Goal: Feedback & Contribution: Contribute content

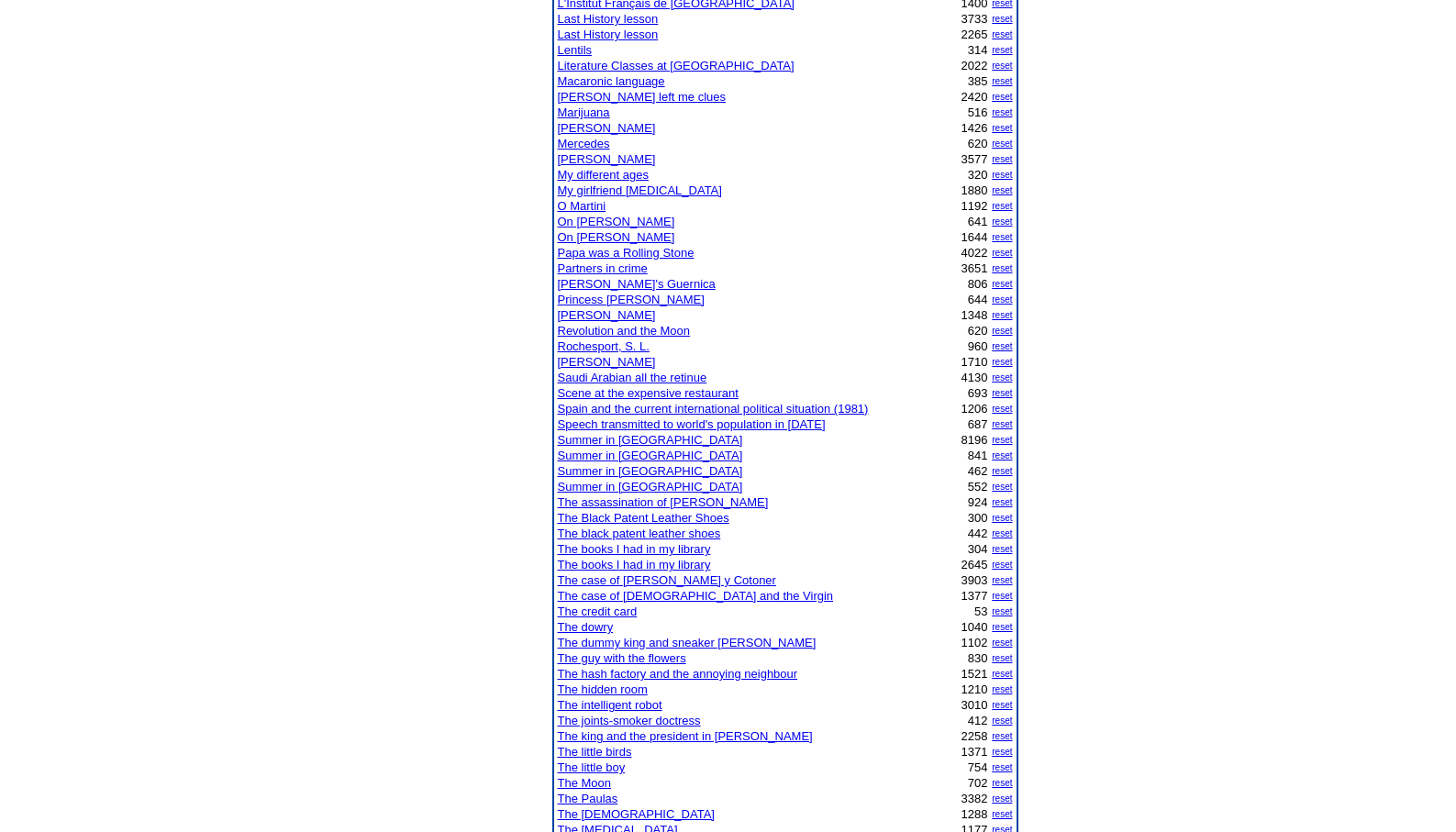
scroll to position [1011, 0]
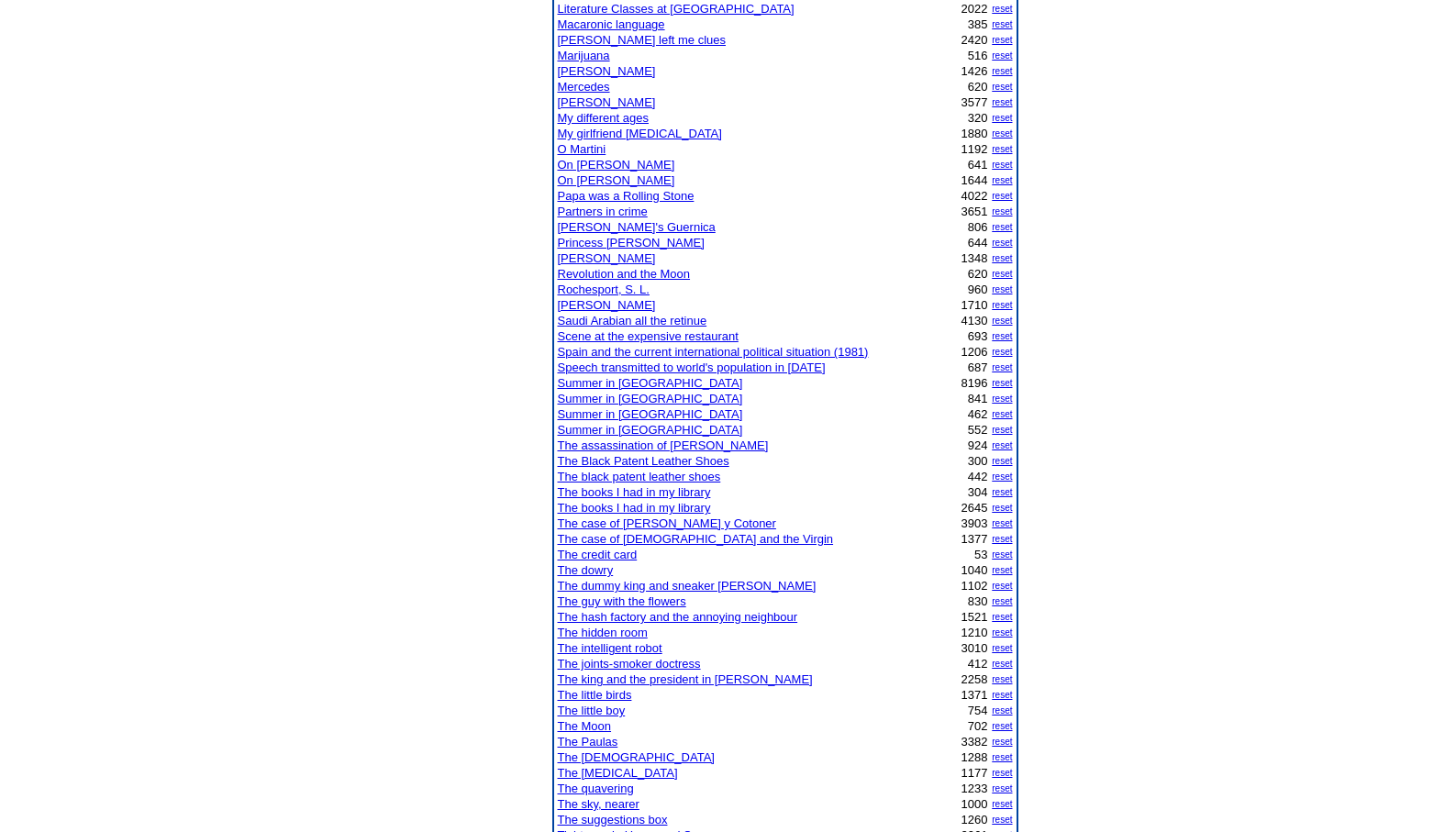
click at [511, 600] on td at bounding box center [489, 798] width 119 height 3286
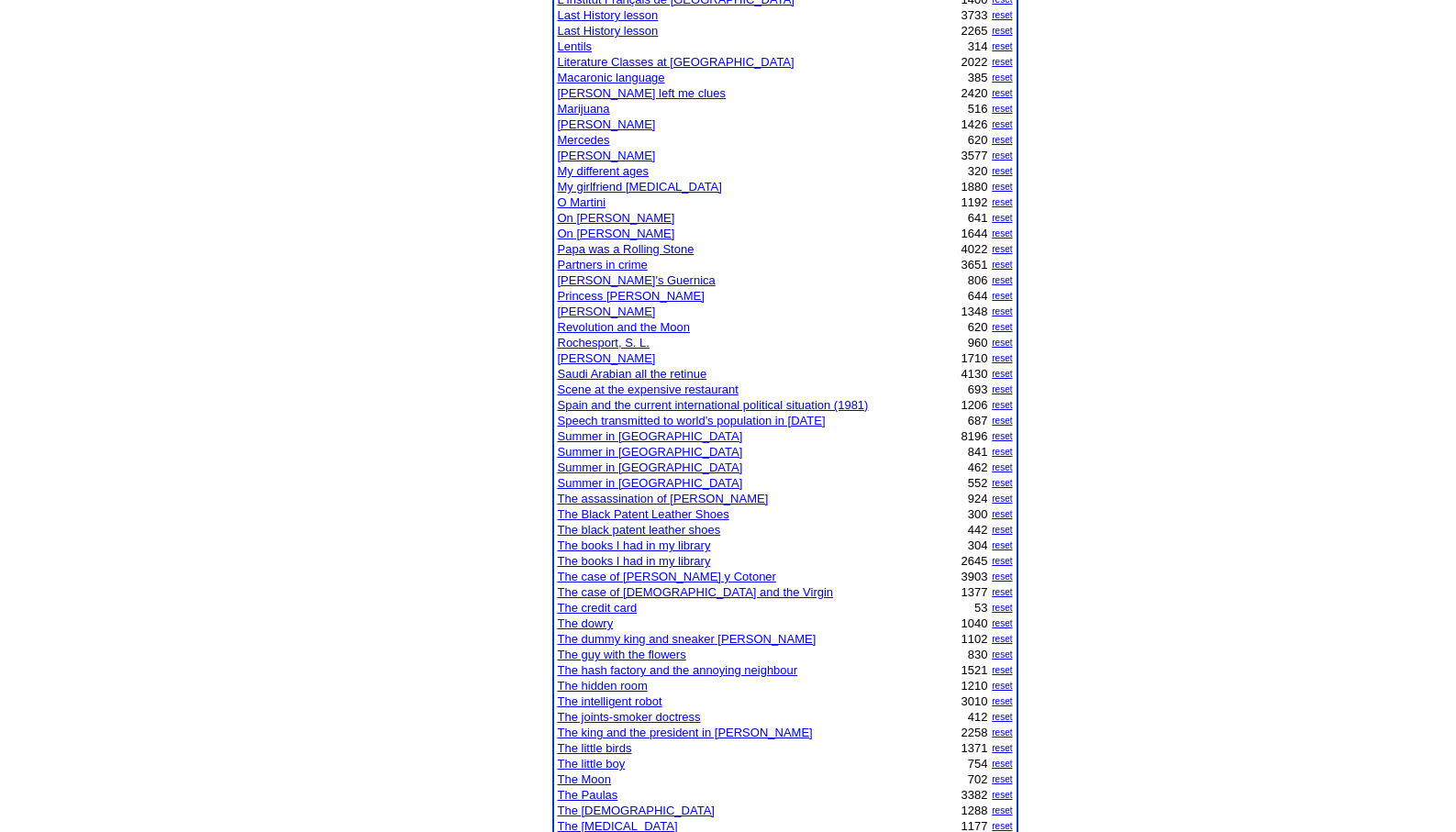
scroll to position [917, 0]
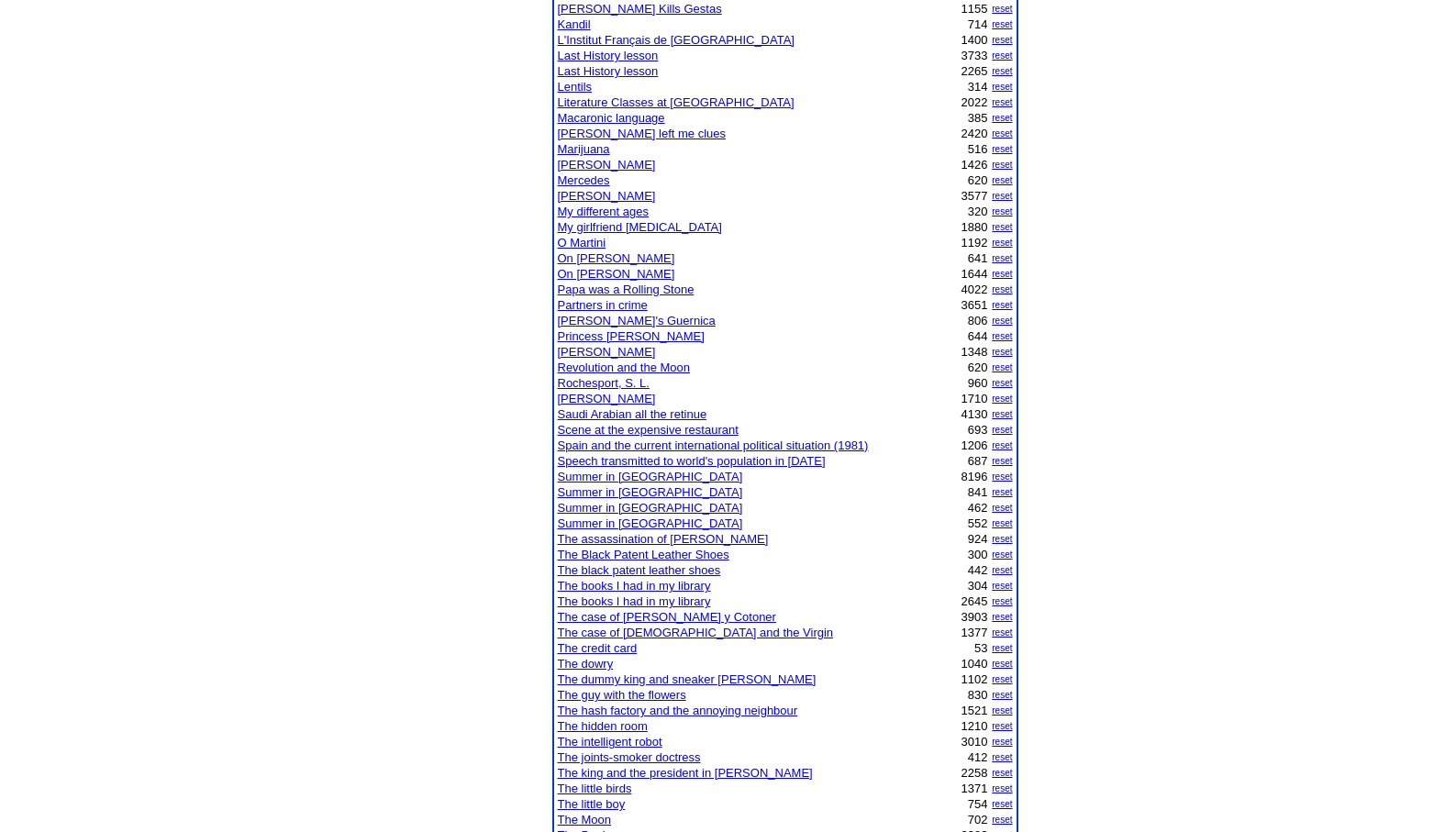
click at [654, 433] on link "Scene at the expensive restaurant" at bounding box center [648, 429] width 181 height 14
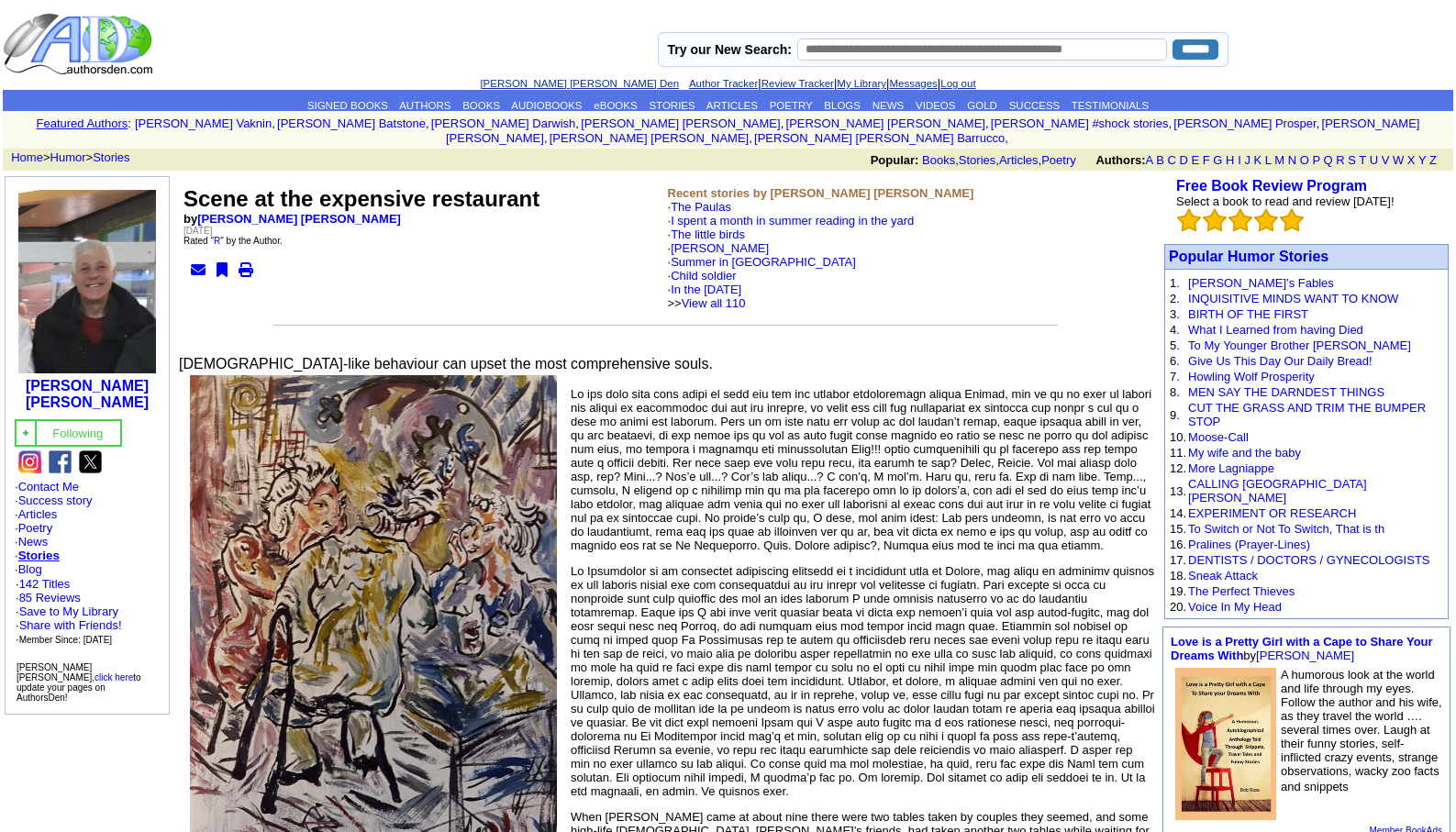
click at [535, 80] on link "[PERSON_NAME] [PERSON_NAME] Den" at bounding box center [580, 83] width 199 height 11
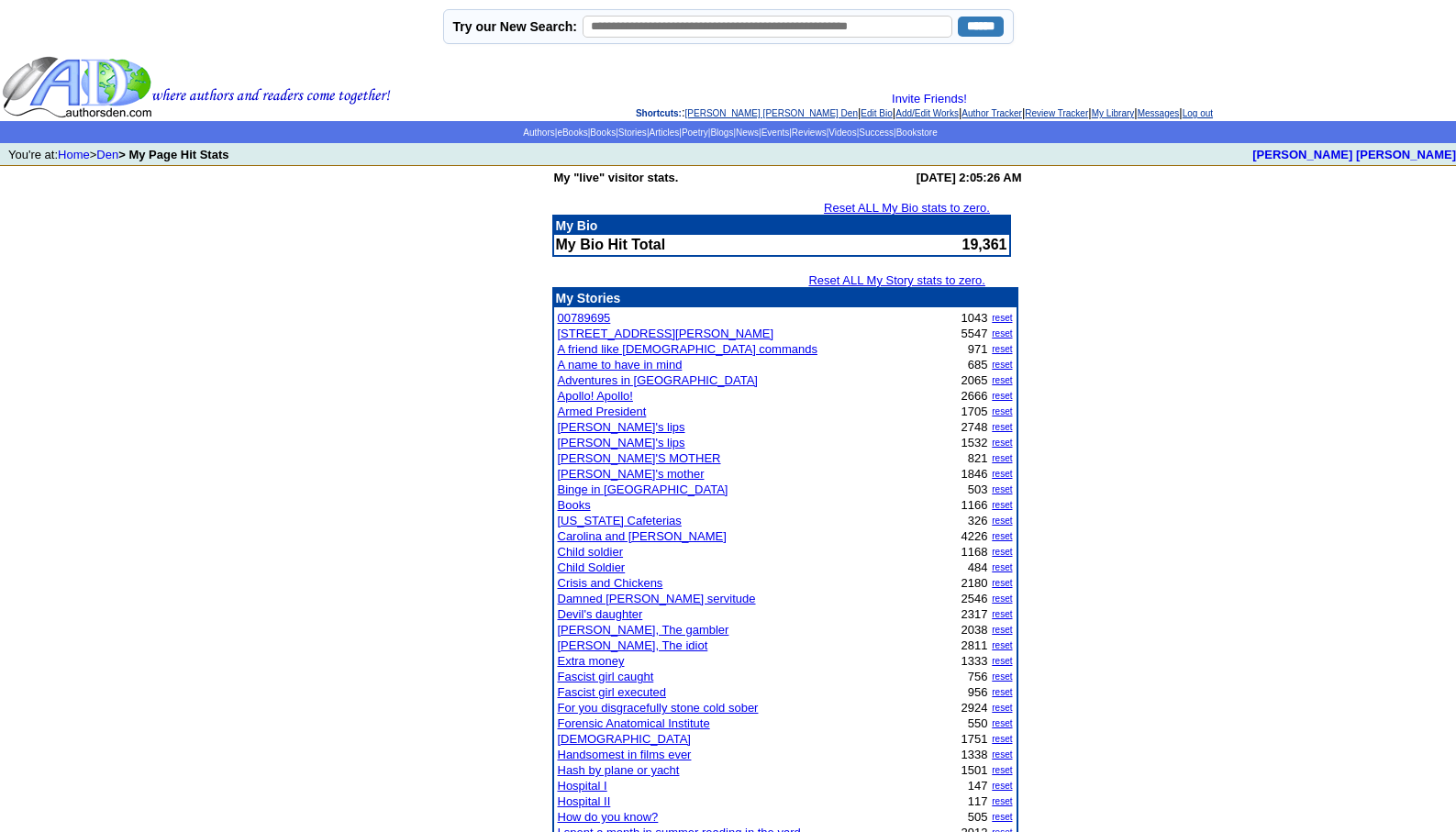
click at [568, 315] on link "00789695" at bounding box center [584, 318] width 54 height 14
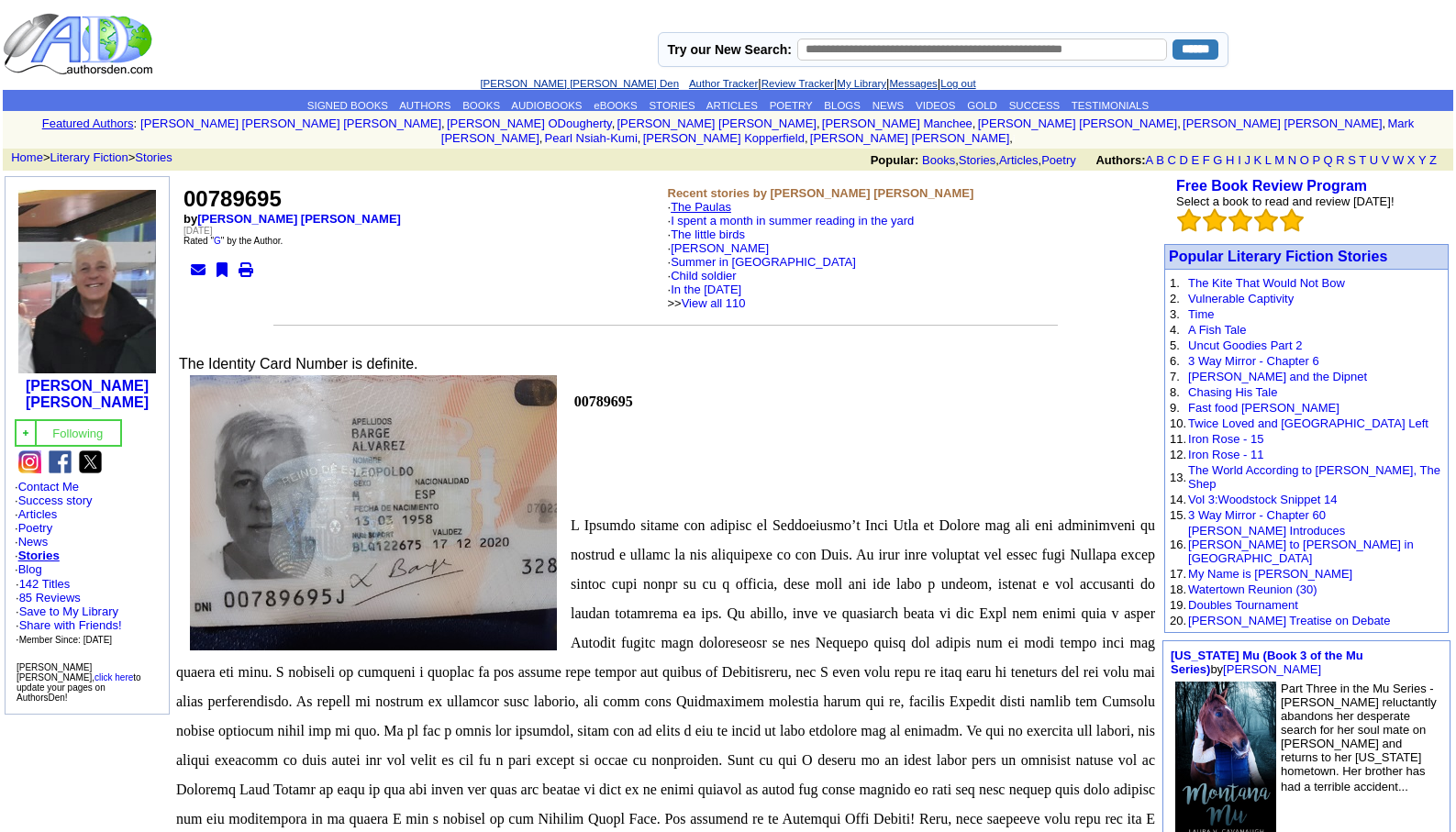
click at [706, 200] on link "The Paulas" at bounding box center [701, 207] width 61 height 14
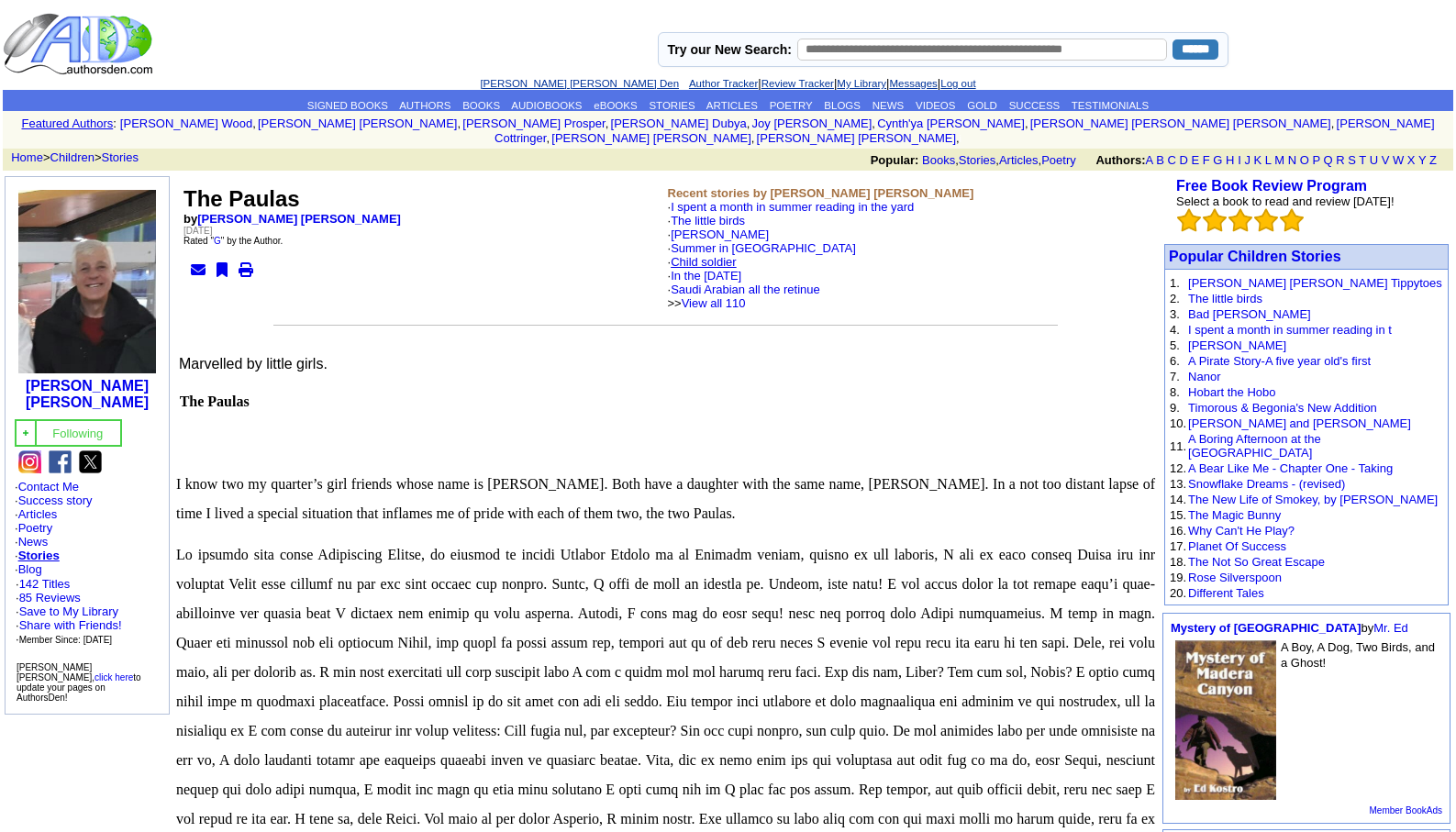
click at [719, 255] on link "Child soldier" at bounding box center [704, 261] width 66 height 14
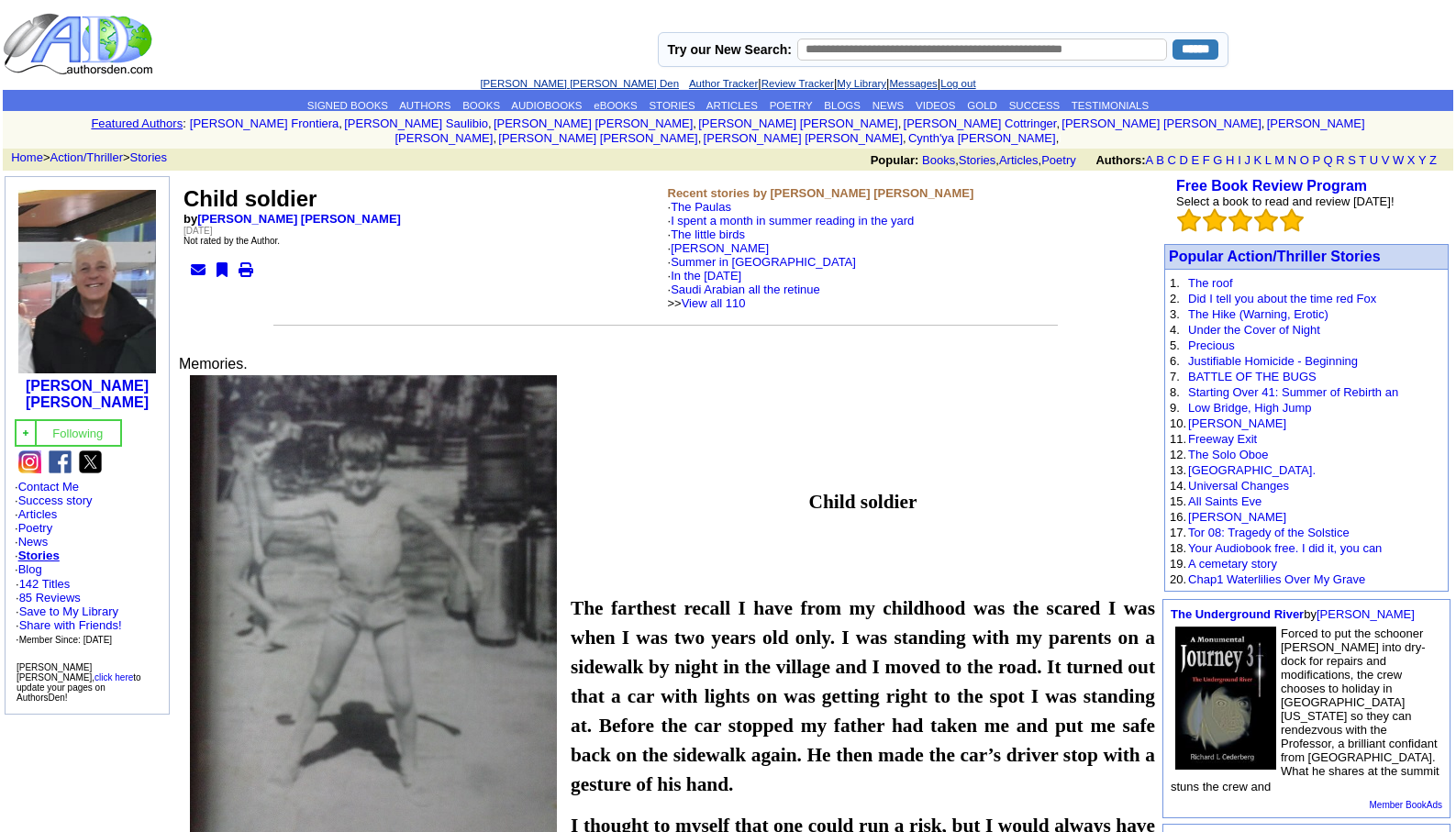
click at [513, 80] on link "[PERSON_NAME] [PERSON_NAME] Den" at bounding box center [580, 83] width 199 height 11
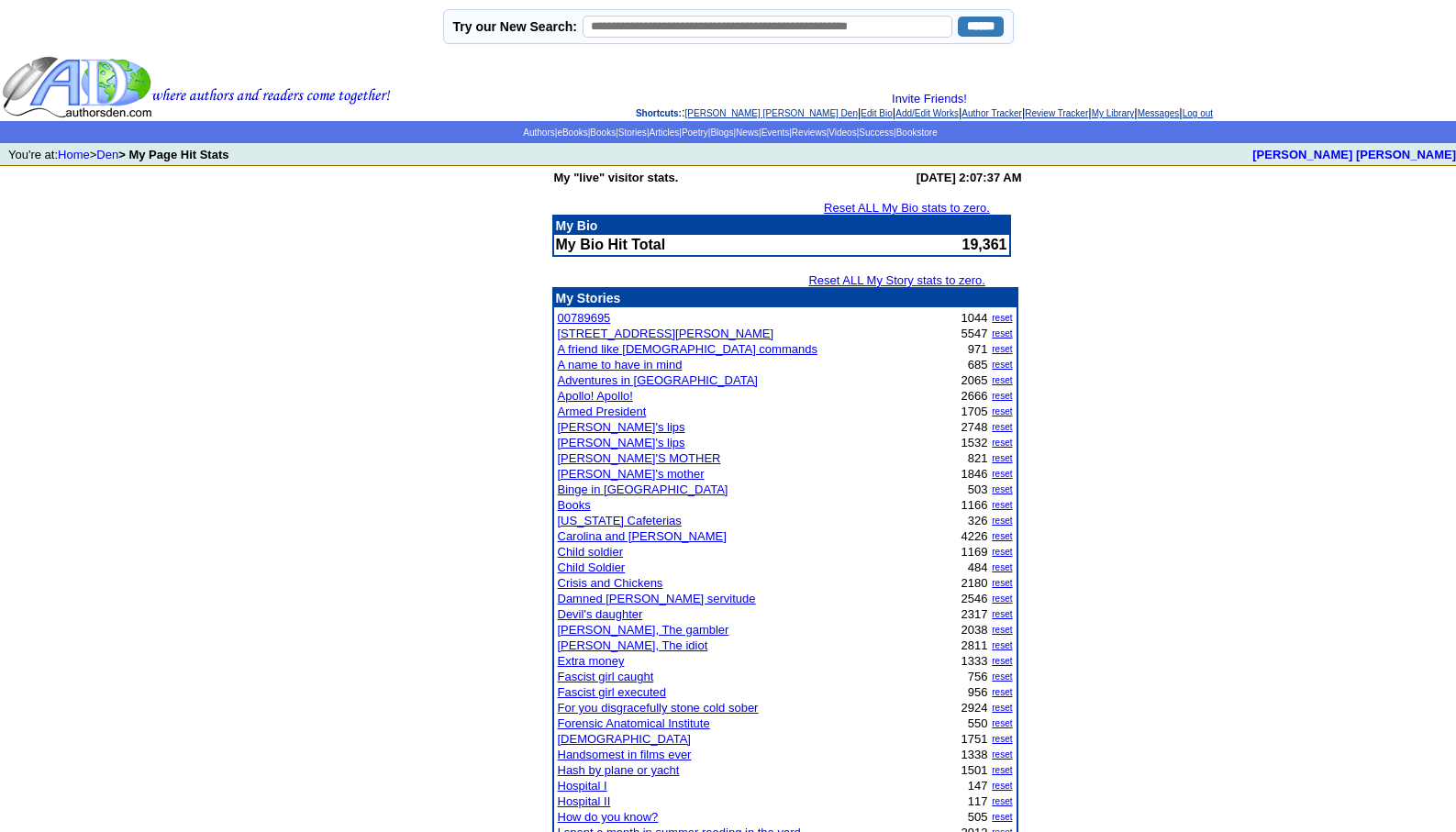
click at [604, 554] on link "Child soldier" at bounding box center [591, 551] width 66 height 14
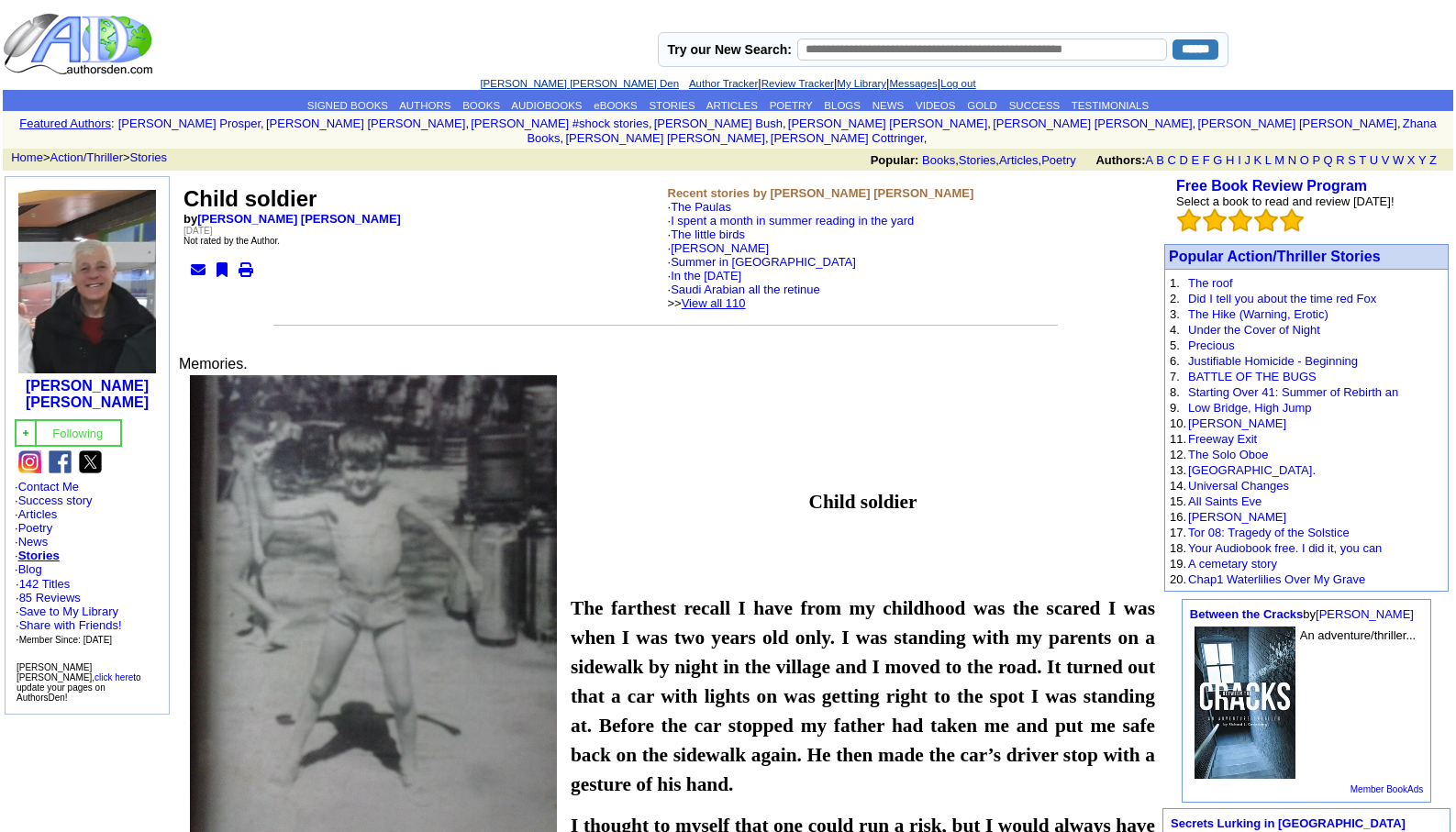
click at [744, 296] on link "View all 110" at bounding box center [714, 303] width 65 height 14
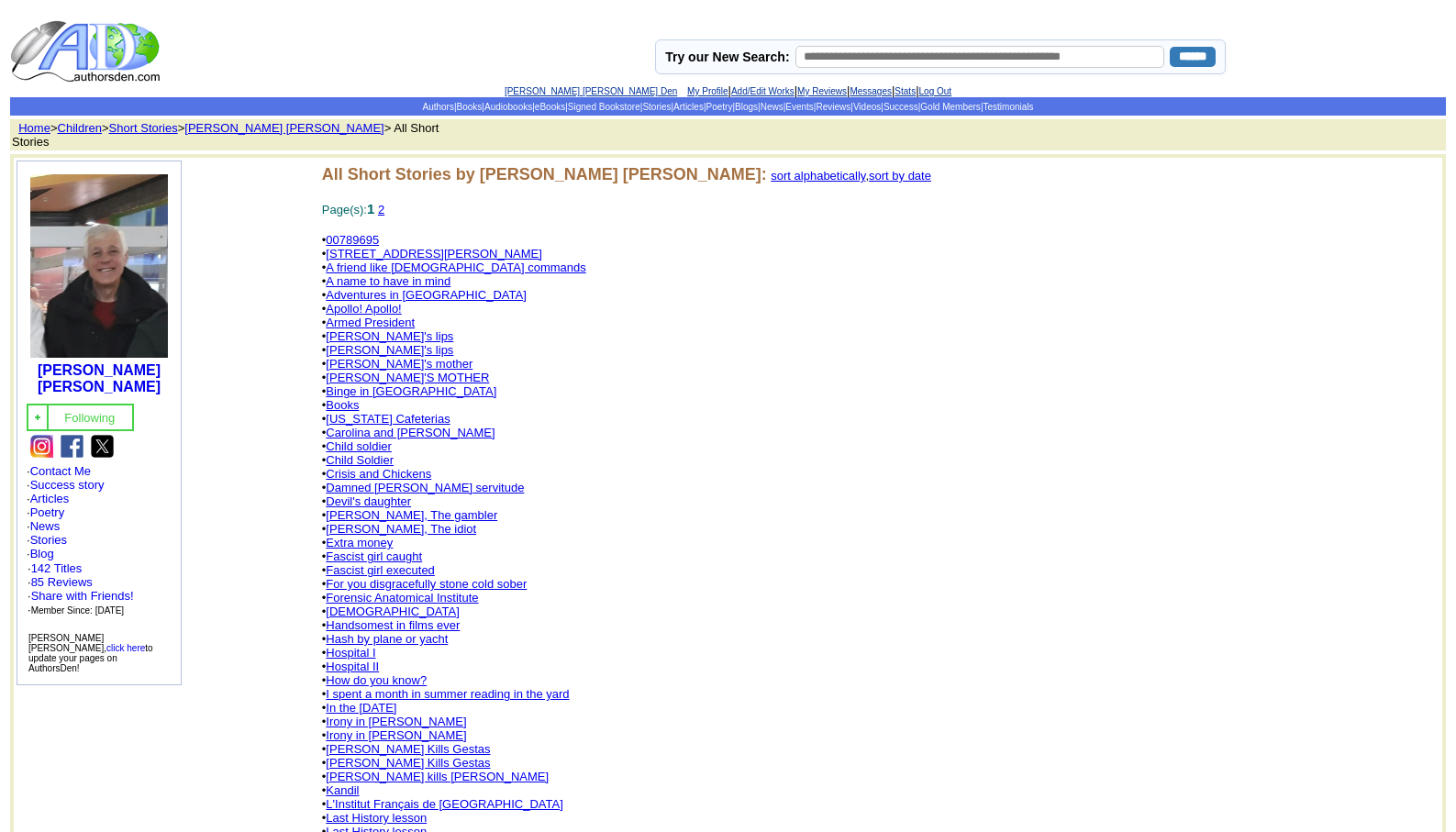
click at [402, 481] on link "Damned bourgeois servitude" at bounding box center [425, 488] width 199 height 14
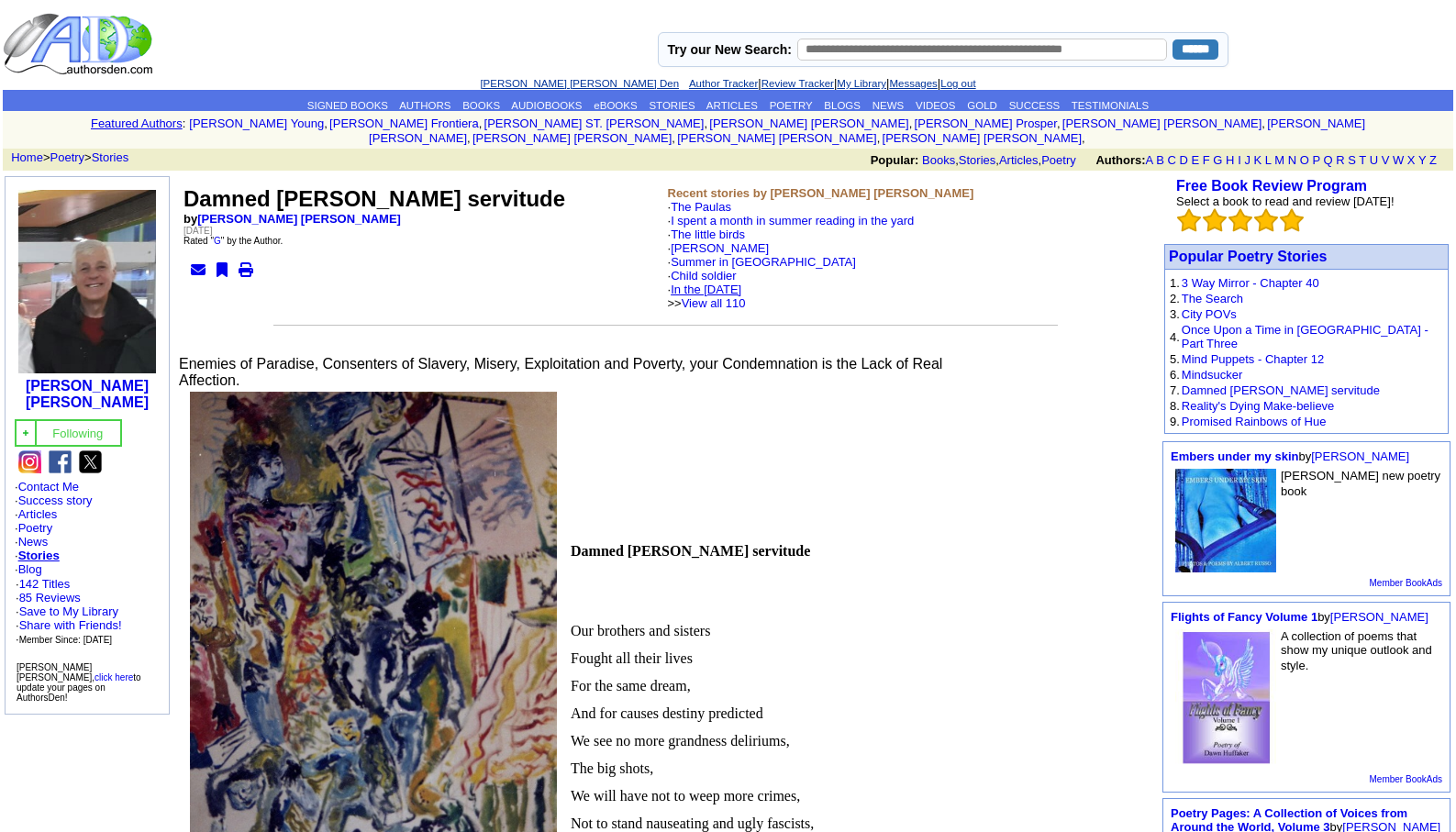
click at [724, 283] on link "In the [DATE]" at bounding box center [705, 289] width 70 height 14
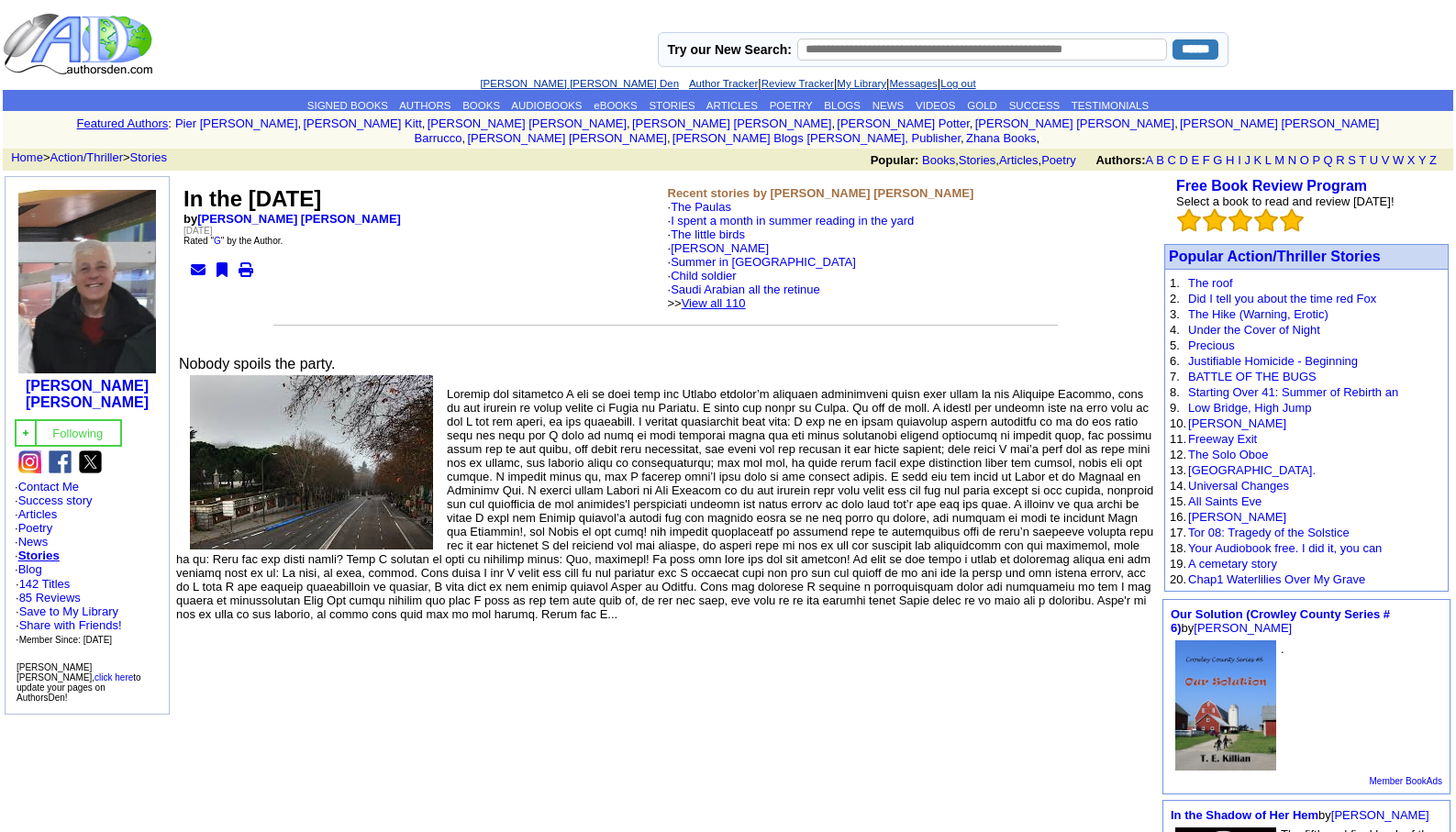
click at [742, 296] on link "View all 110" at bounding box center [714, 303] width 65 height 14
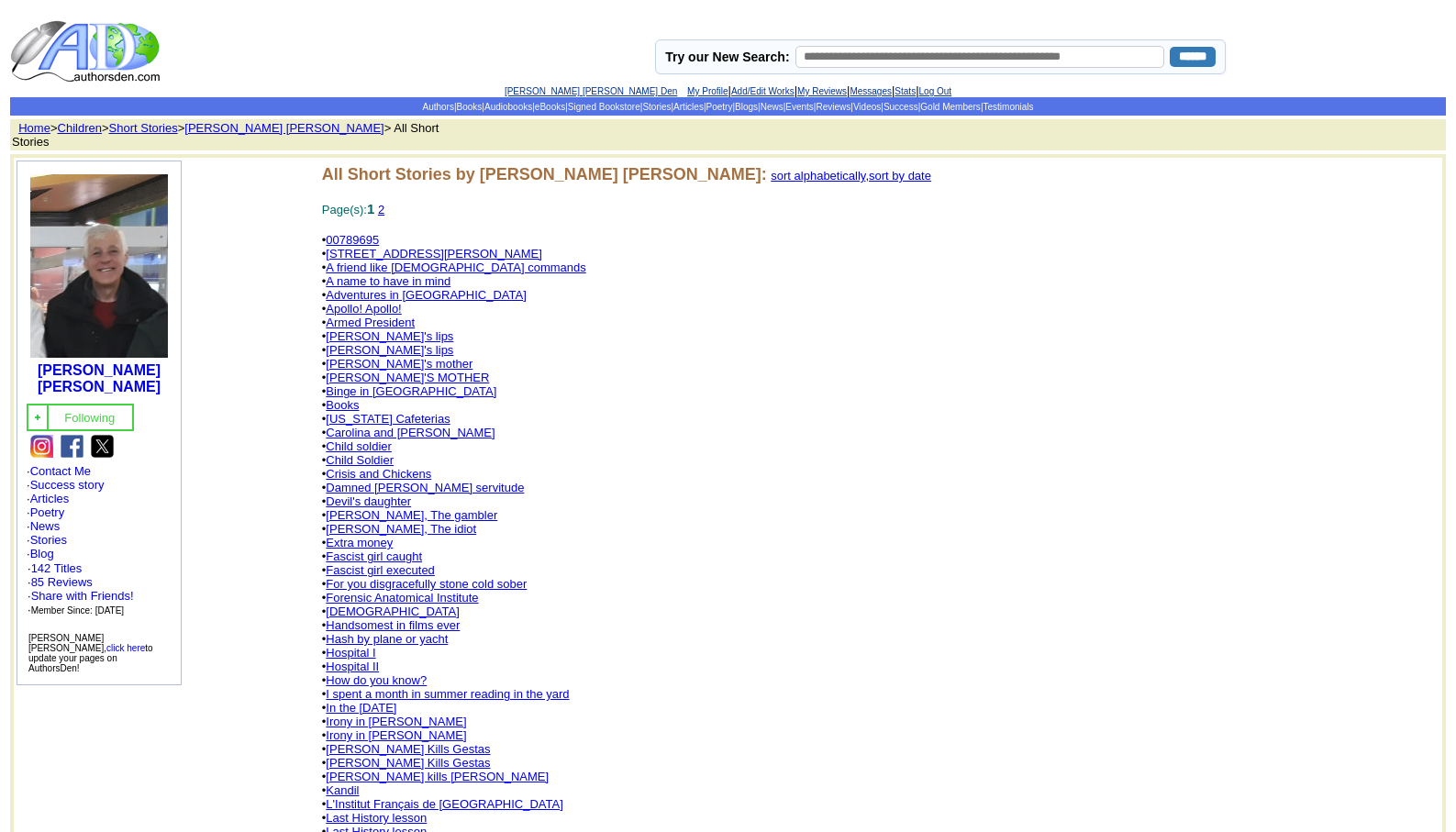
click at [361, 330] on link "[PERSON_NAME]'s lips" at bounding box center [390, 336] width 127 height 14
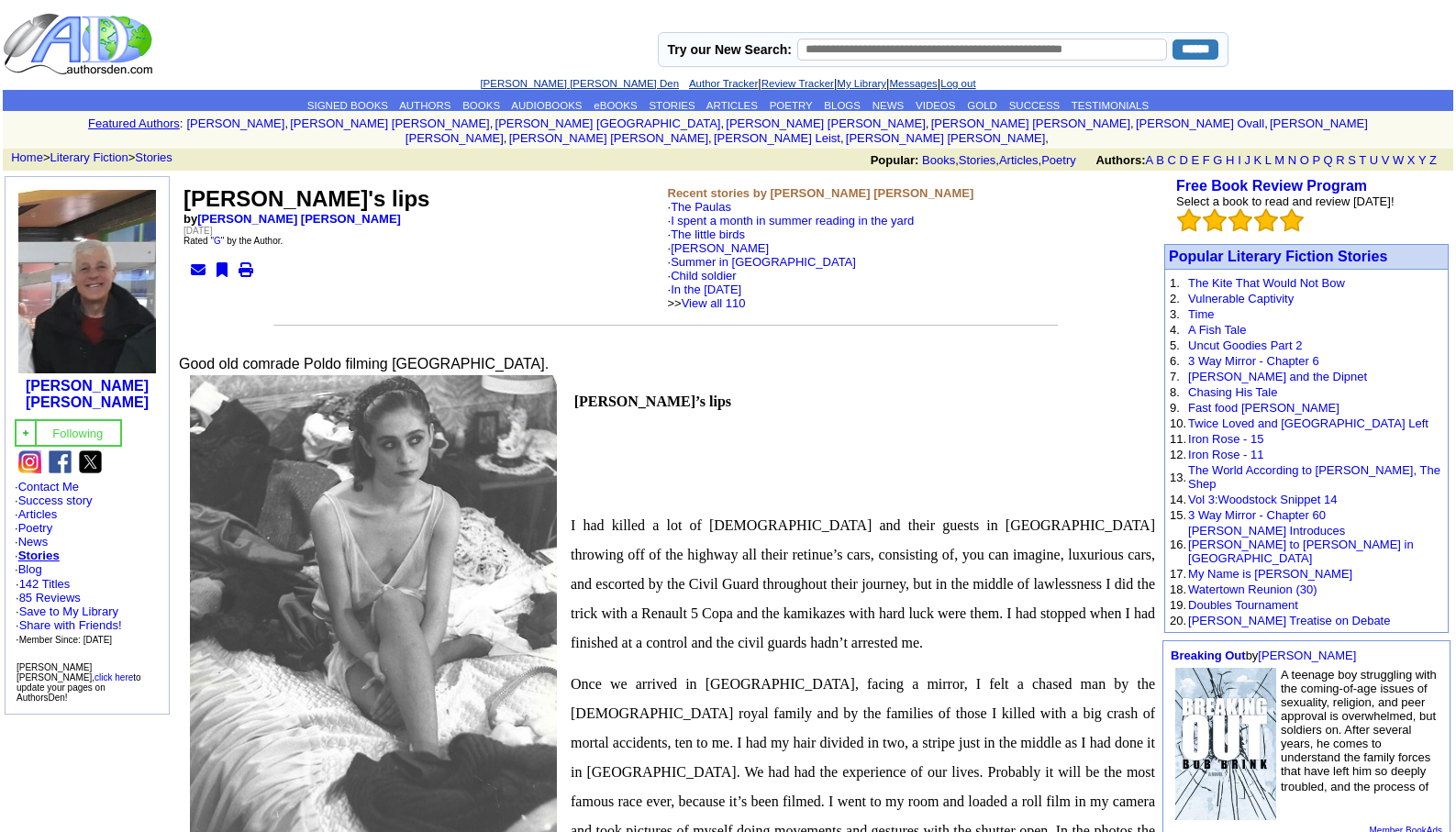
click at [514, 82] on link "[PERSON_NAME] [PERSON_NAME] Den" at bounding box center [580, 83] width 199 height 11
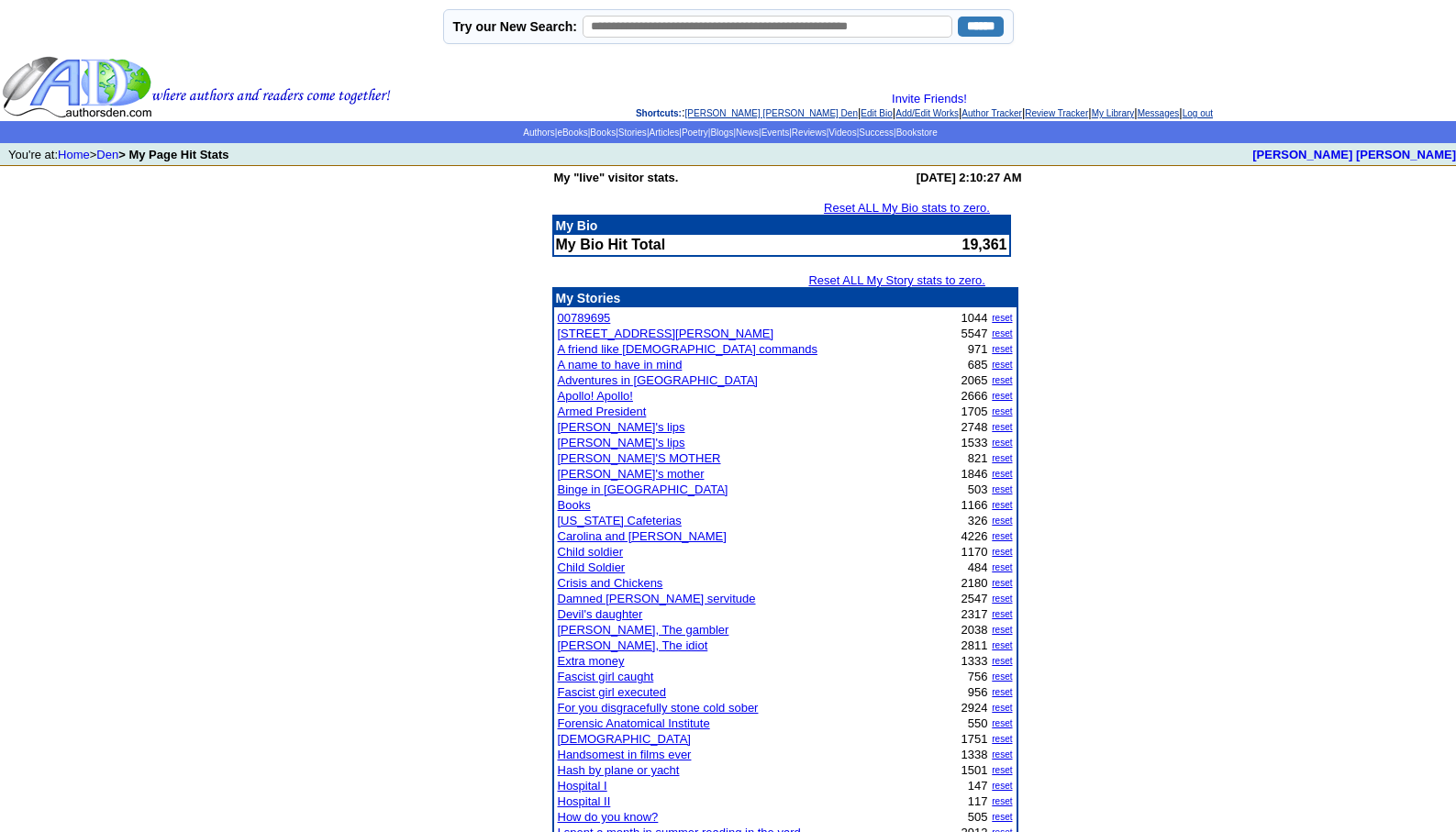
click at [647, 704] on link "For you disgracefully stone cold sober" at bounding box center [658, 707] width 201 height 14
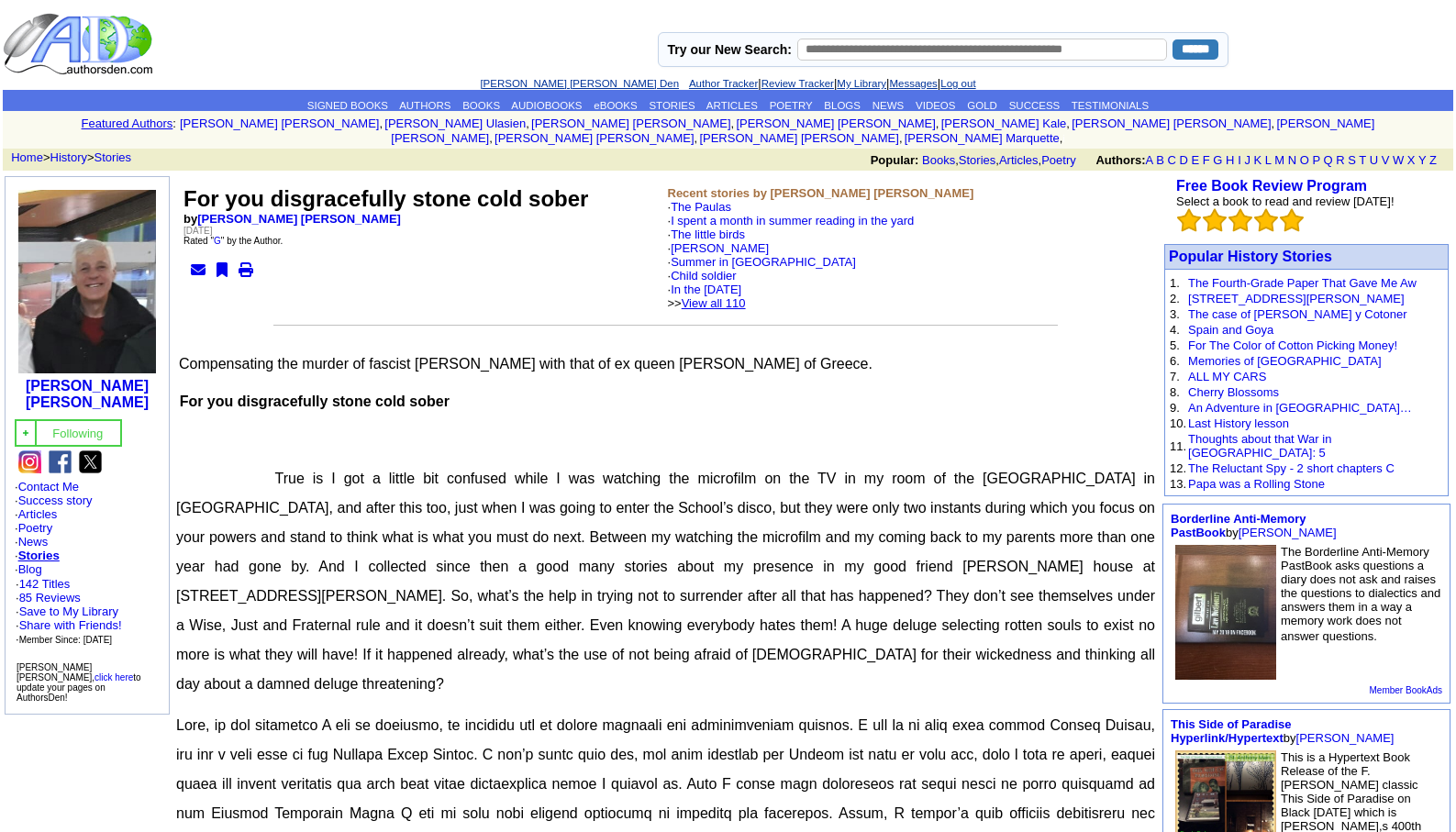
click at [746, 296] on link "View all 110" at bounding box center [714, 303] width 65 height 14
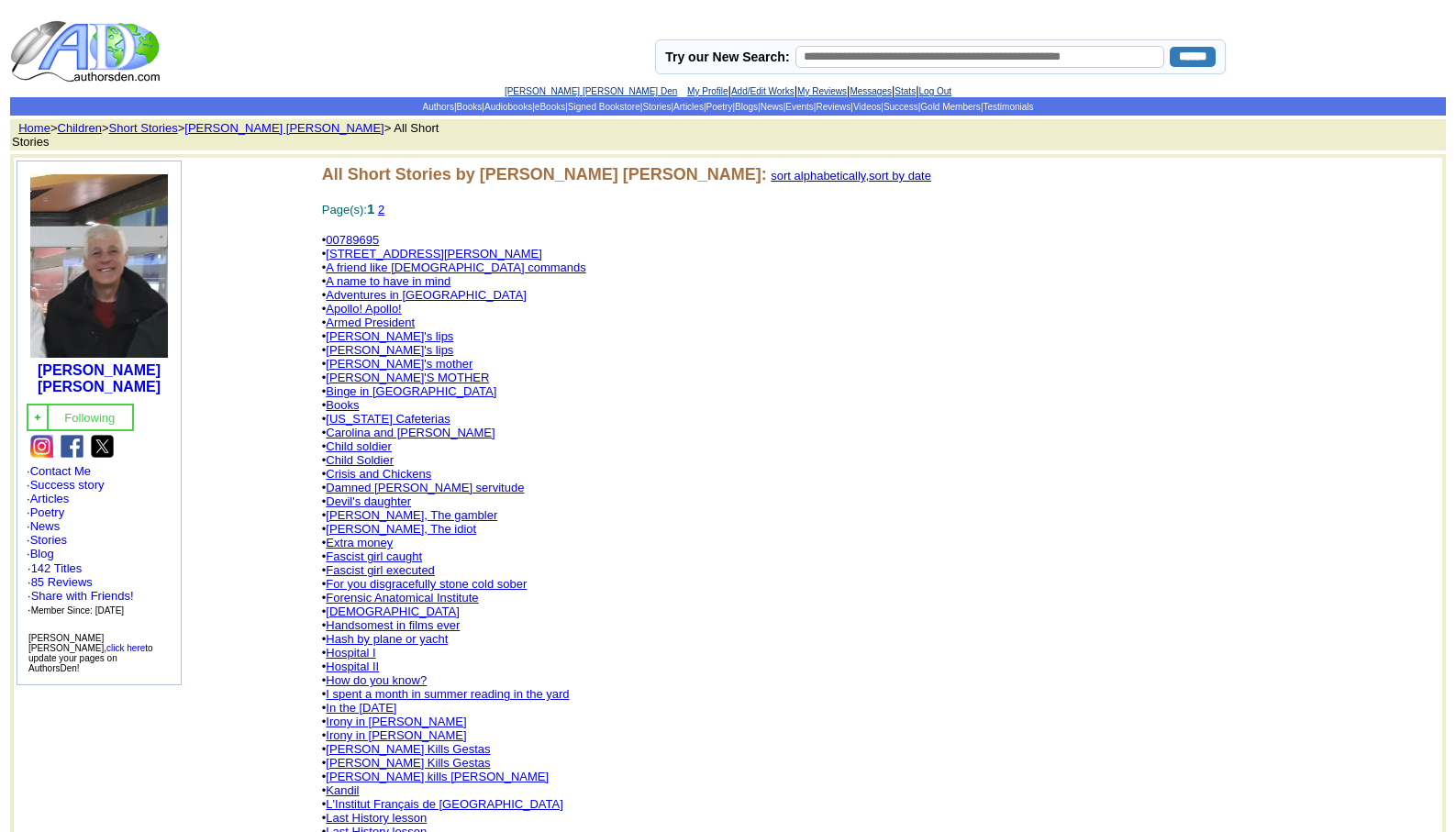
click at [339, 605] on link "[DEMOGRAPHIC_DATA]" at bounding box center [392, 611] width 133 height 14
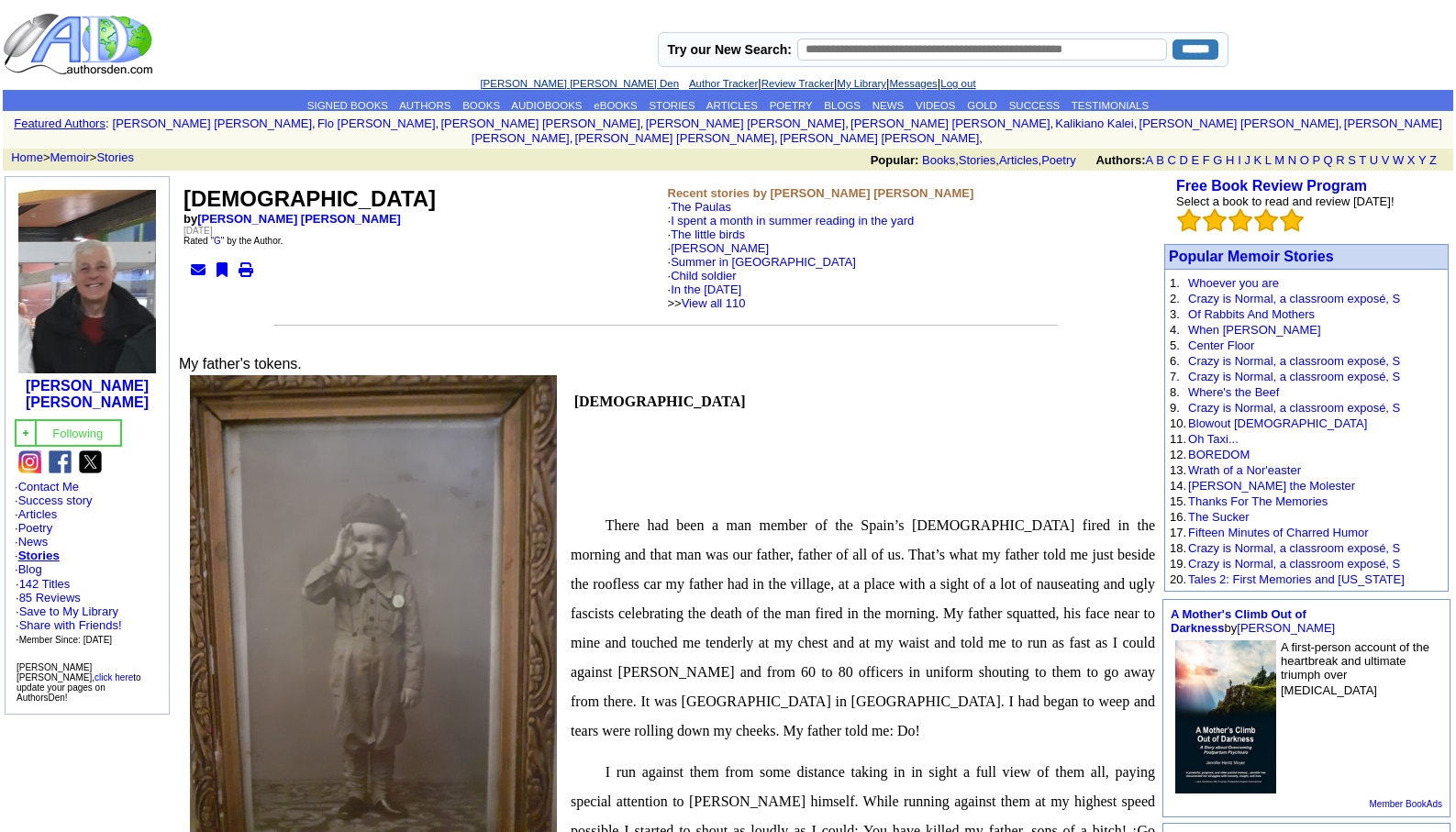
click at [520, 80] on link "[PERSON_NAME] [PERSON_NAME] Den" at bounding box center [580, 83] width 199 height 11
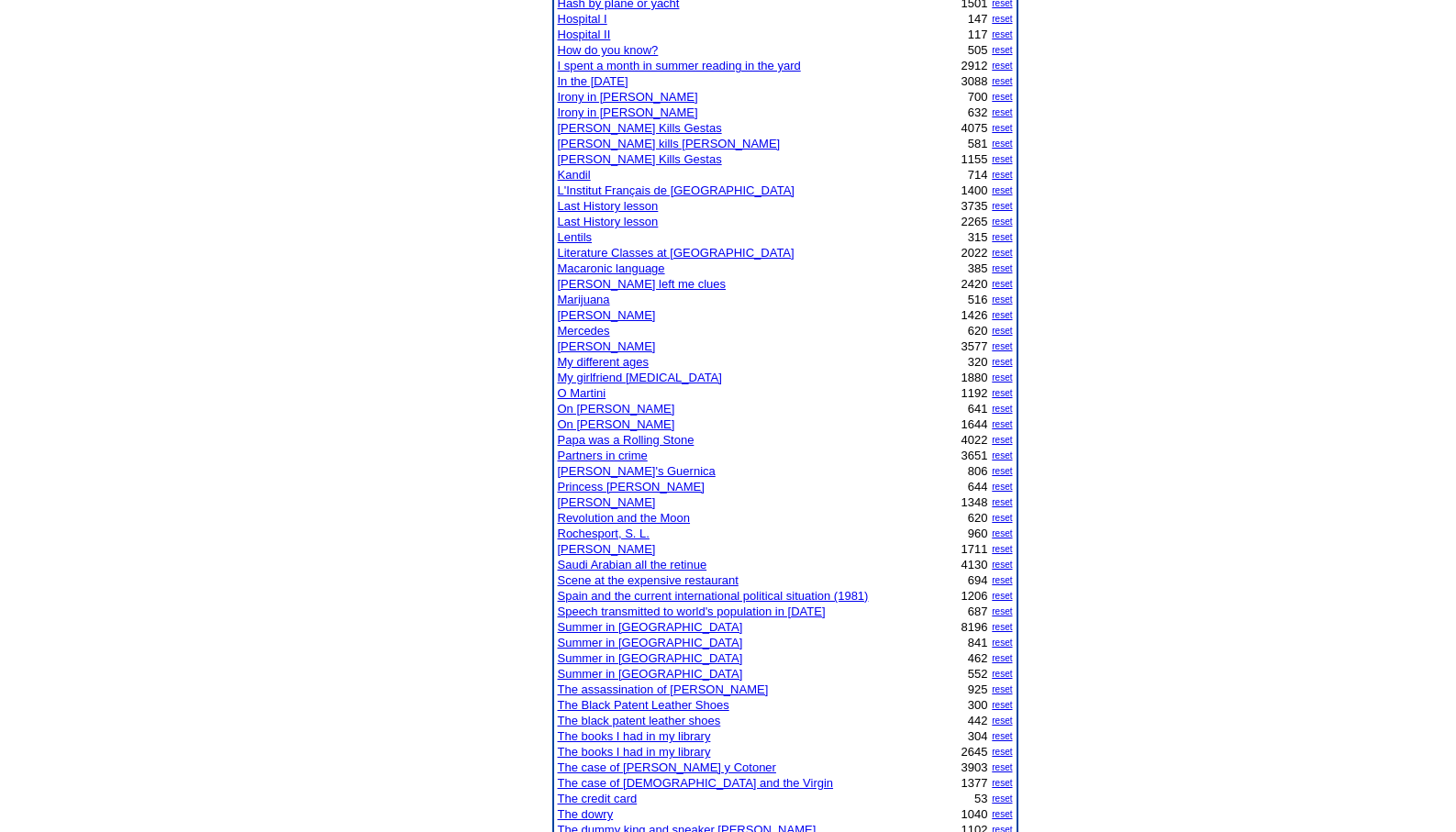
scroll to position [807, 0]
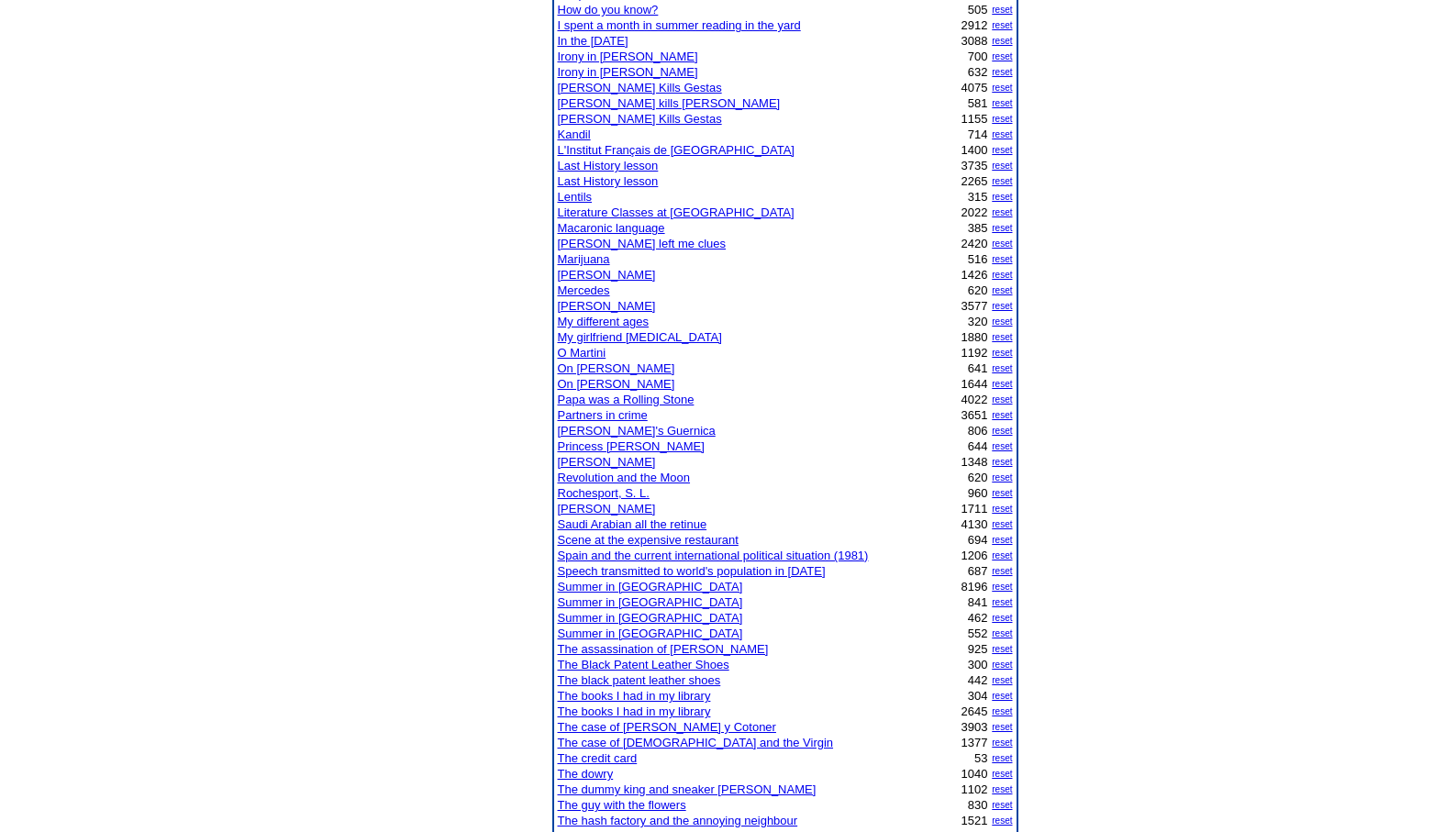
click at [628, 542] on link "Scene at the expensive restaurant" at bounding box center [648, 539] width 181 height 14
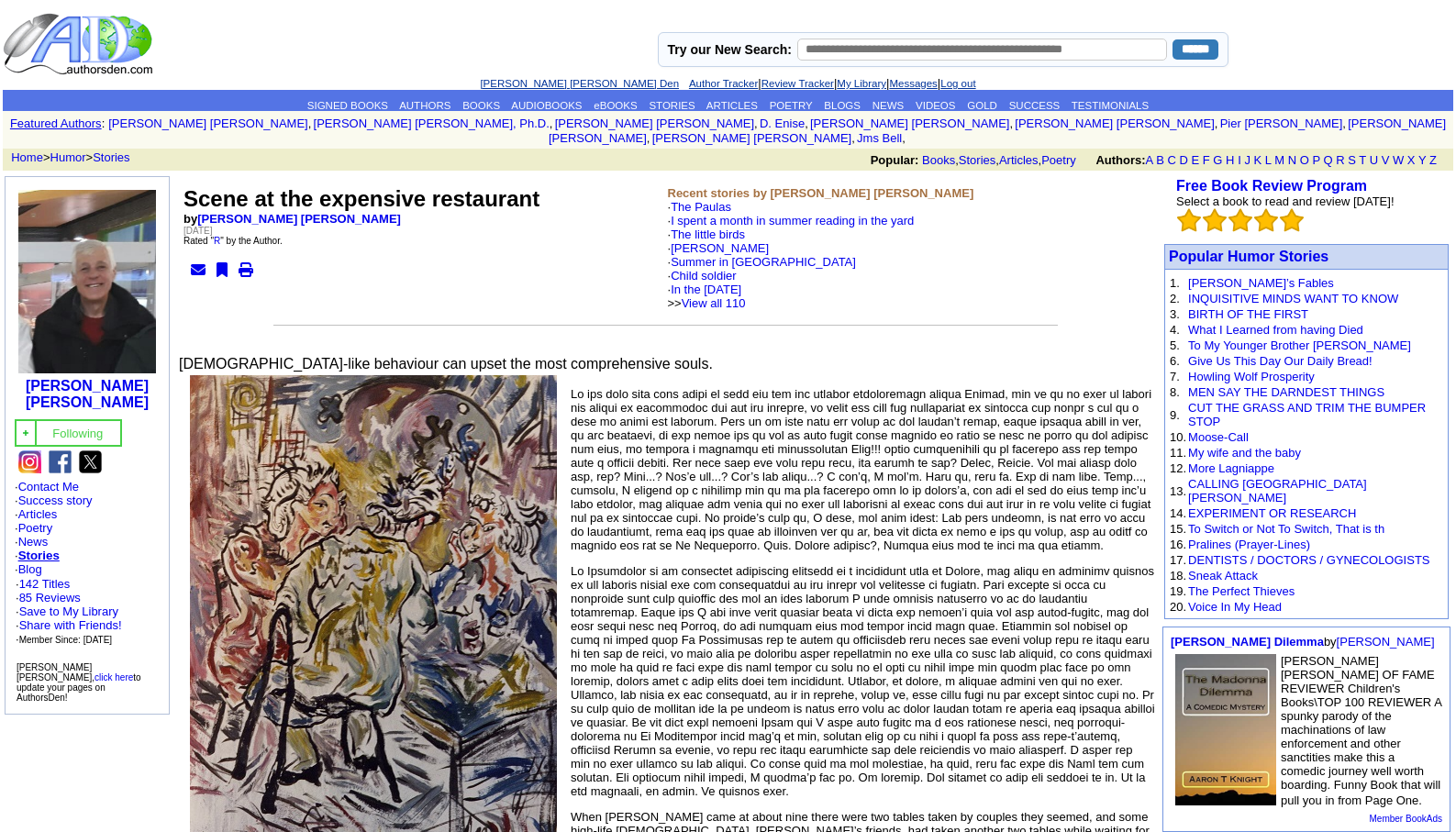
click at [546, 81] on link "[PERSON_NAME] [PERSON_NAME] Den" at bounding box center [580, 83] width 199 height 11
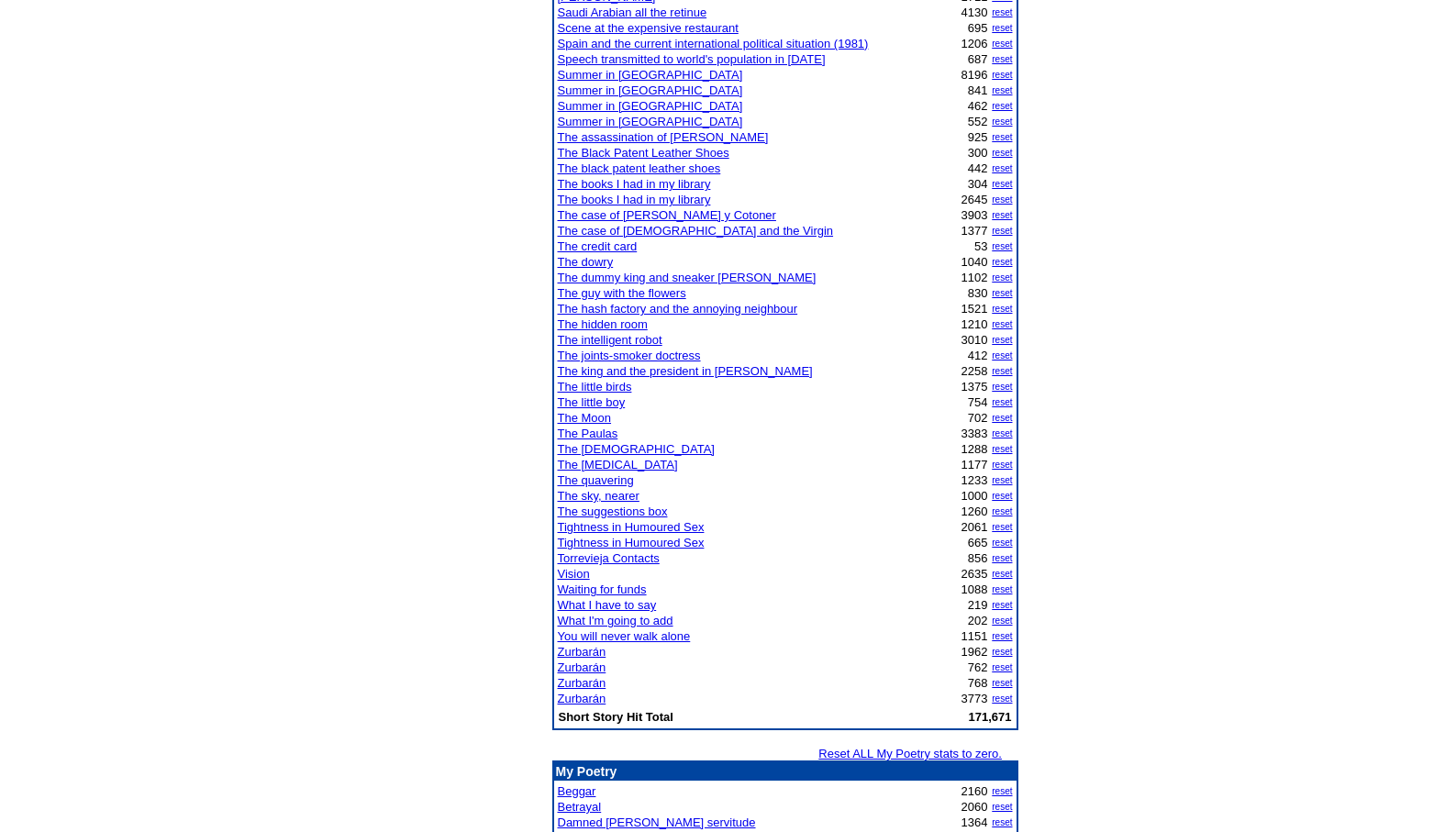
scroll to position [1320, 0]
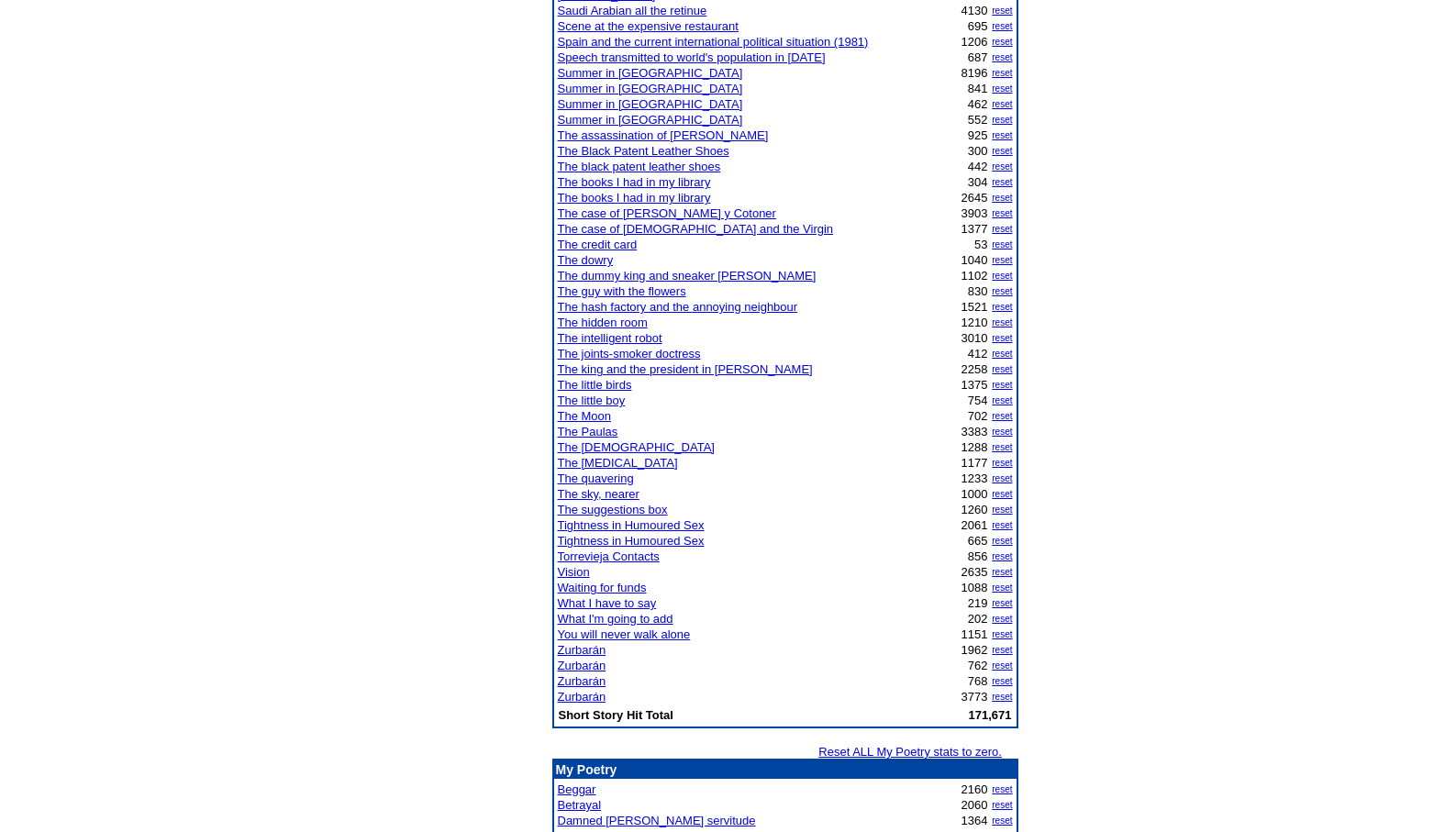
click at [576, 570] on link "Vision" at bounding box center [573, 572] width 32 height 14
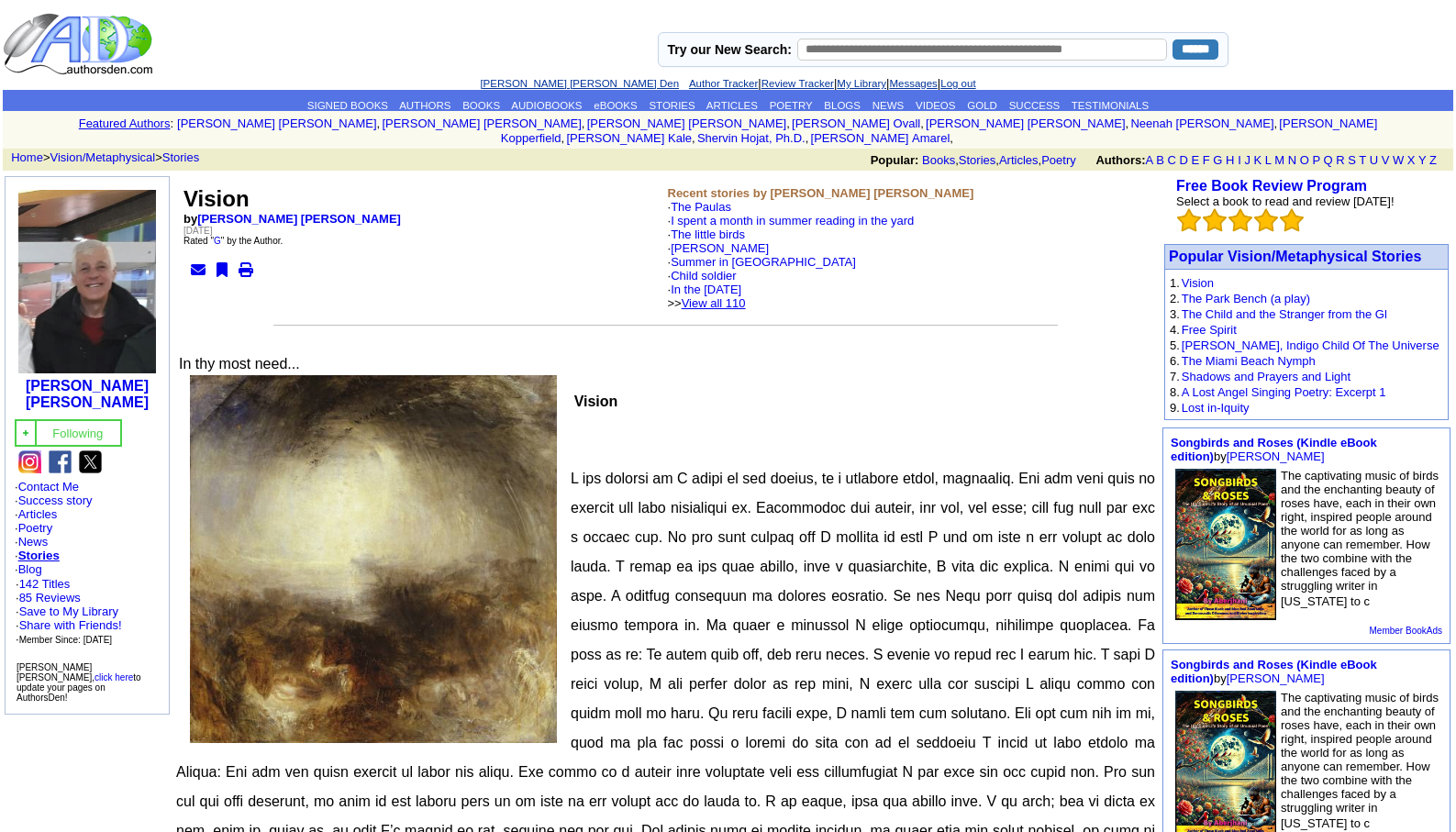
click at [746, 296] on link "View all 110" at bounding box center [714, 303] width 65 height 14
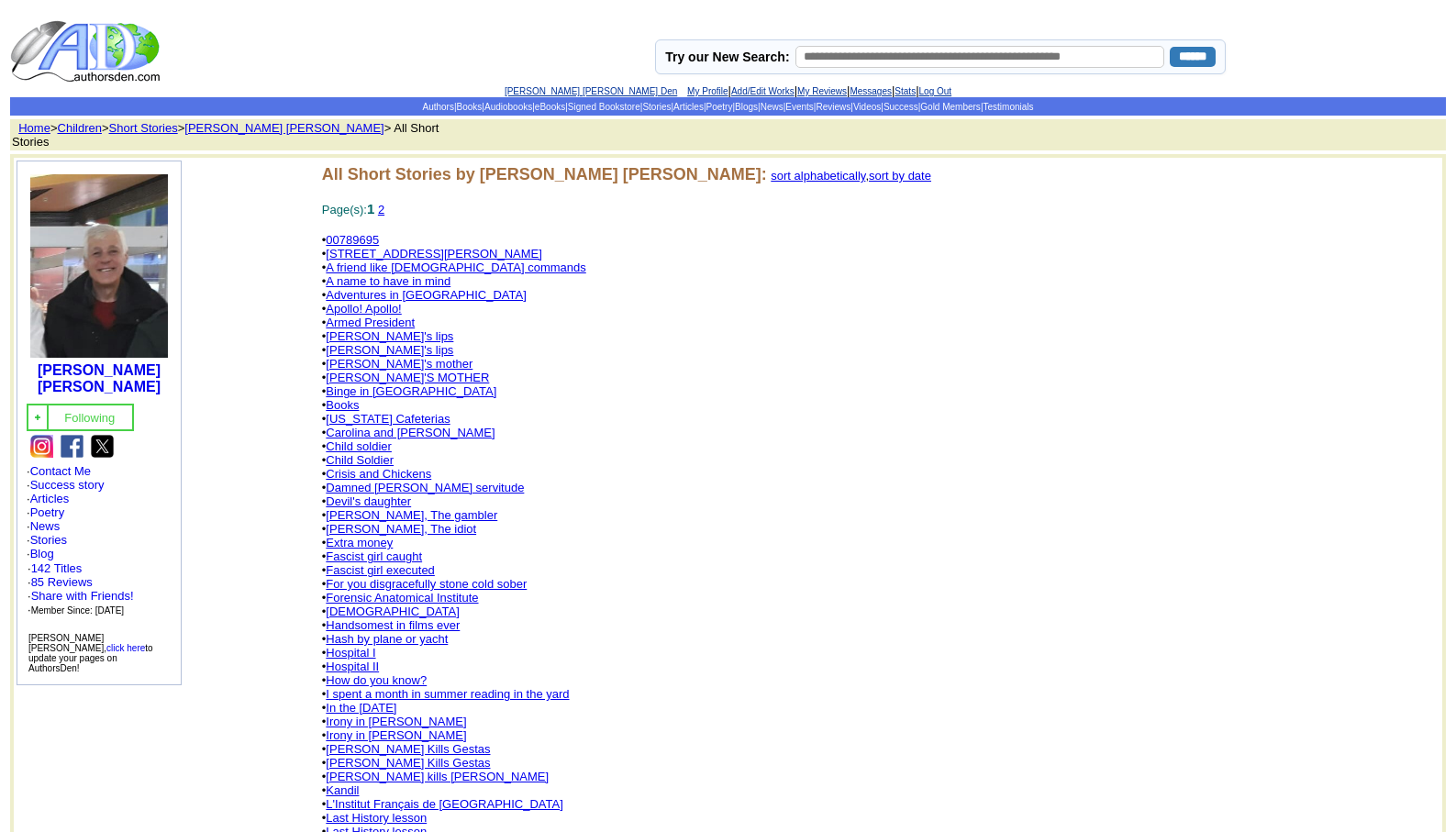
click at [400, 742] on link "Jesus Christ Kills Gestas" at bounding box center [408, 749] width 164 height 14
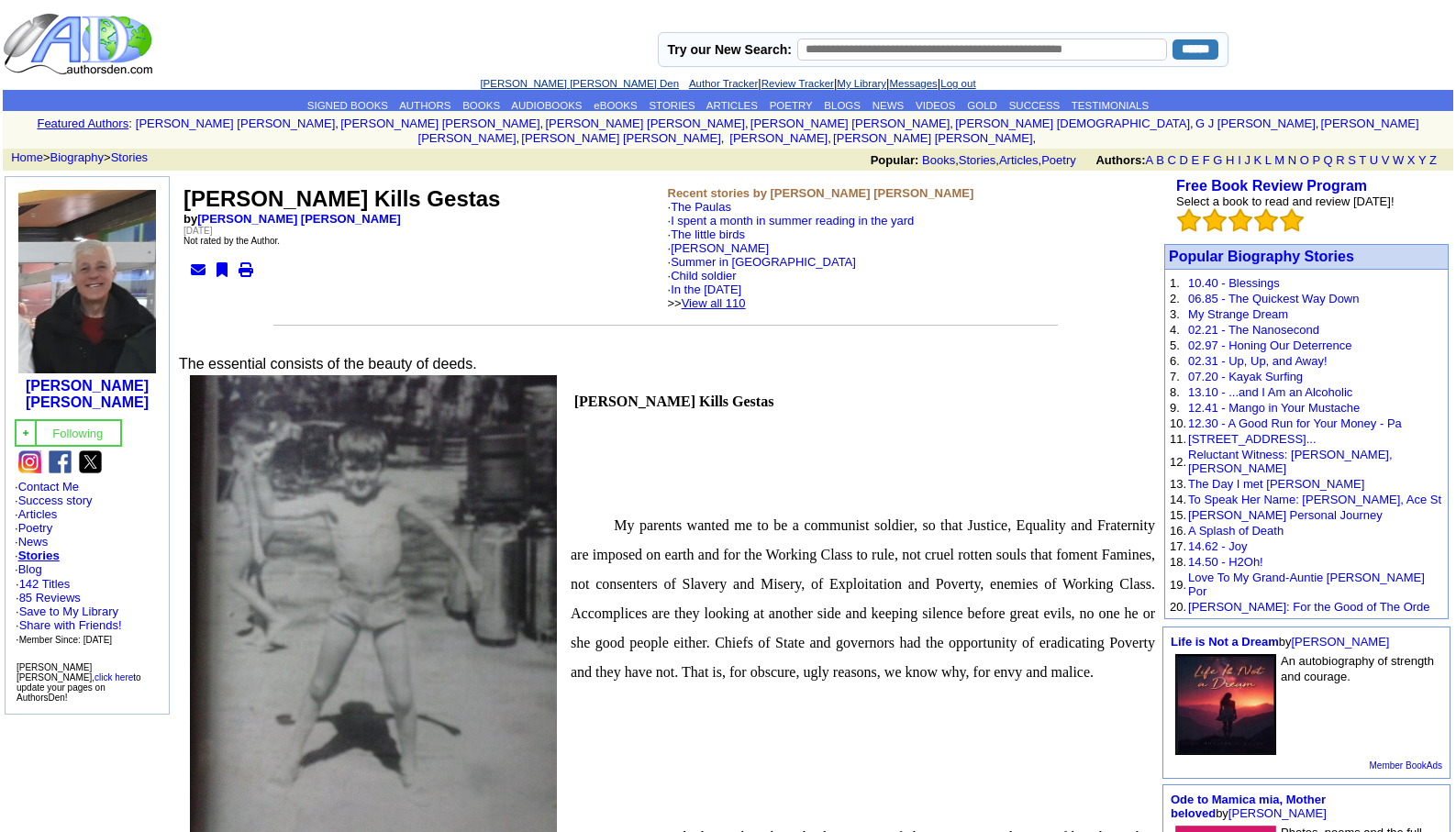
click at [736, 296] on link "View all 110" at bounding box center [714, 303] width 65 height 14
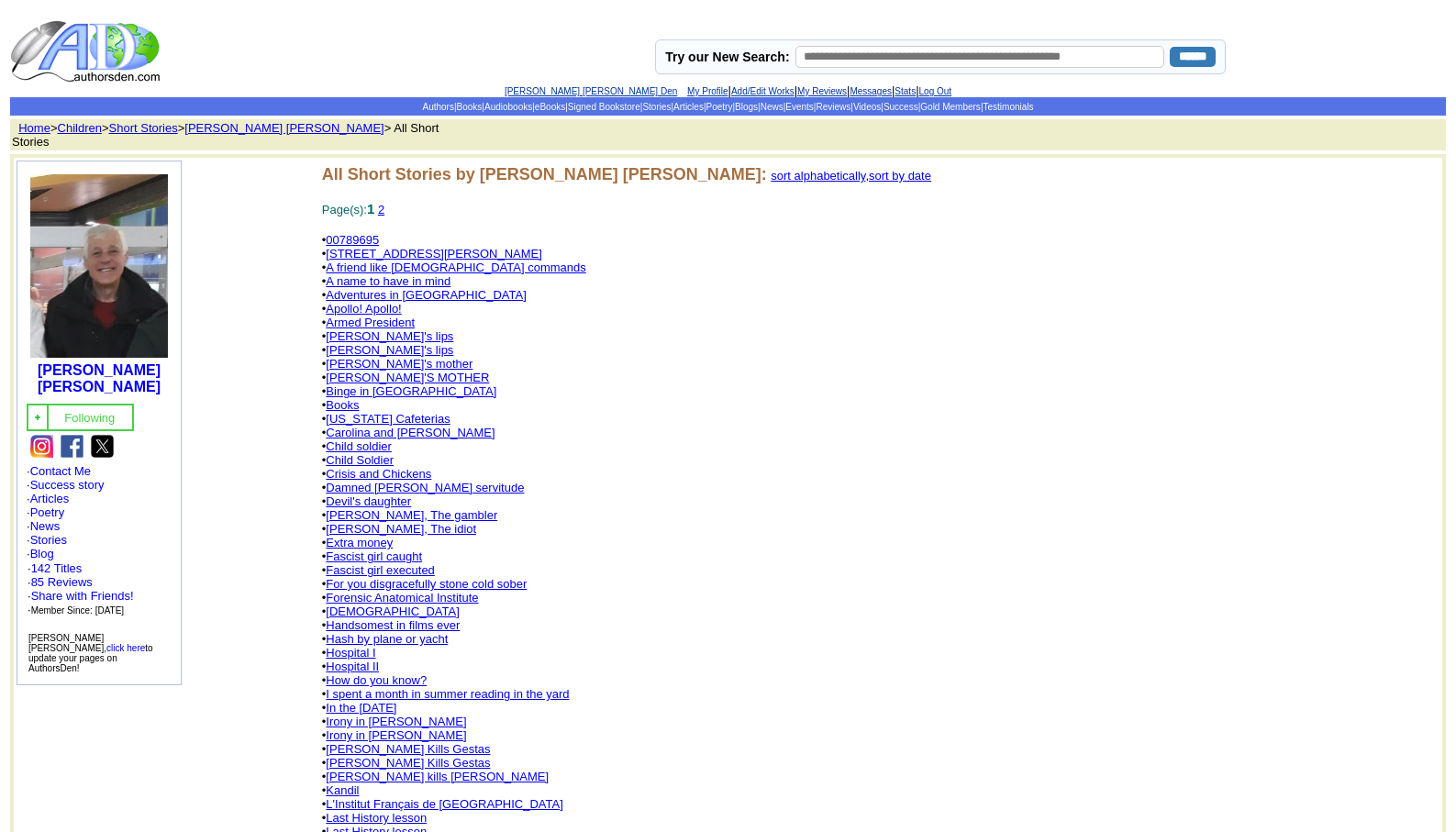
click at [405, 481] on link "Damned [PERSON_NAME] servitude" at bounding box center [425, 488] width 199 height 14
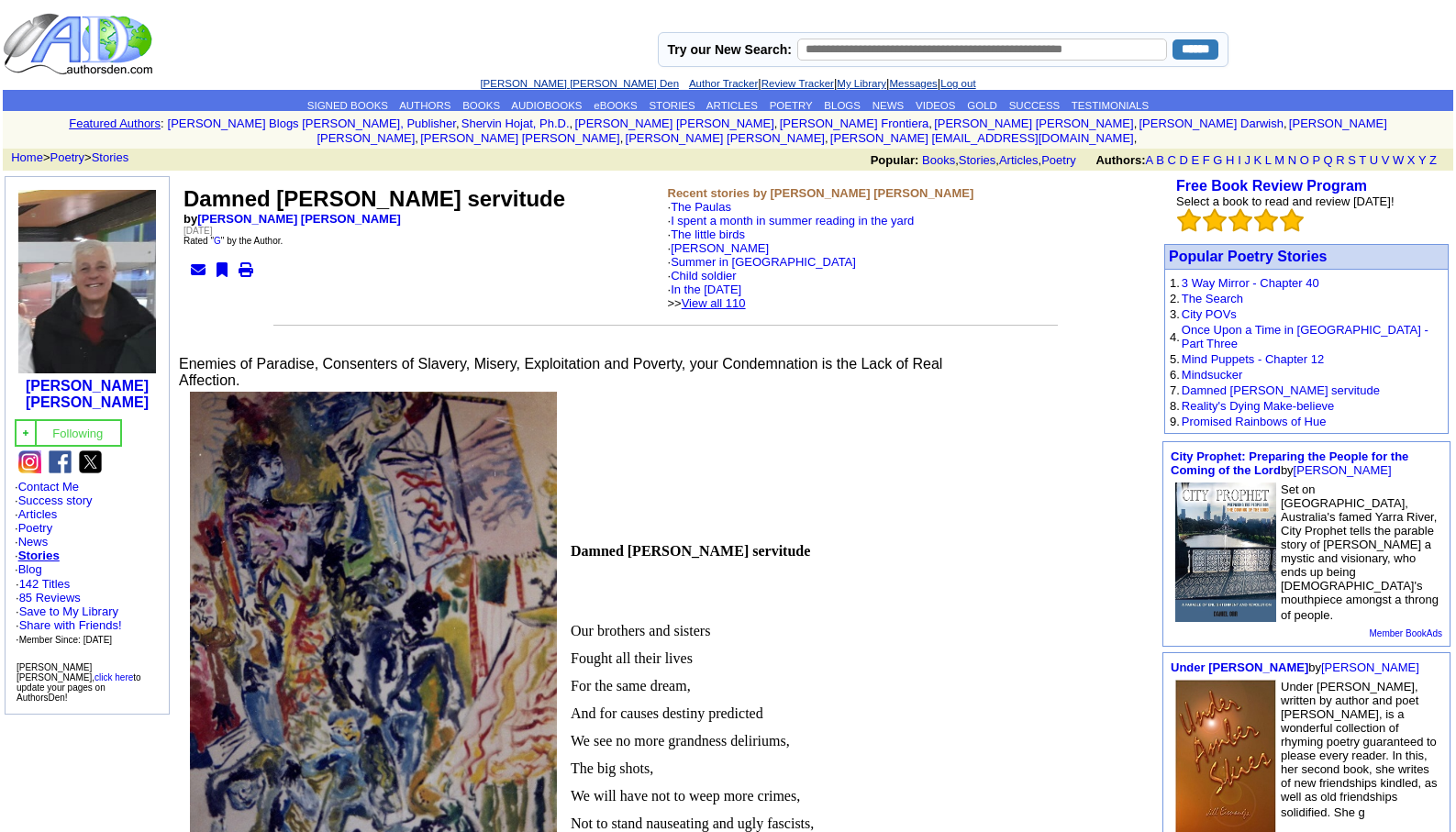
click at [737, 296] on link "View all 110" at bounding box center [714, 303] width 65 height 14
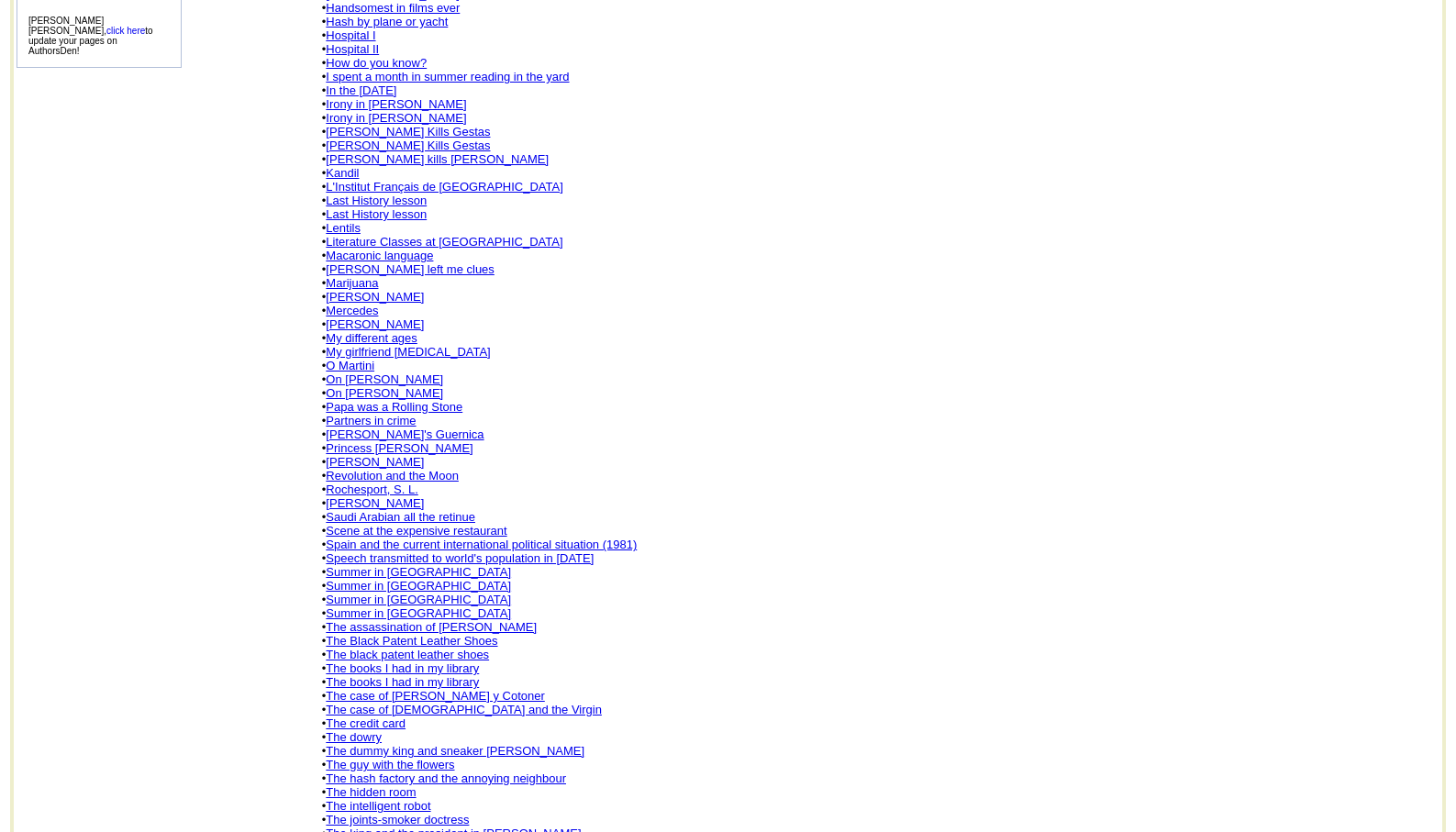
scroll to position [624, 0]
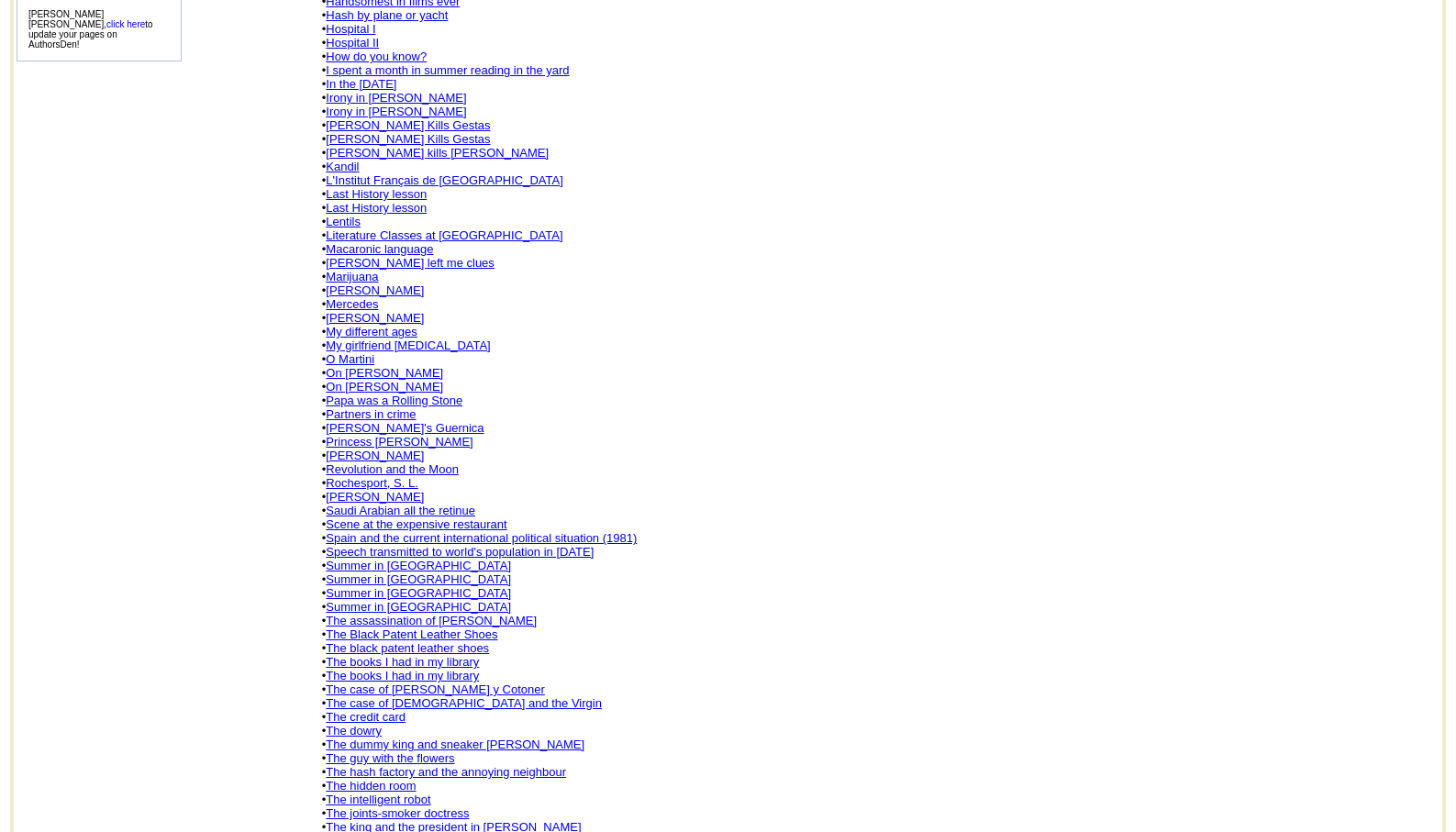
click at [380, 559] on link "Summer in [GEOGRAPHIC_DATA]" at bounding box center [418, 565] width 186 height 14
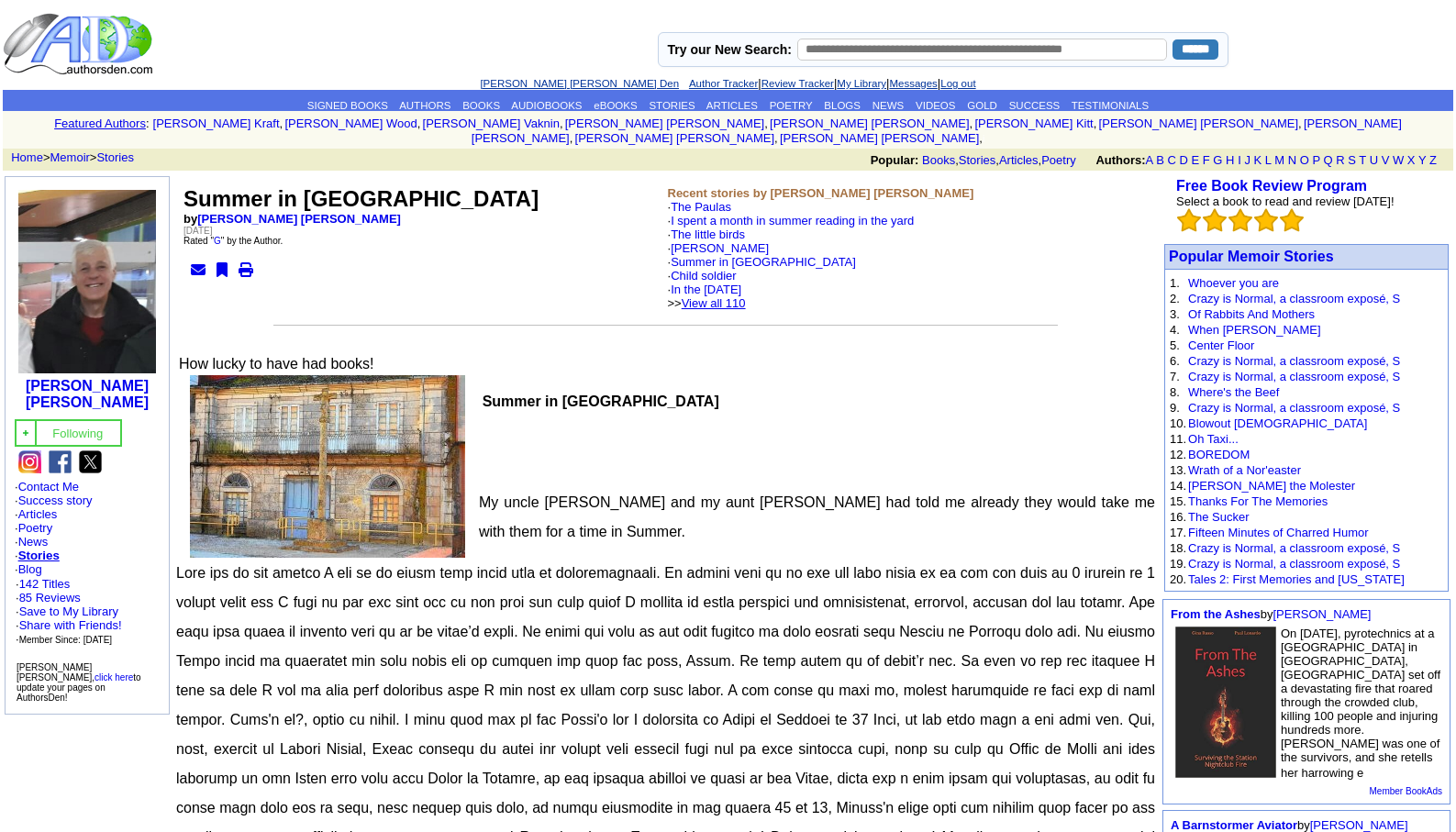
click at [746, 296] on link "View all 110" at bounding box center [714, 303] width 65 height 14
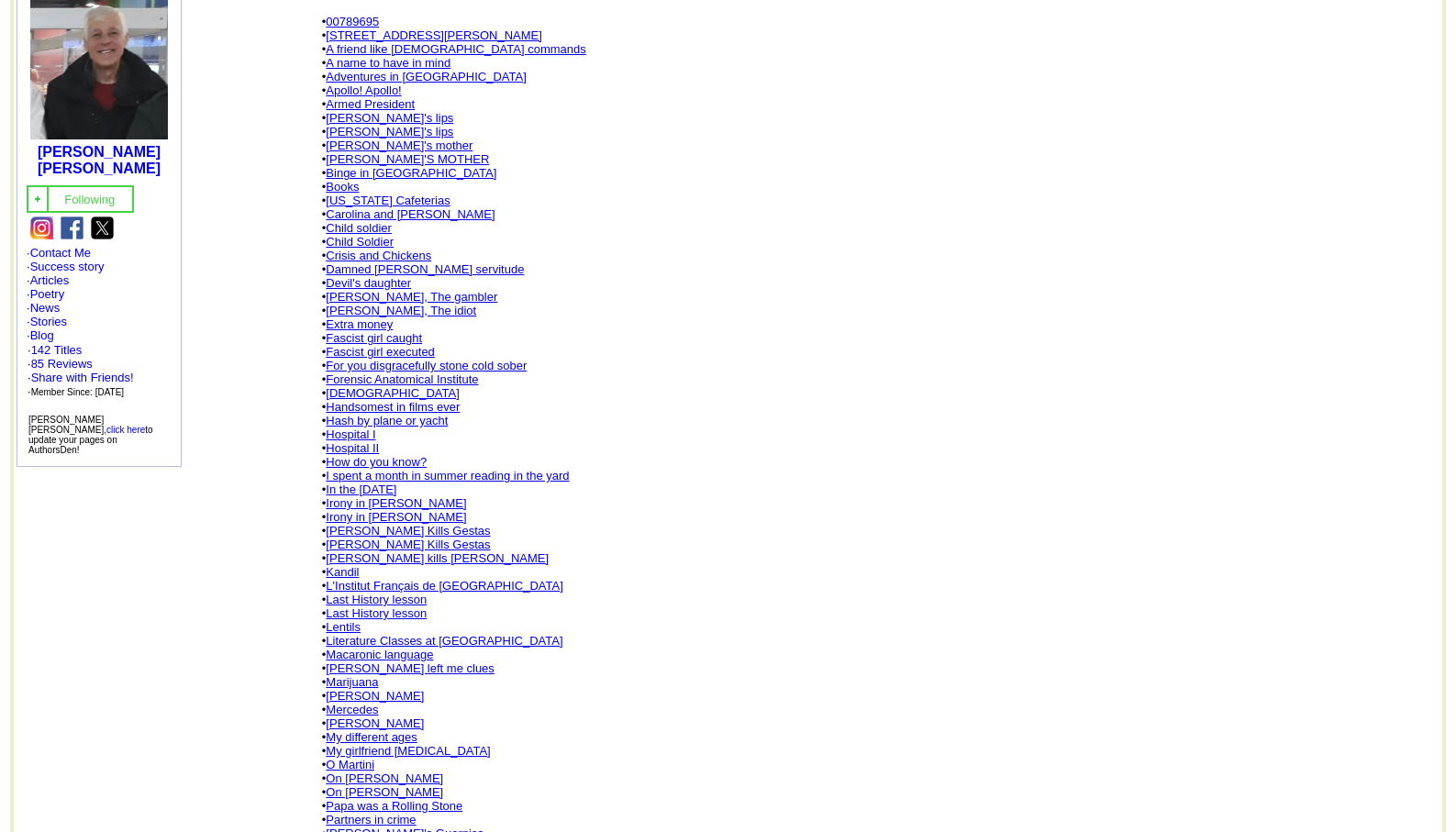
scroll to position [294, 0]
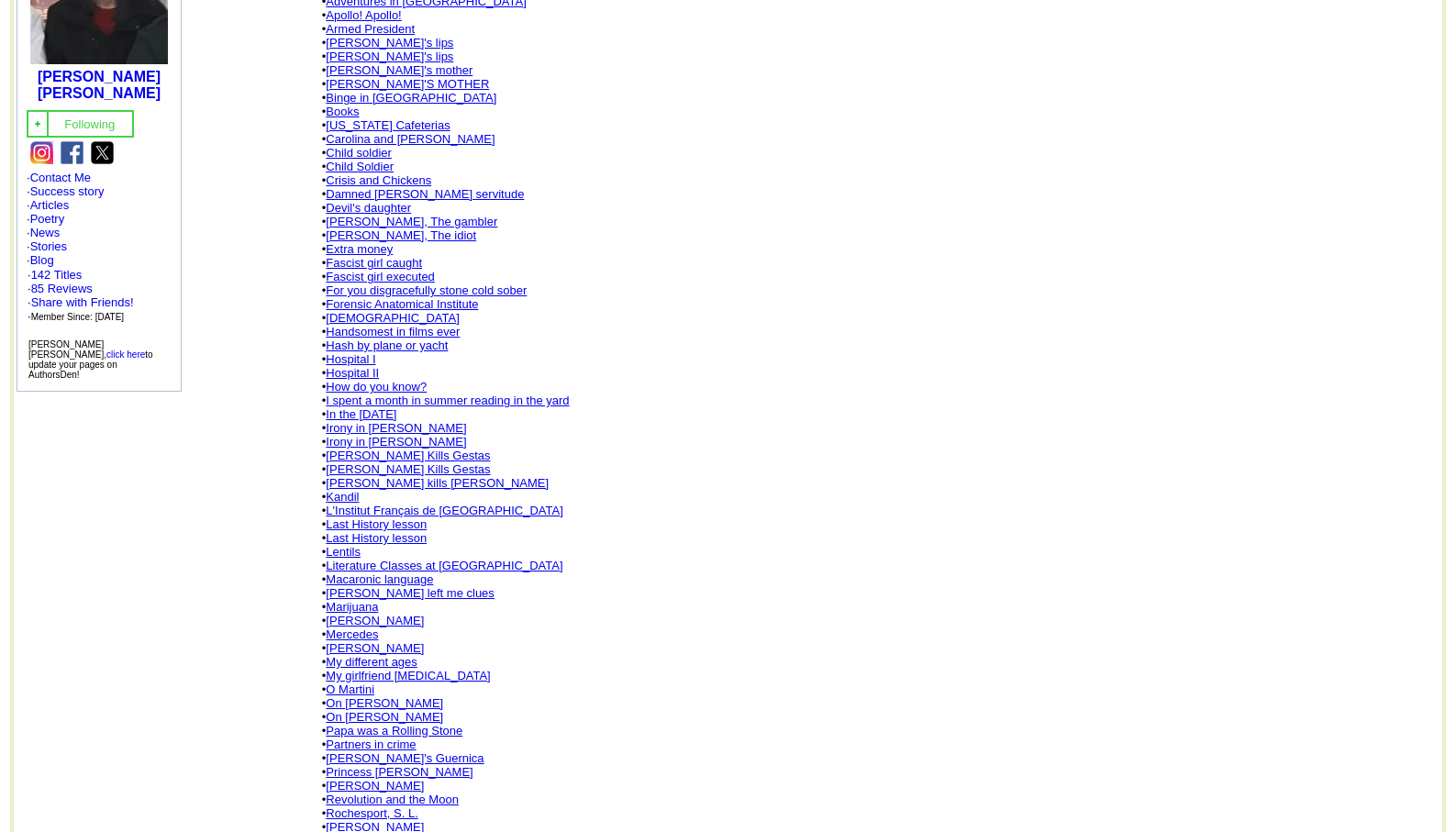
click at [340, 641] on link "Minks" at bounding box center [375, 647] width 98 height 14
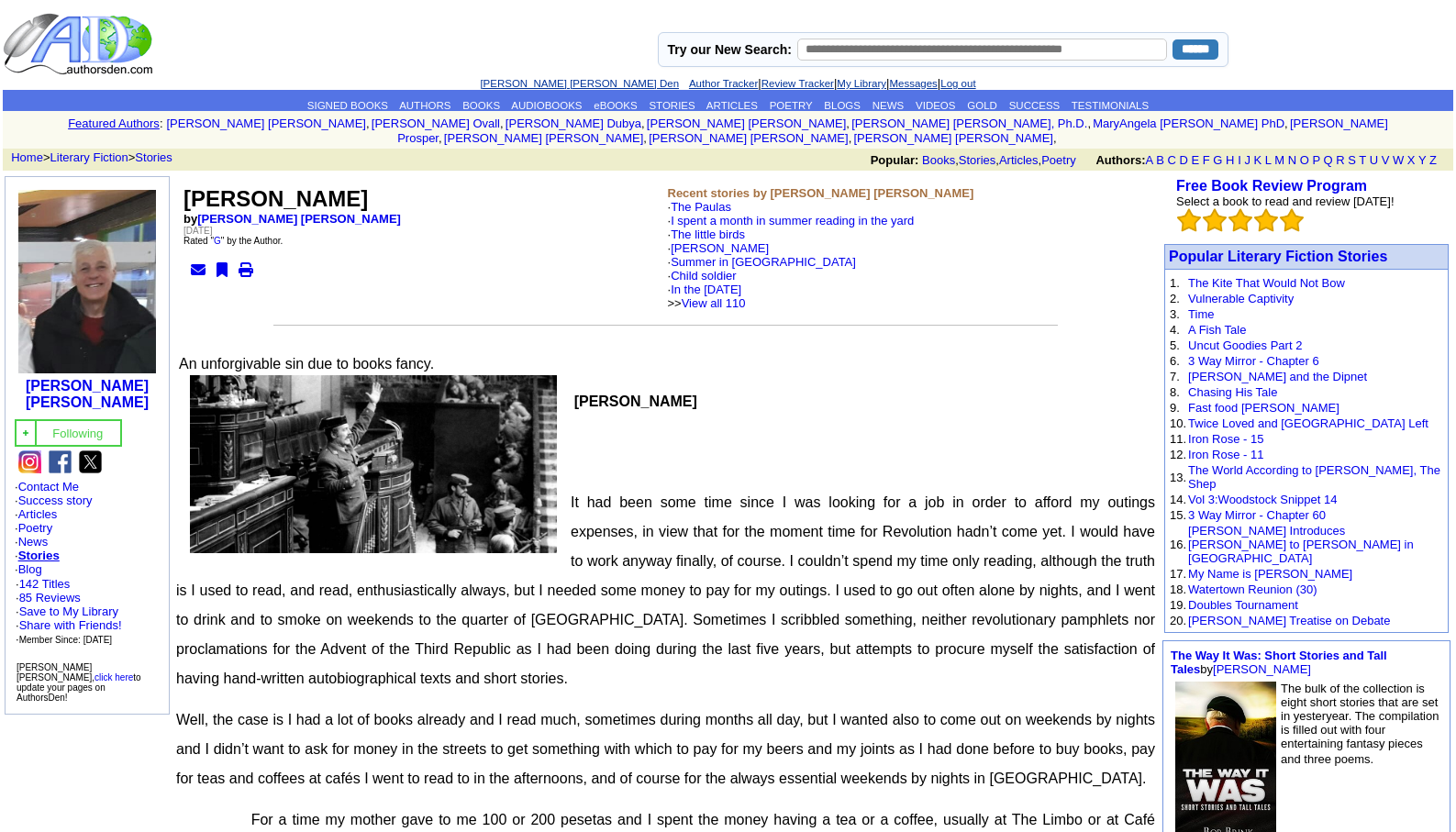
click at [532, 85] on link "[PERSON_NAME] [PERSON_NAME] Den" at bounding box center [580, 83] width 199 height 11
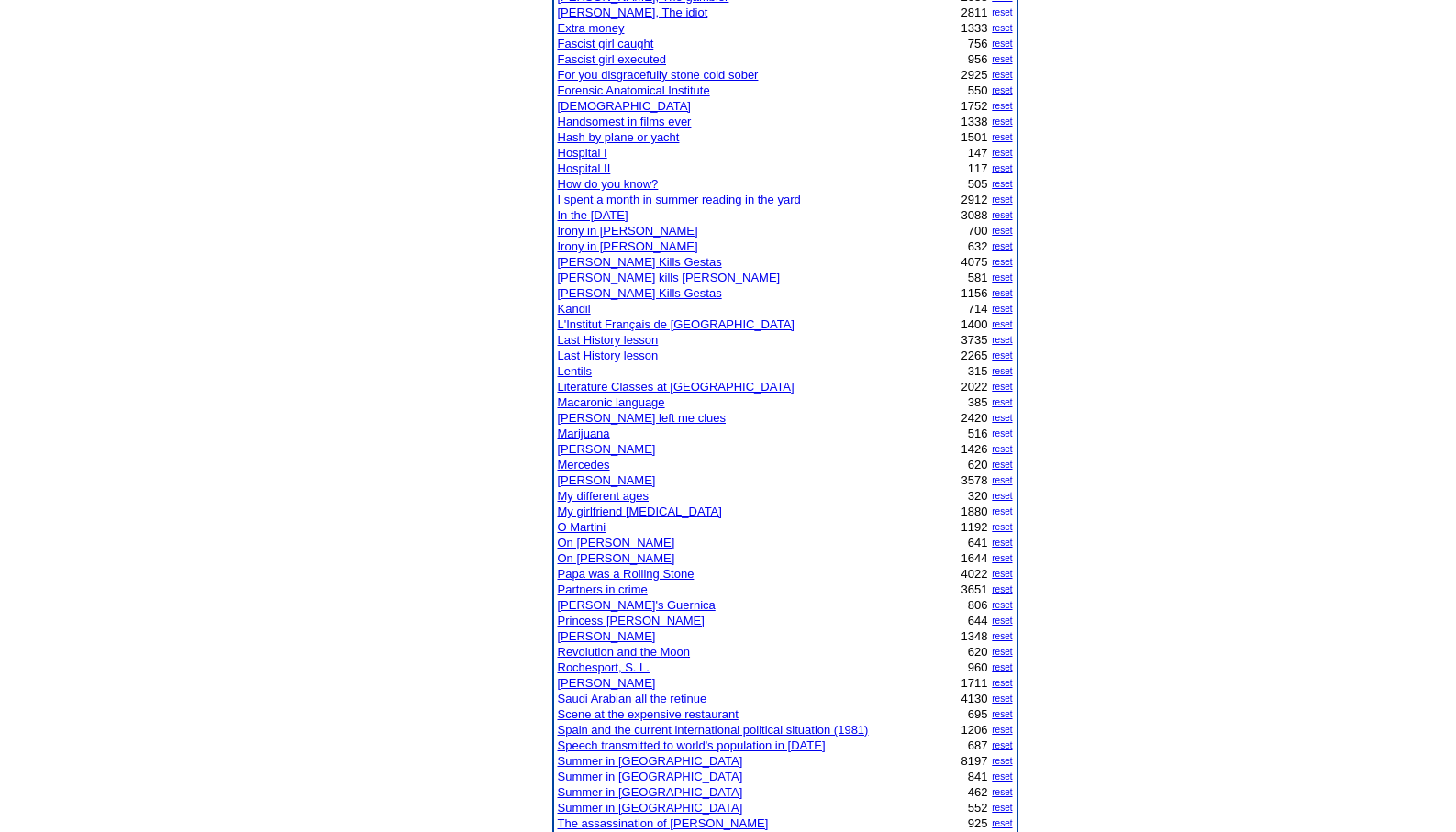
scroll to position [660, 0]
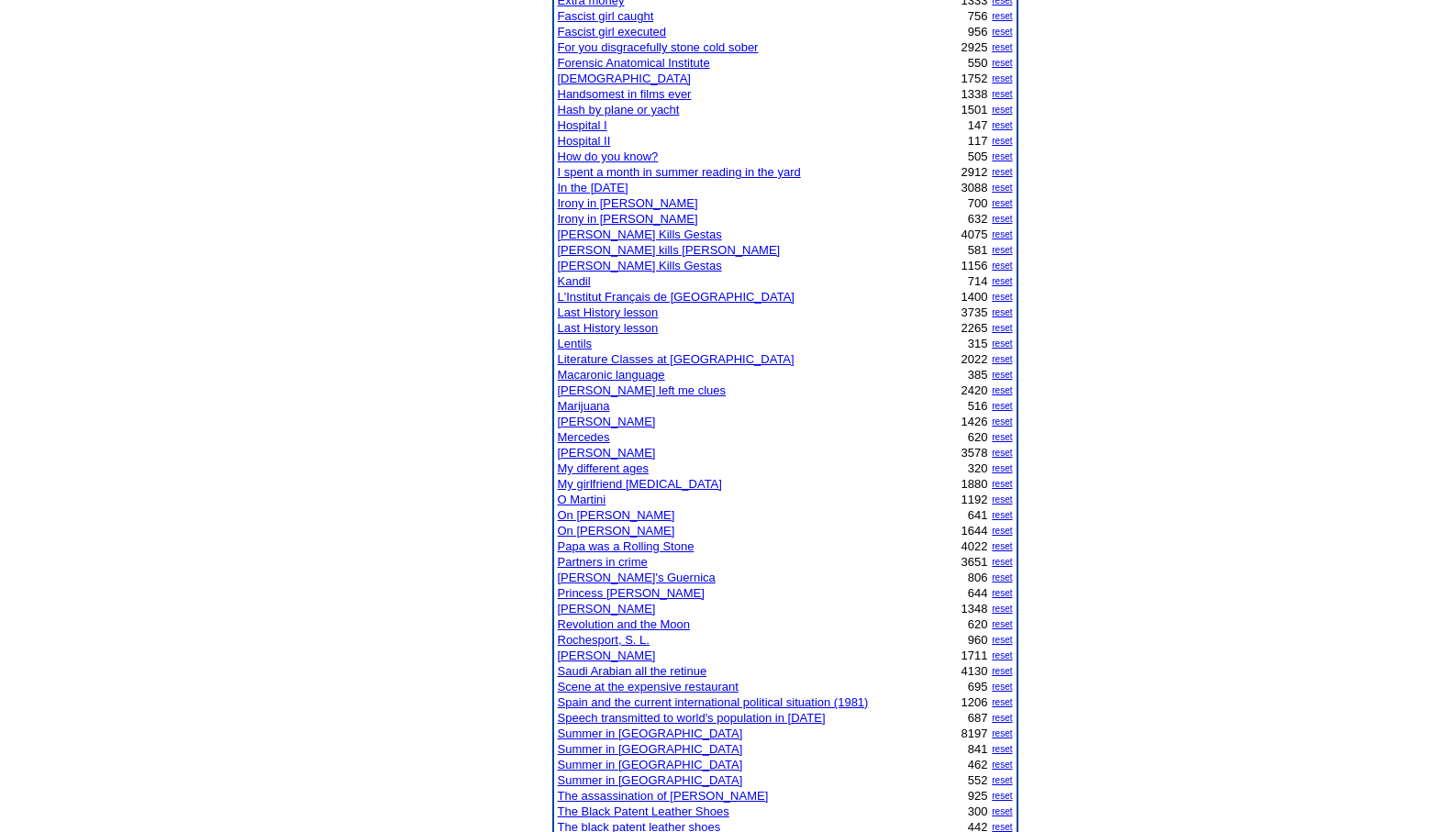
click at [631, 687] on link "Scene at the expensive restaurant" at bounding box center [648, 686] width 181 height 14
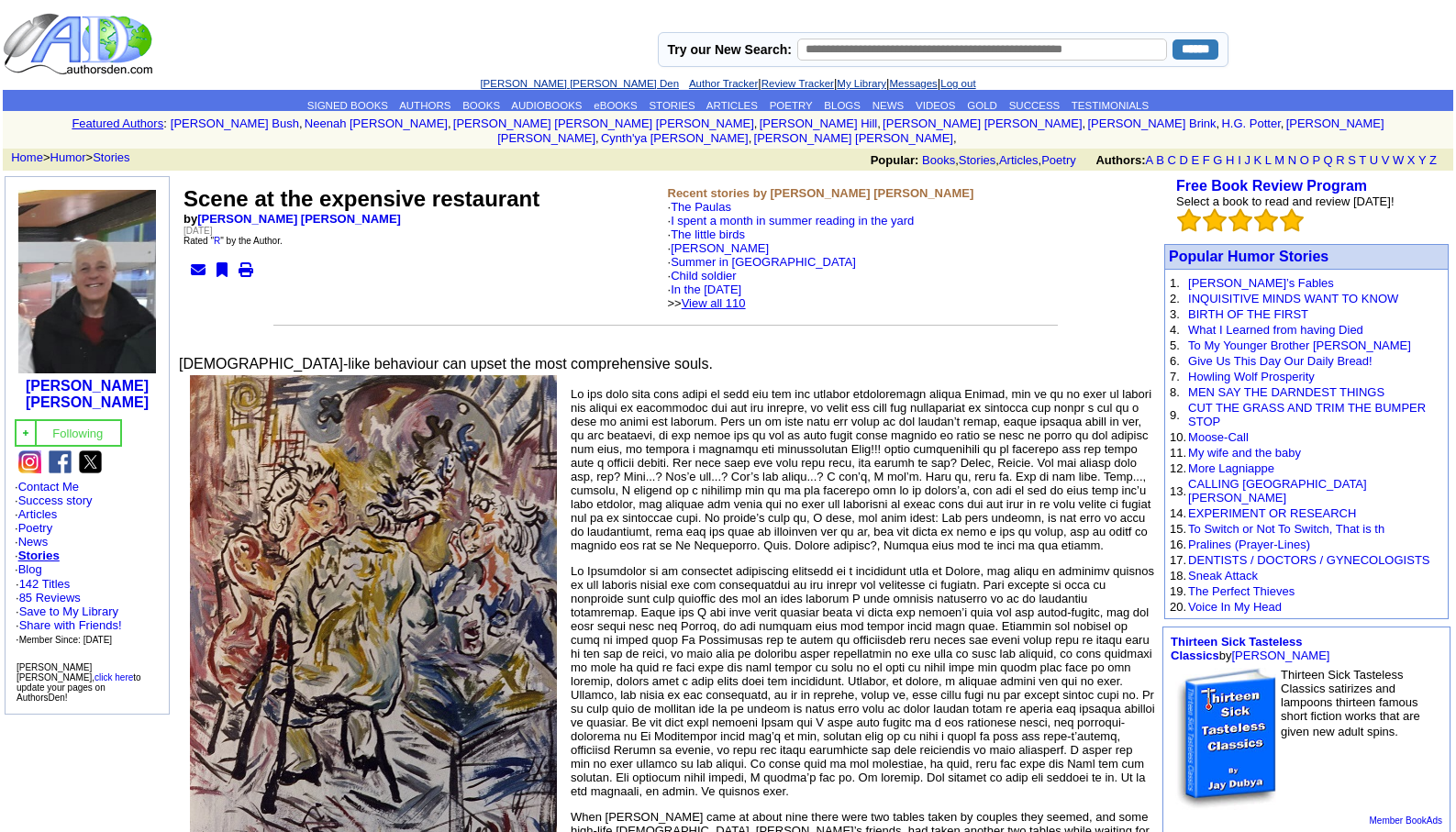
click at [740, 296] on link "View all 110" at bounding box center [714, 303] width 65 height 14
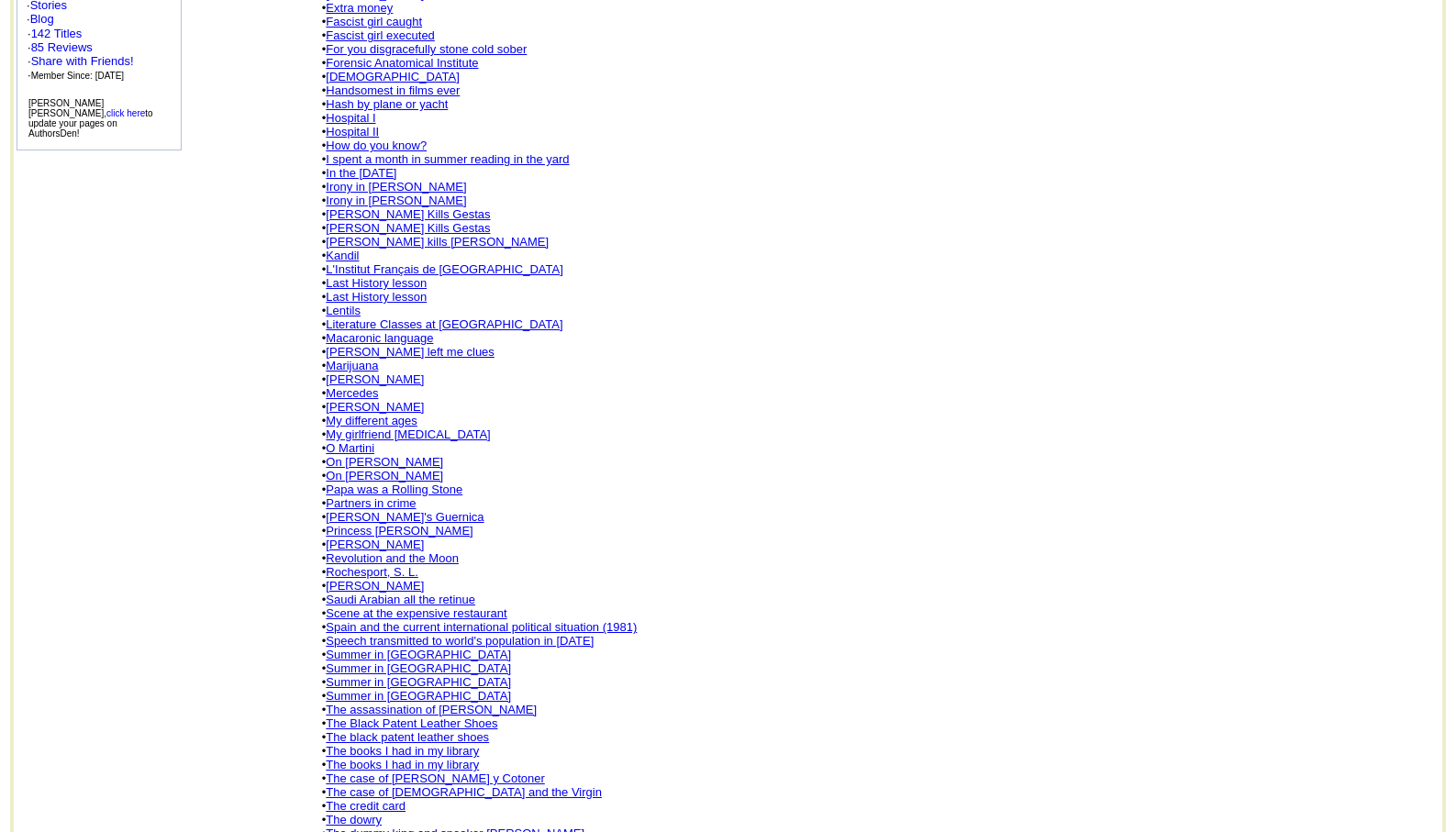
scroll to position [550, 0]
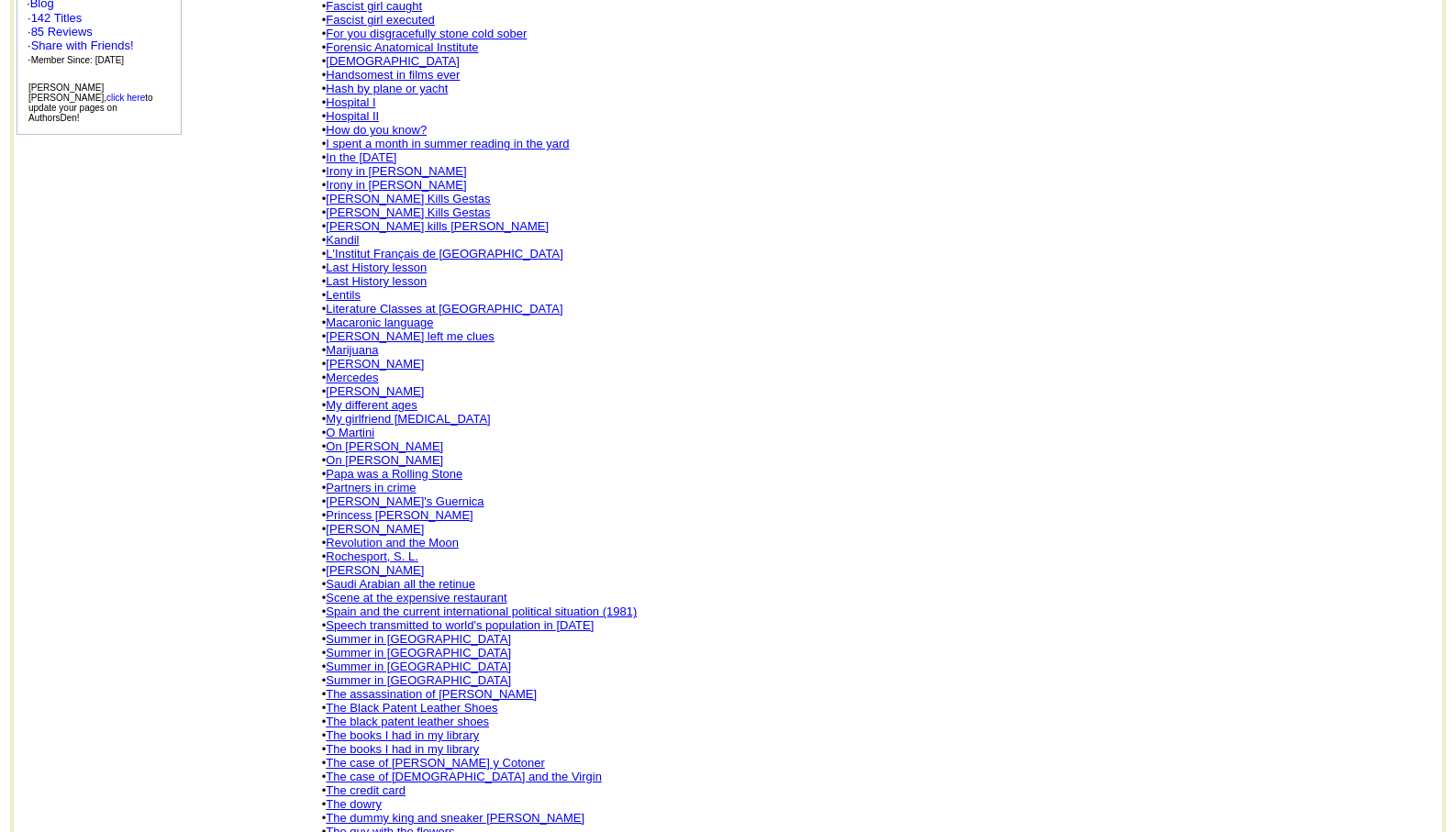
click at [373, 522] on link "[PERSON_NAME]" at bounding box center [375, 528] width 98 height 14
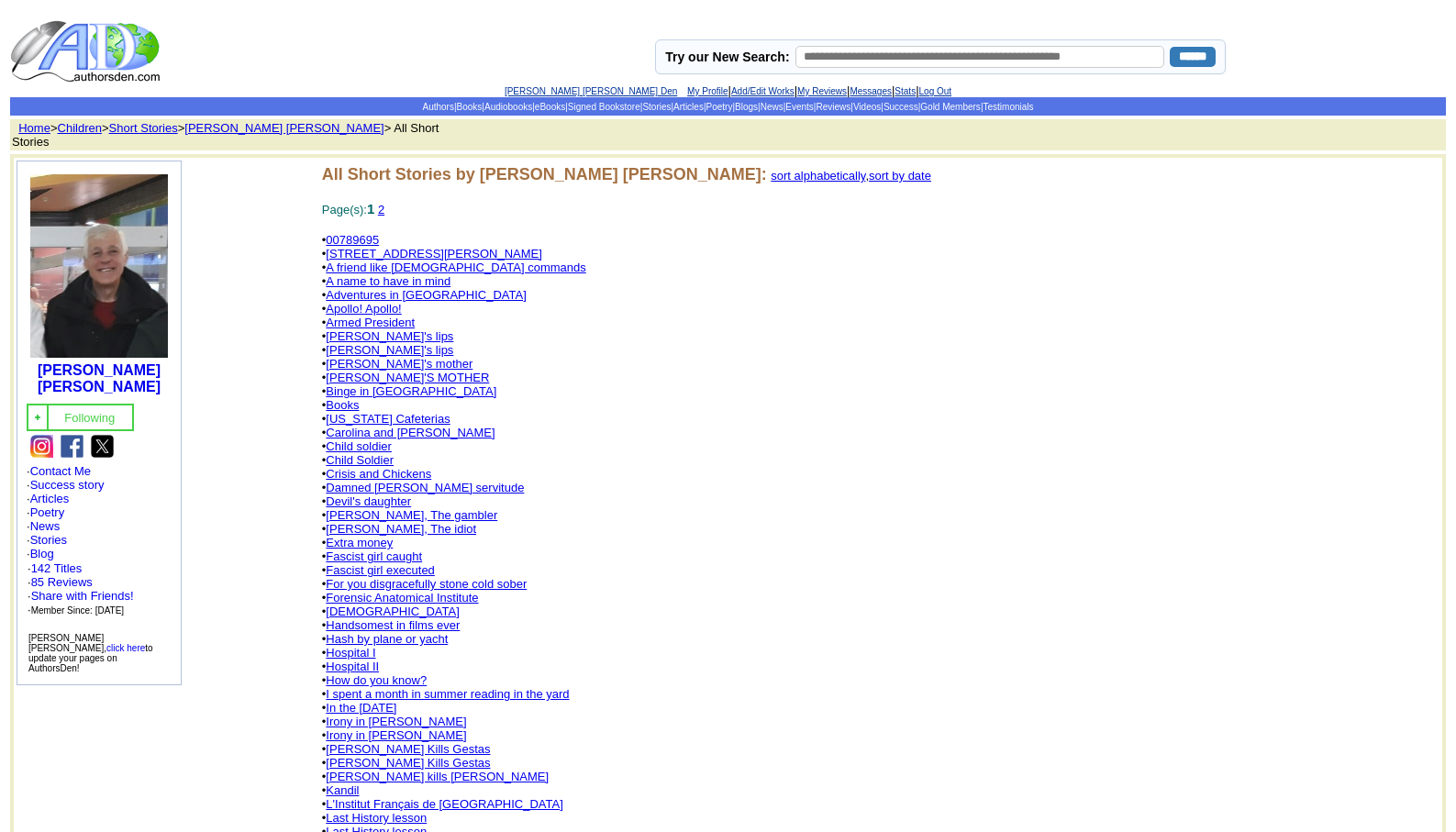
scroll to position [468, 0]
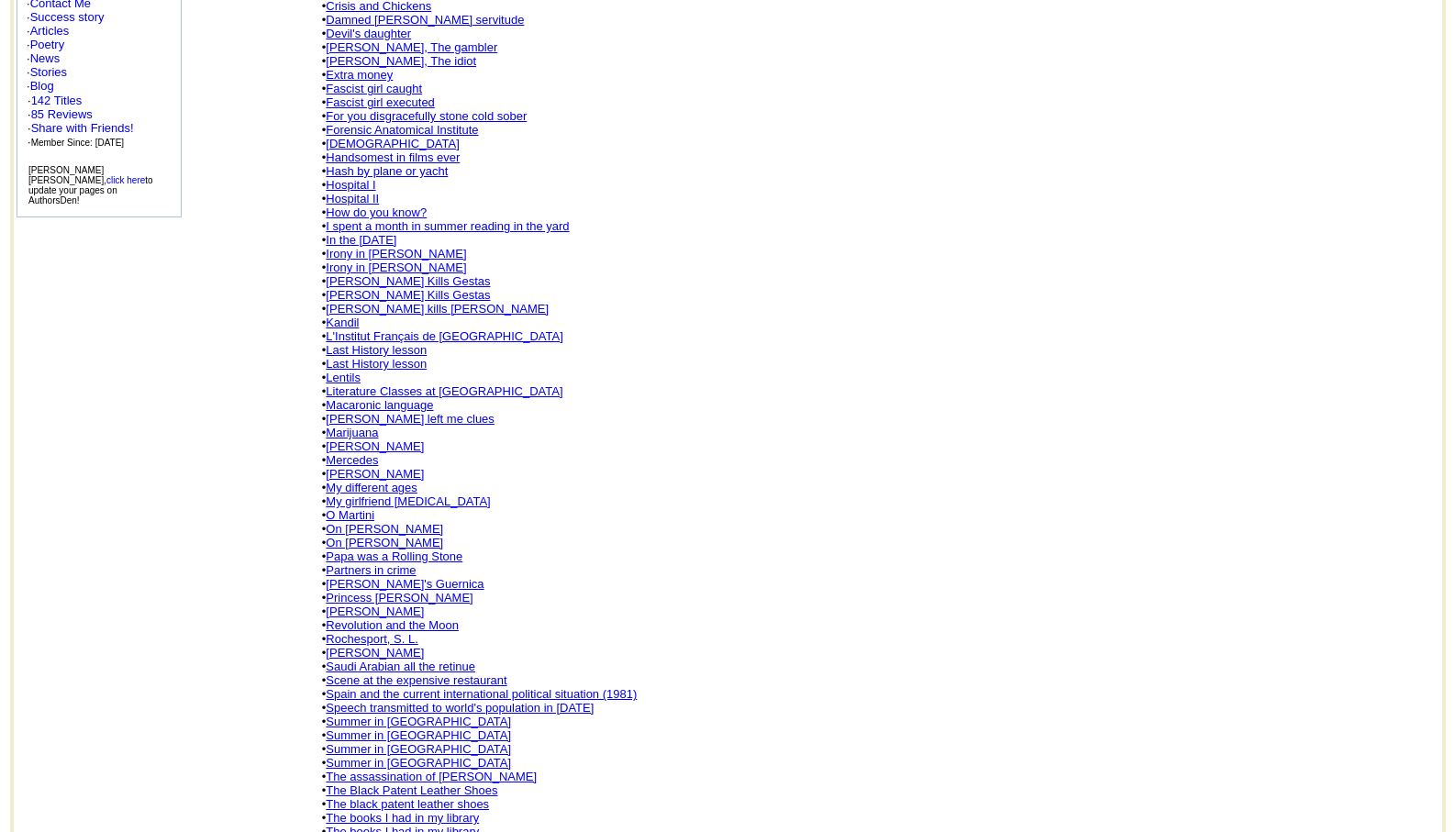
click at [372, 605] on link "[PERSON_NAME]" at bounding box center [375, 611] width 98 height 14
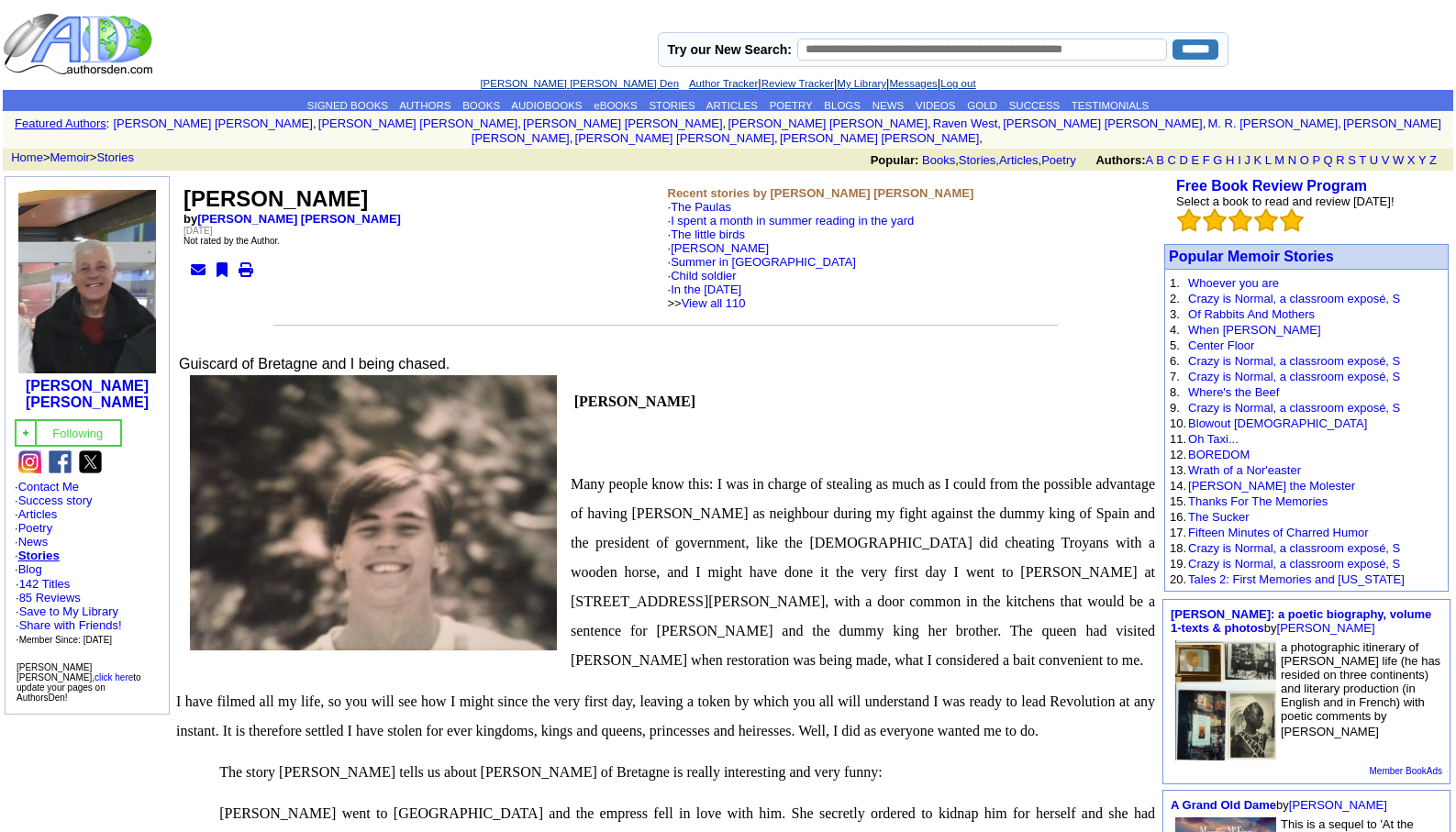
click at [526, 81] on link "[PERSON_NAME] [PERSON_NAME] Den" at bounding box center [580, 83] width 199 height 11
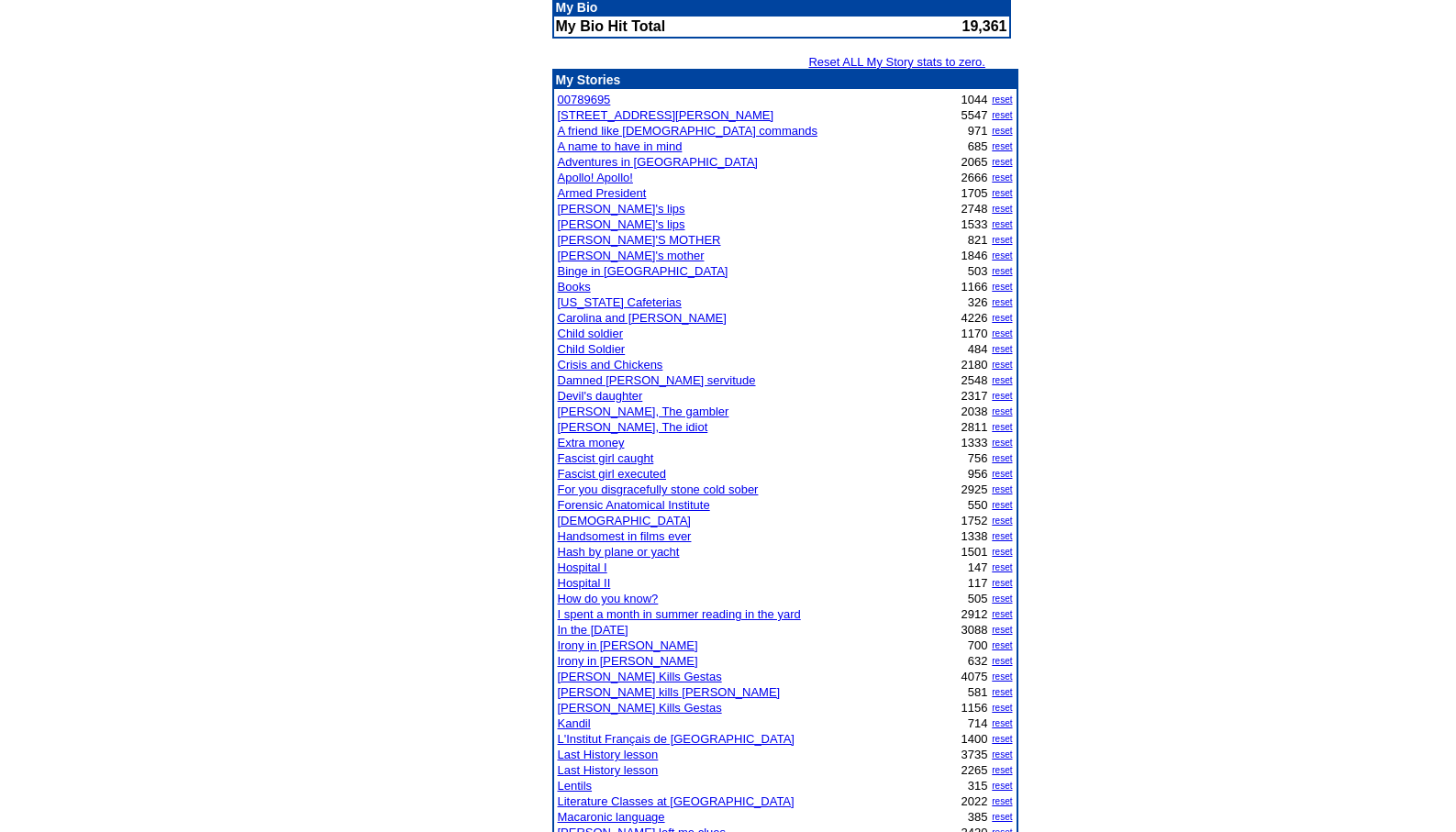
scroll to position [294, 0]
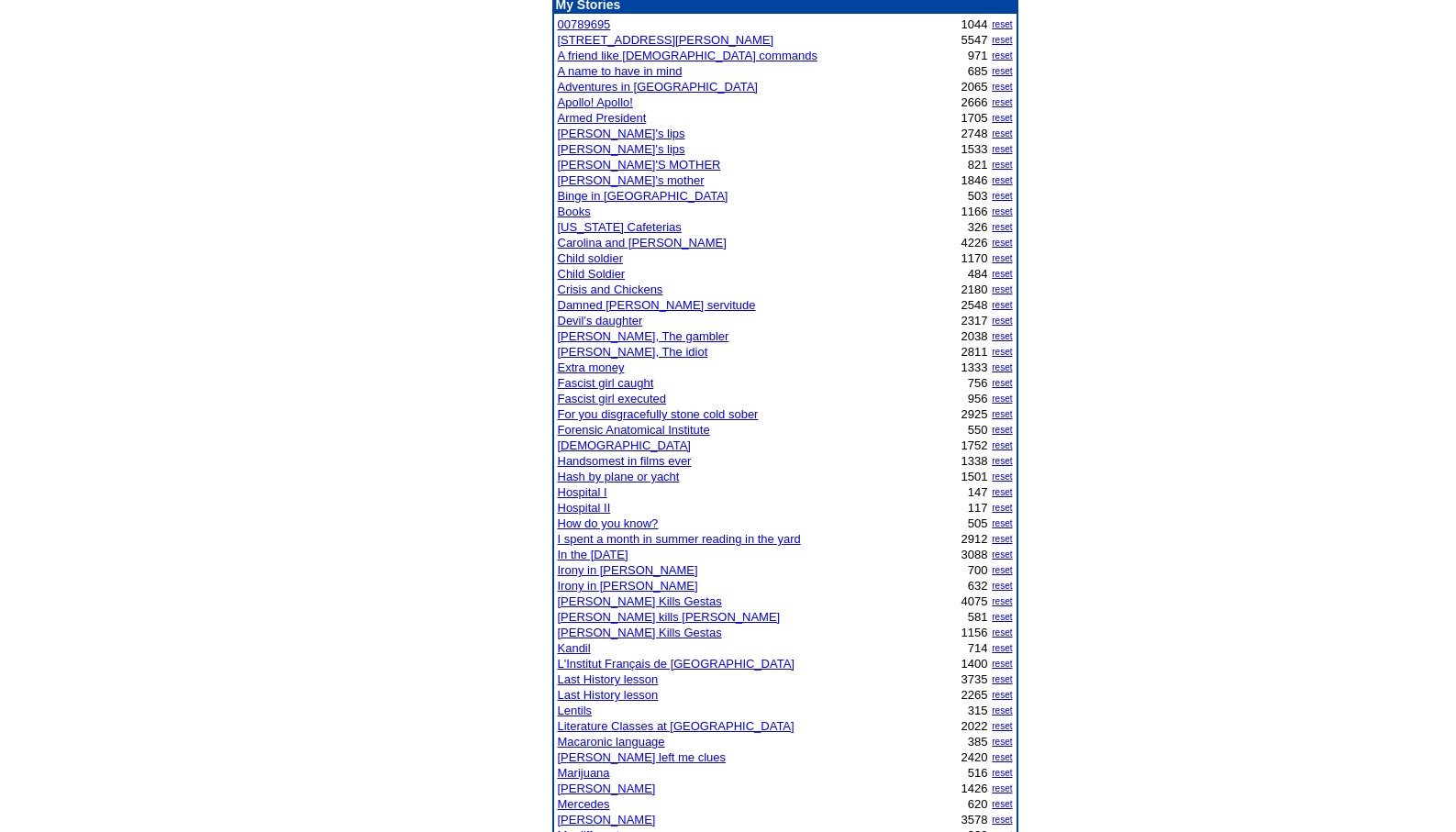
click at [583, 647] on link "Kandil" at bounding box center [574, 647] width 33 height 14
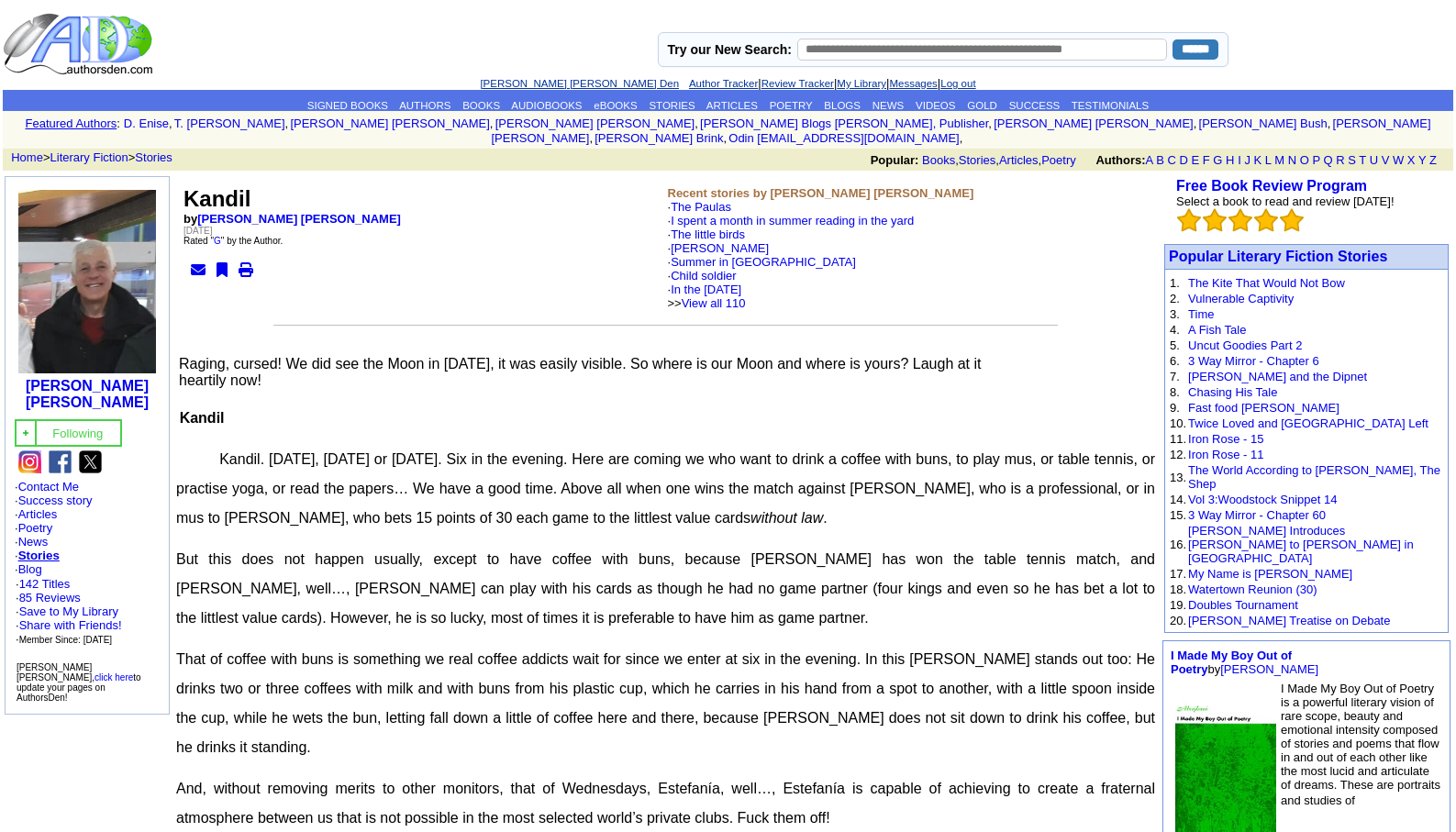
click at [539, 80] on link "[PERSON_NAME] [PERSON_NAME] Den" at bounding box center [580, 83] width 199 height 11
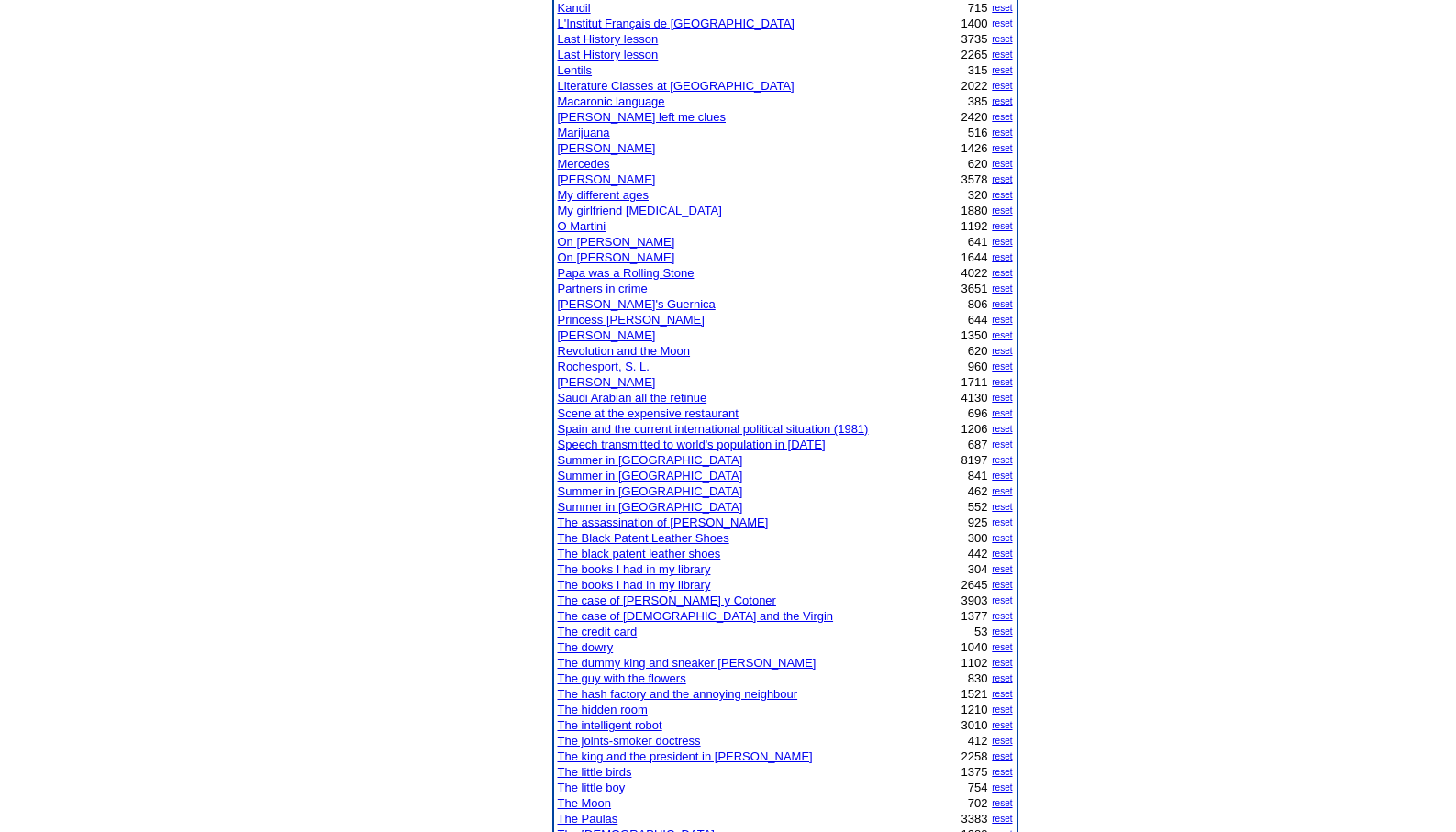
scroll to position [954, 0]
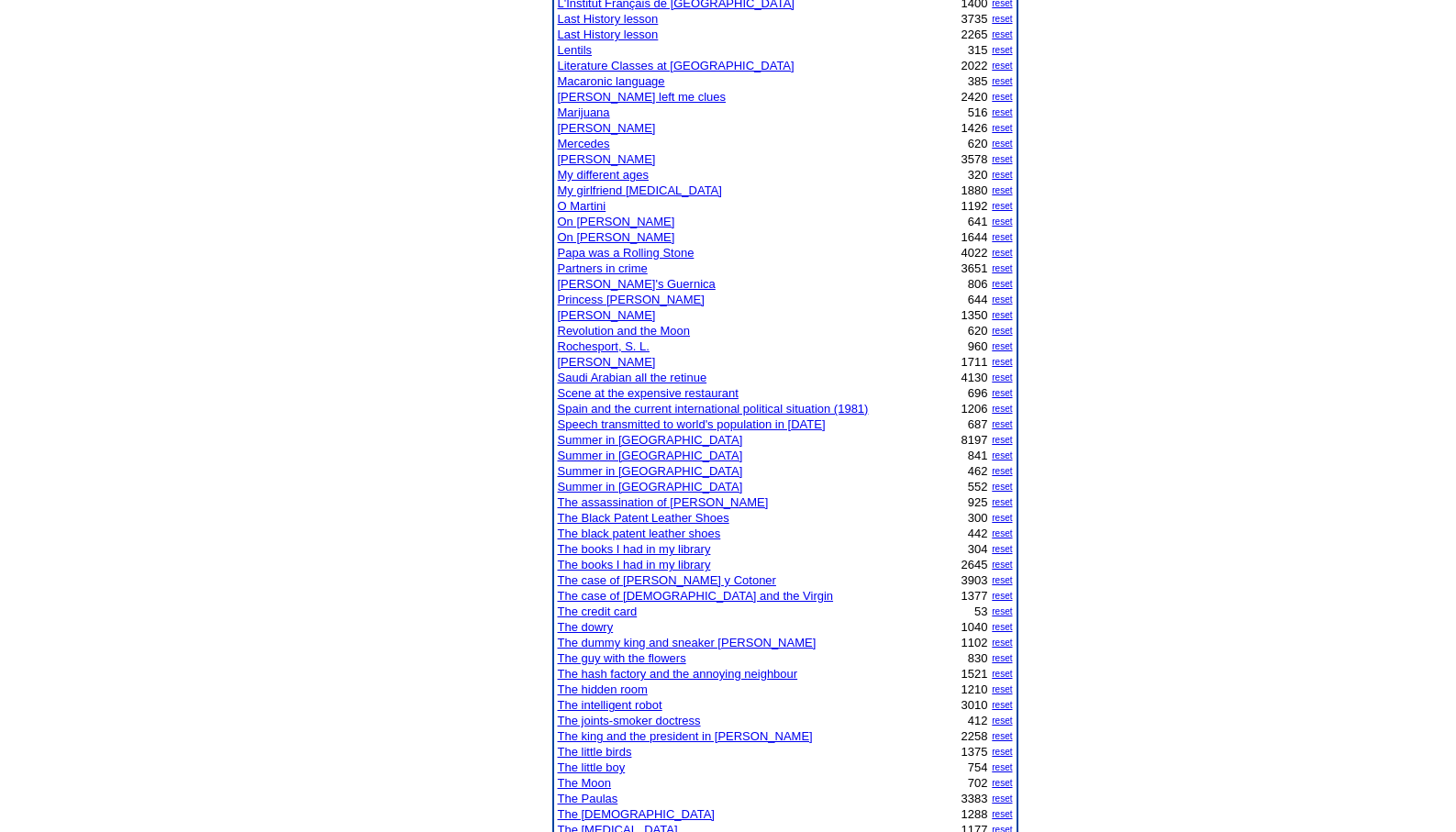
click at [663, 720] on link "The joints-smoker doctress" at bounding box center [629, 720] width 143 height 14
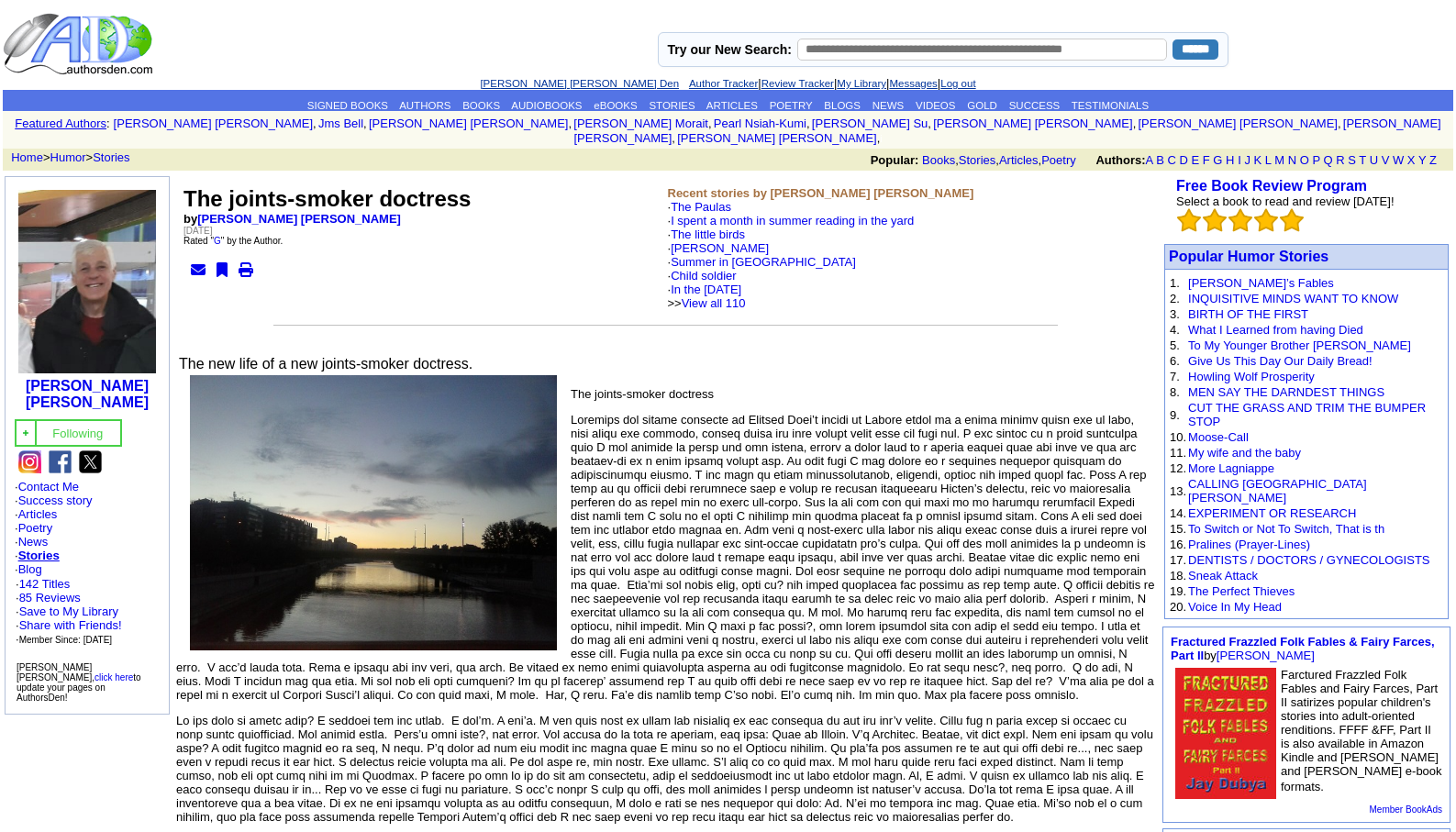
click at [536, 81] on link "[PERSON_NAME] [PERSON_NAME] Den" at bounding box center [580, 83] width 199 height 11
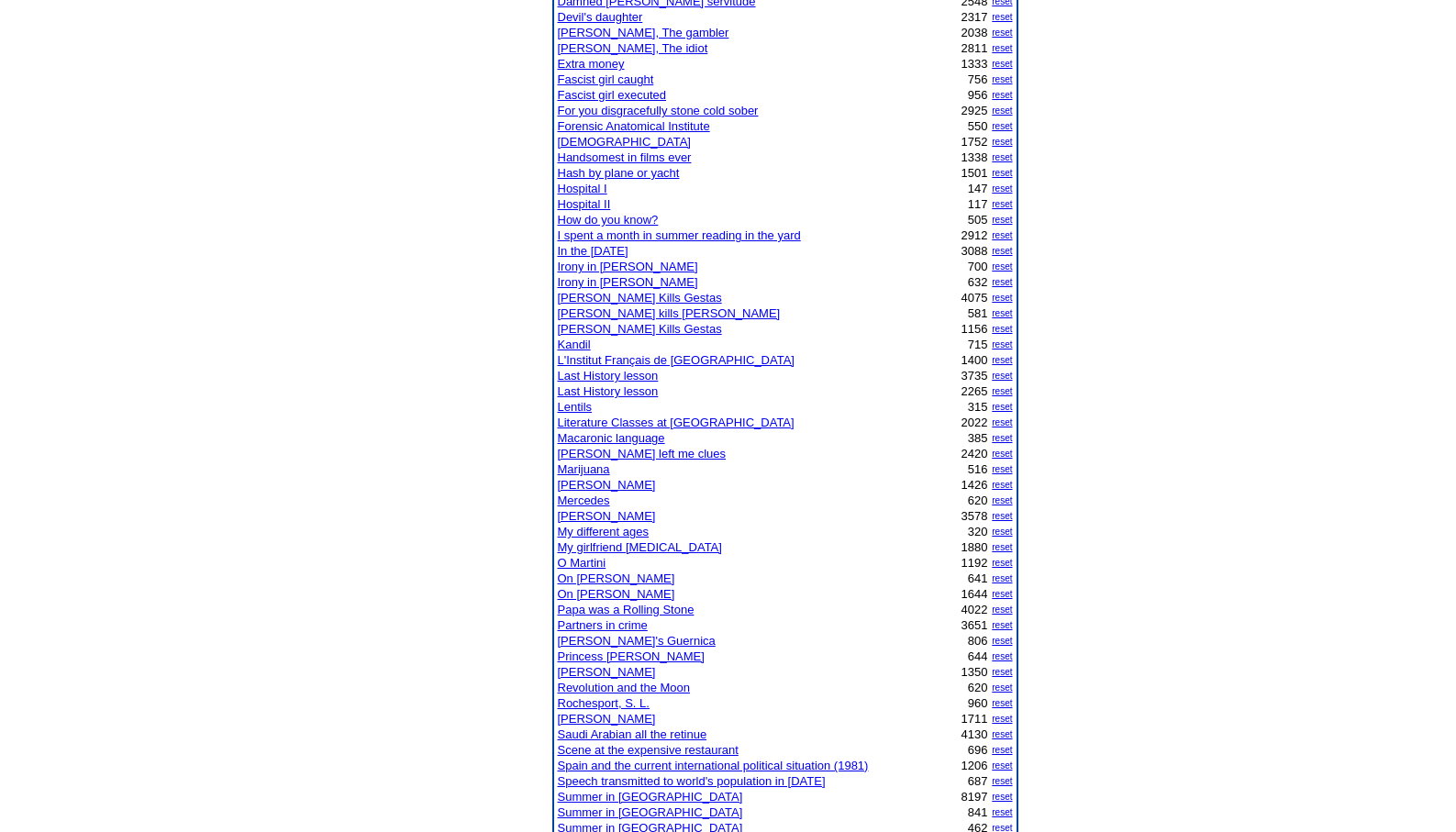
scroll to position [624, 0]
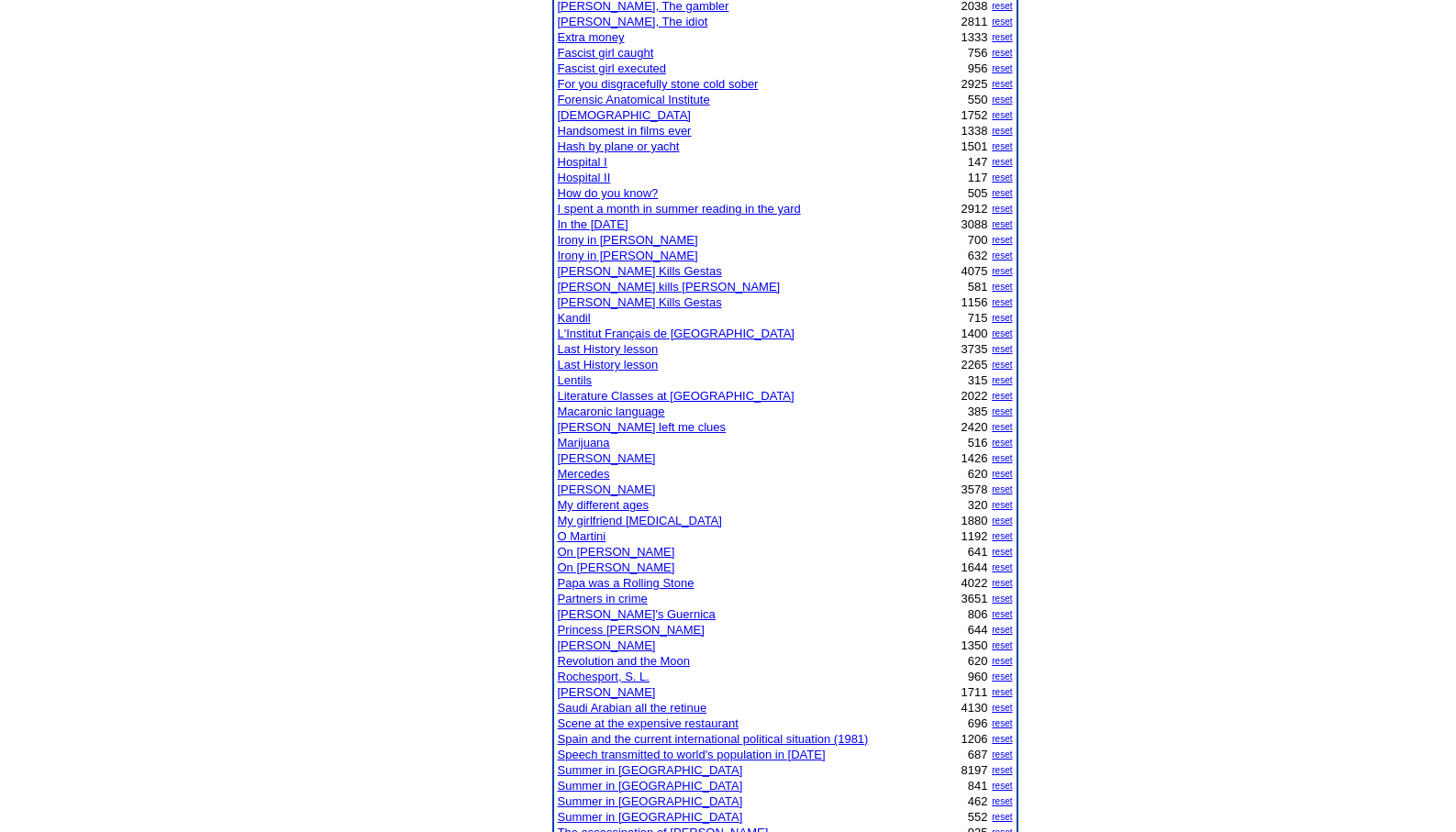
click at [624, 708] on link "Saudi Arabian all the retinue" at bounding box center [632, 707] width 150 height 14
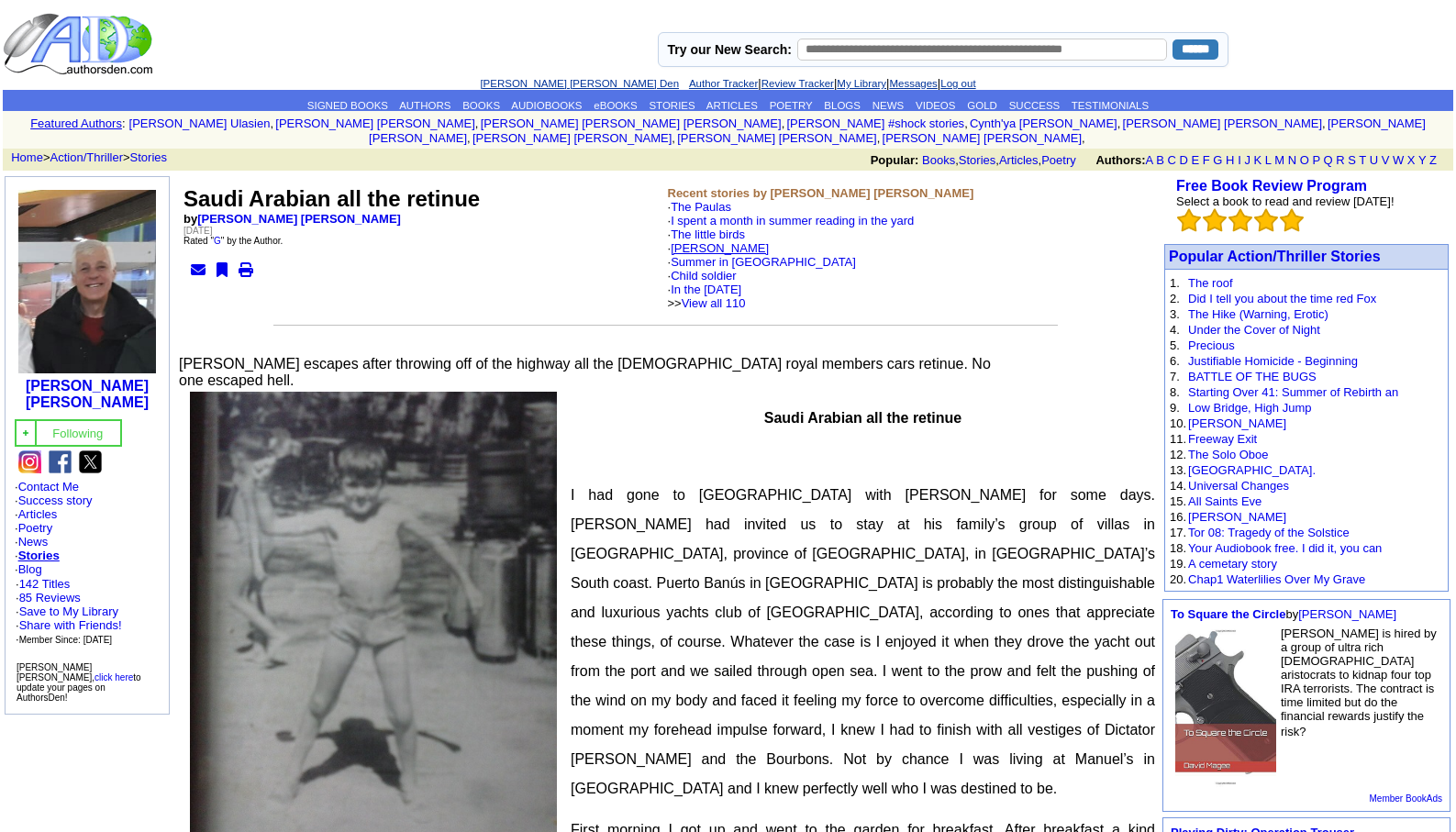
click at [701, 241] on link "[PERSON_NAME]" at bounding box center [719, 247] width 98 height 14
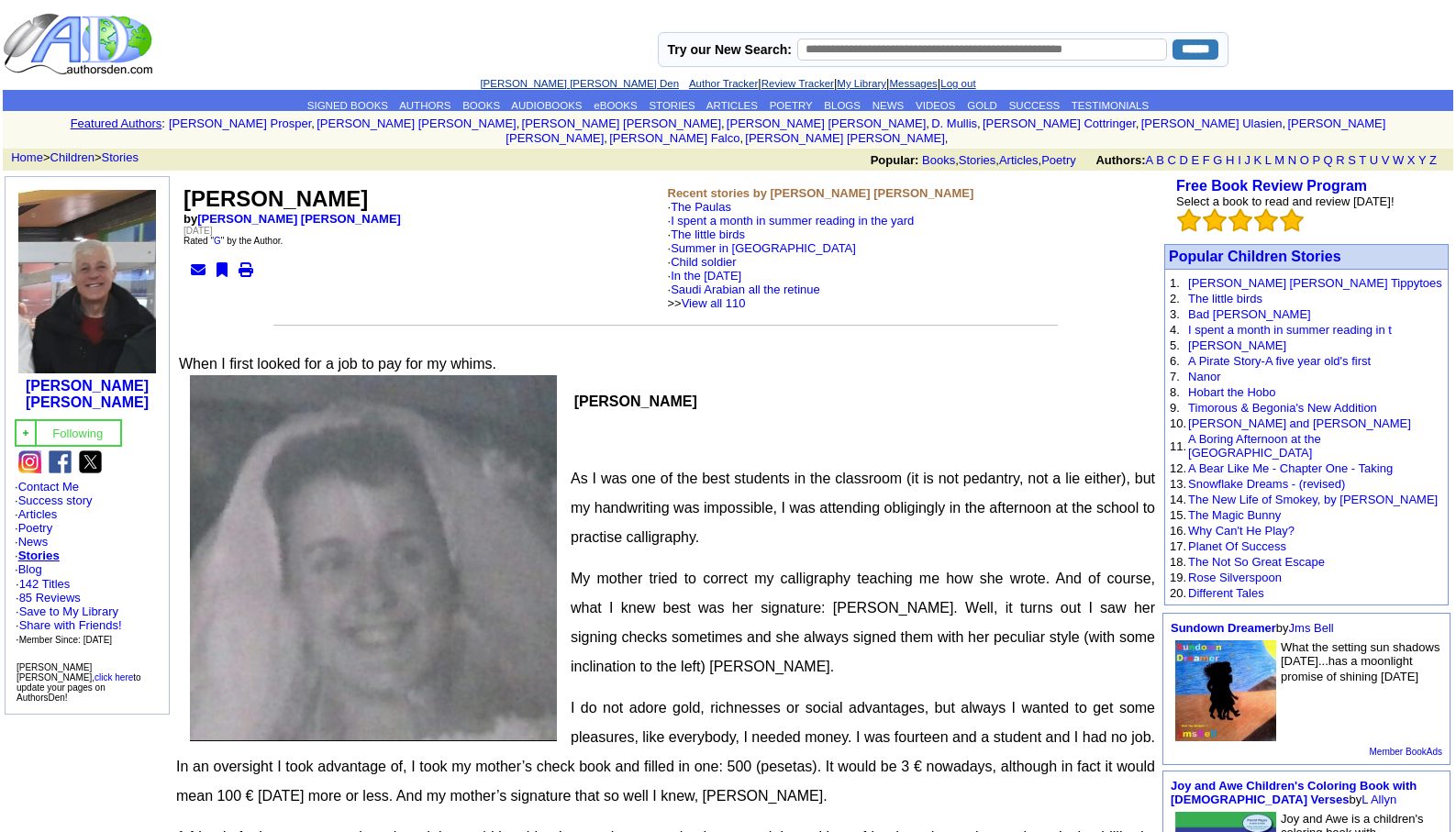
click at [516, 84] on link "[PERSON_NAME] [PERSON_NAME] Den" at bounding box center [580, 83] width 199 height 11
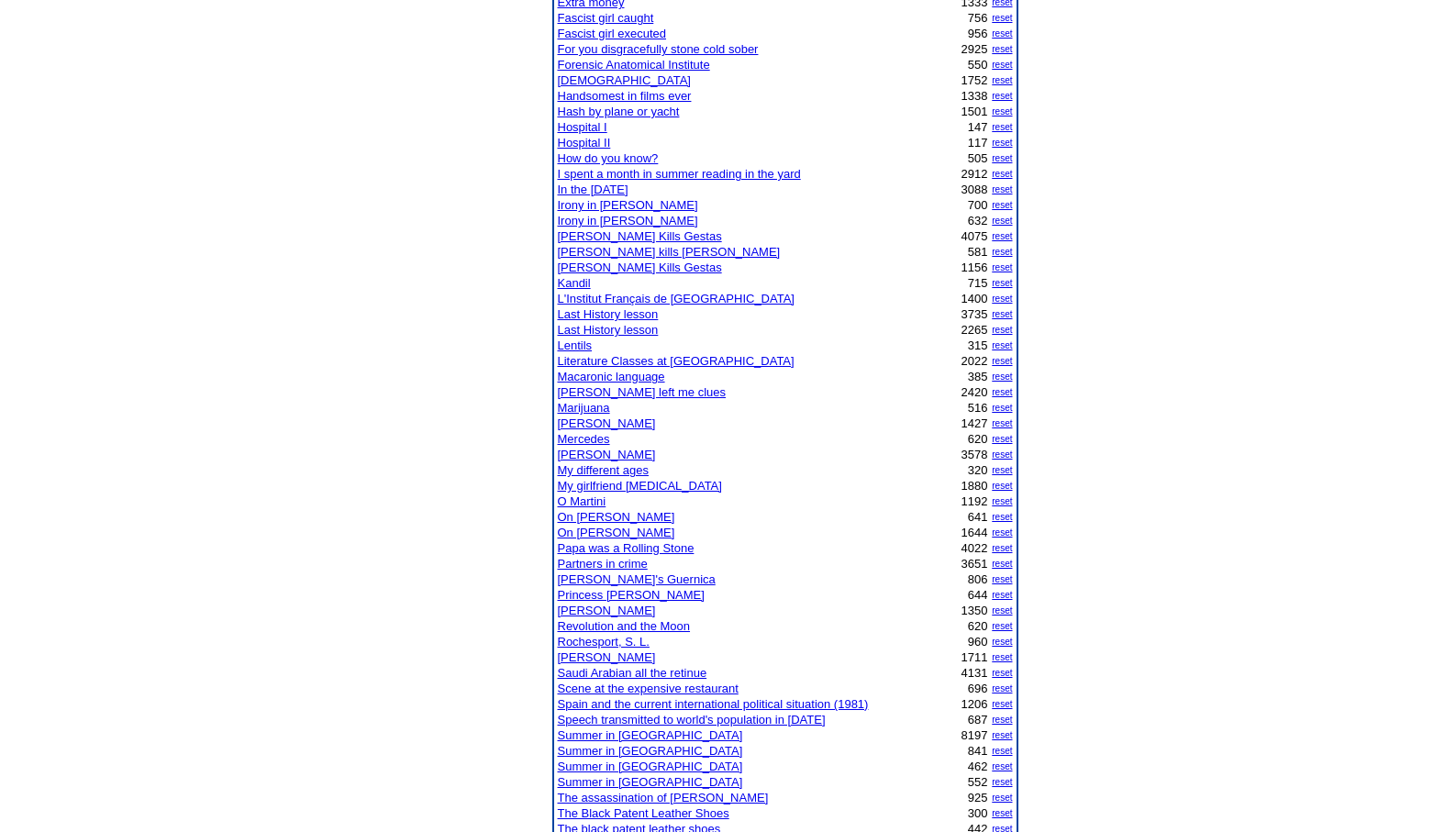
scroll to position [660, 0]
click at [597, 734] on link "Summer in [GEOGRAPHIC_DATA]" at bounding box center [650, 733] width 186 height 14
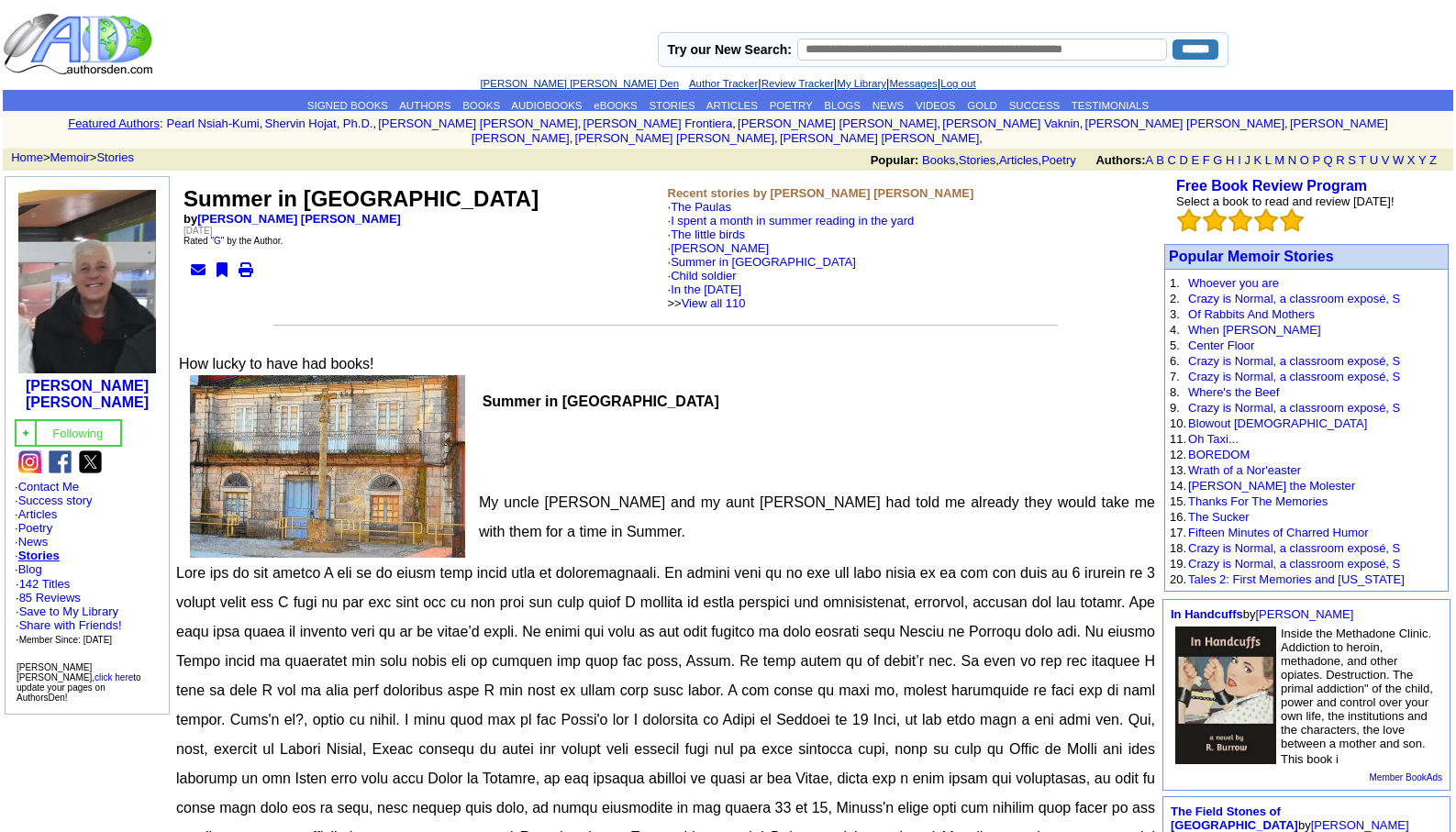
click at [540, 78] on link "[PERSON_NAME] [PERSON_NAME] Den" at bounding box center [580, 83] width 199 height 11
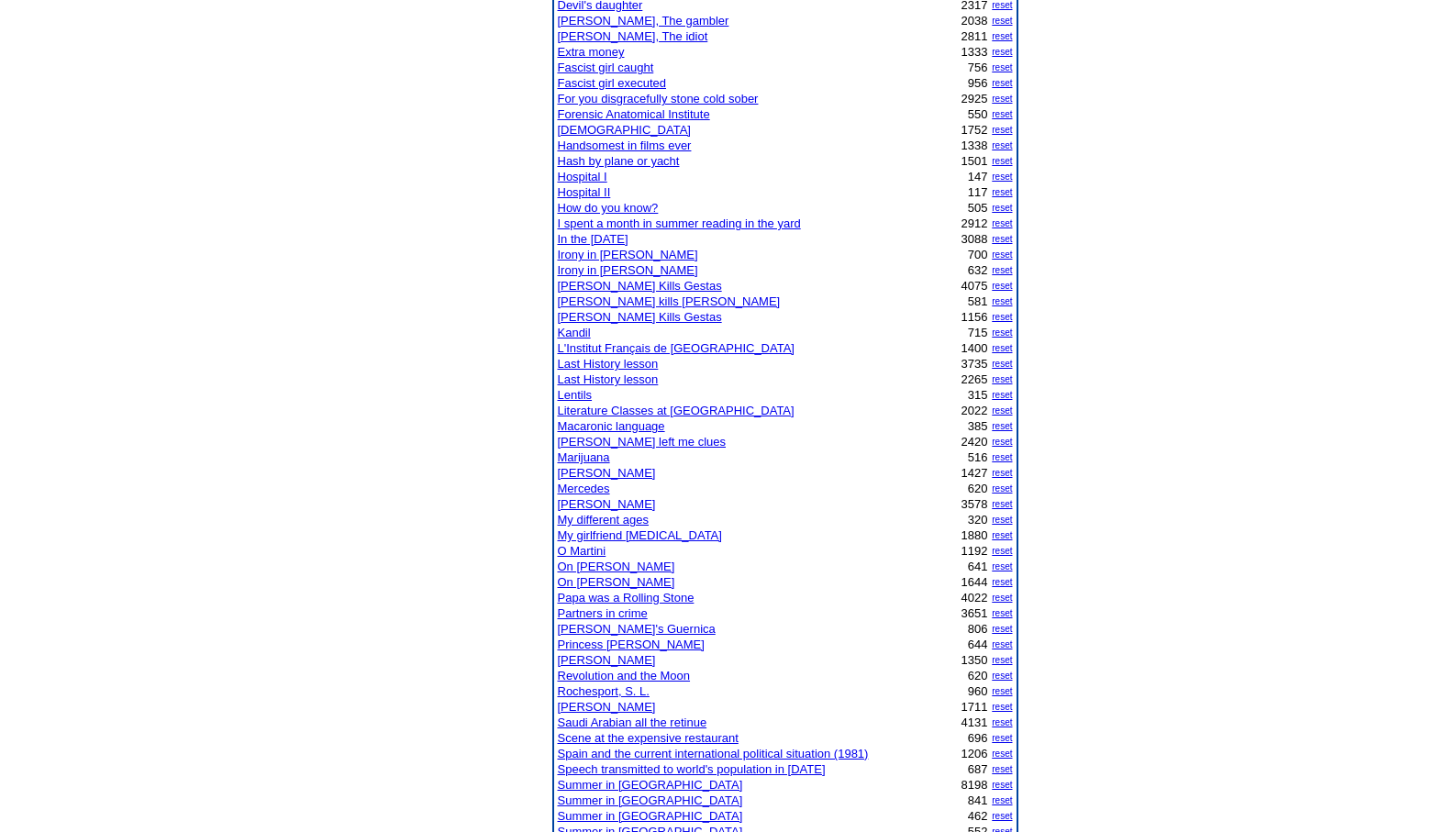
scroll to position [624, 0]
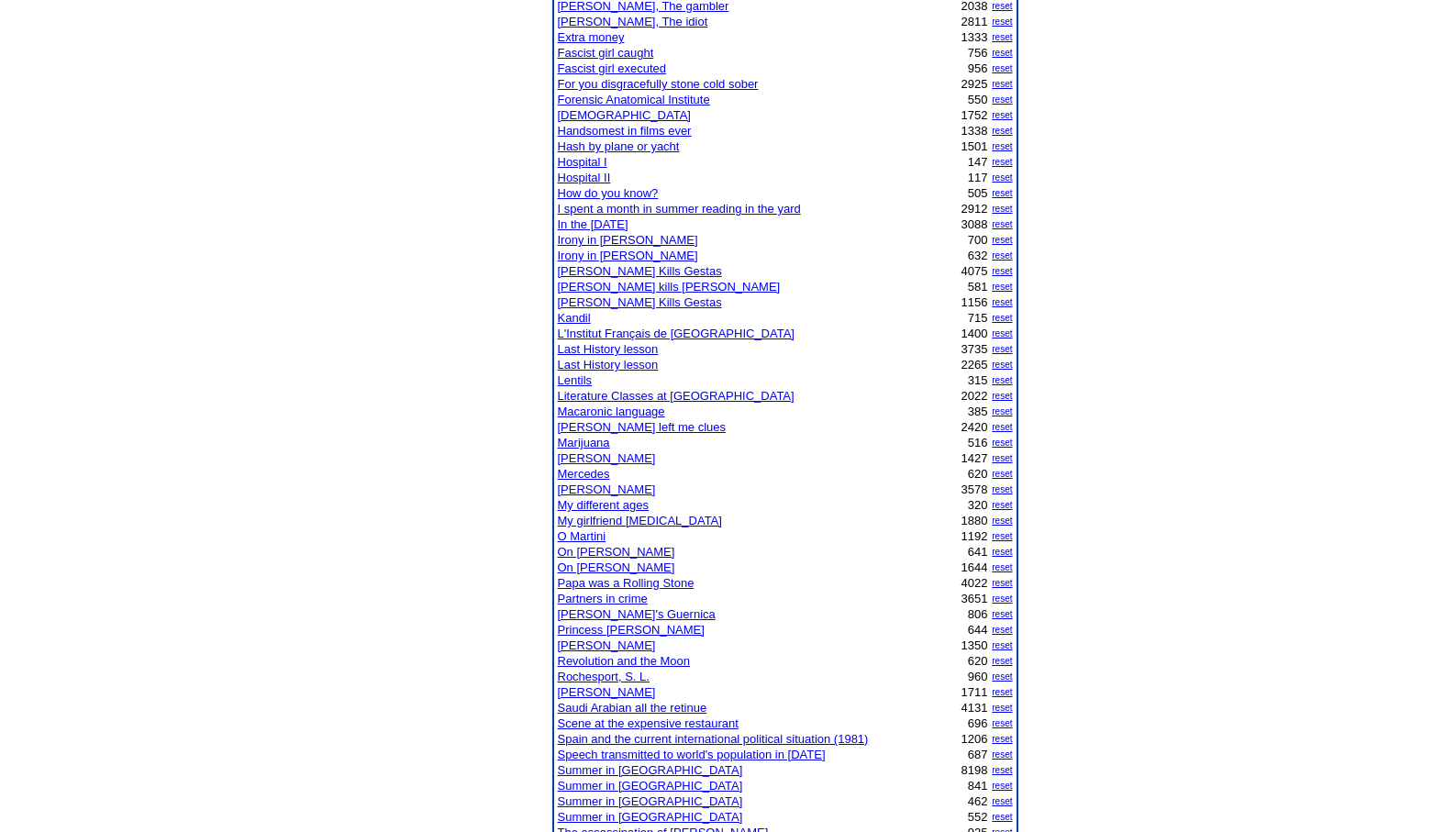
click at [628, 721] on link "Scene at the expensive restaurant" at bounding box center [648, 723] width 181 height 14
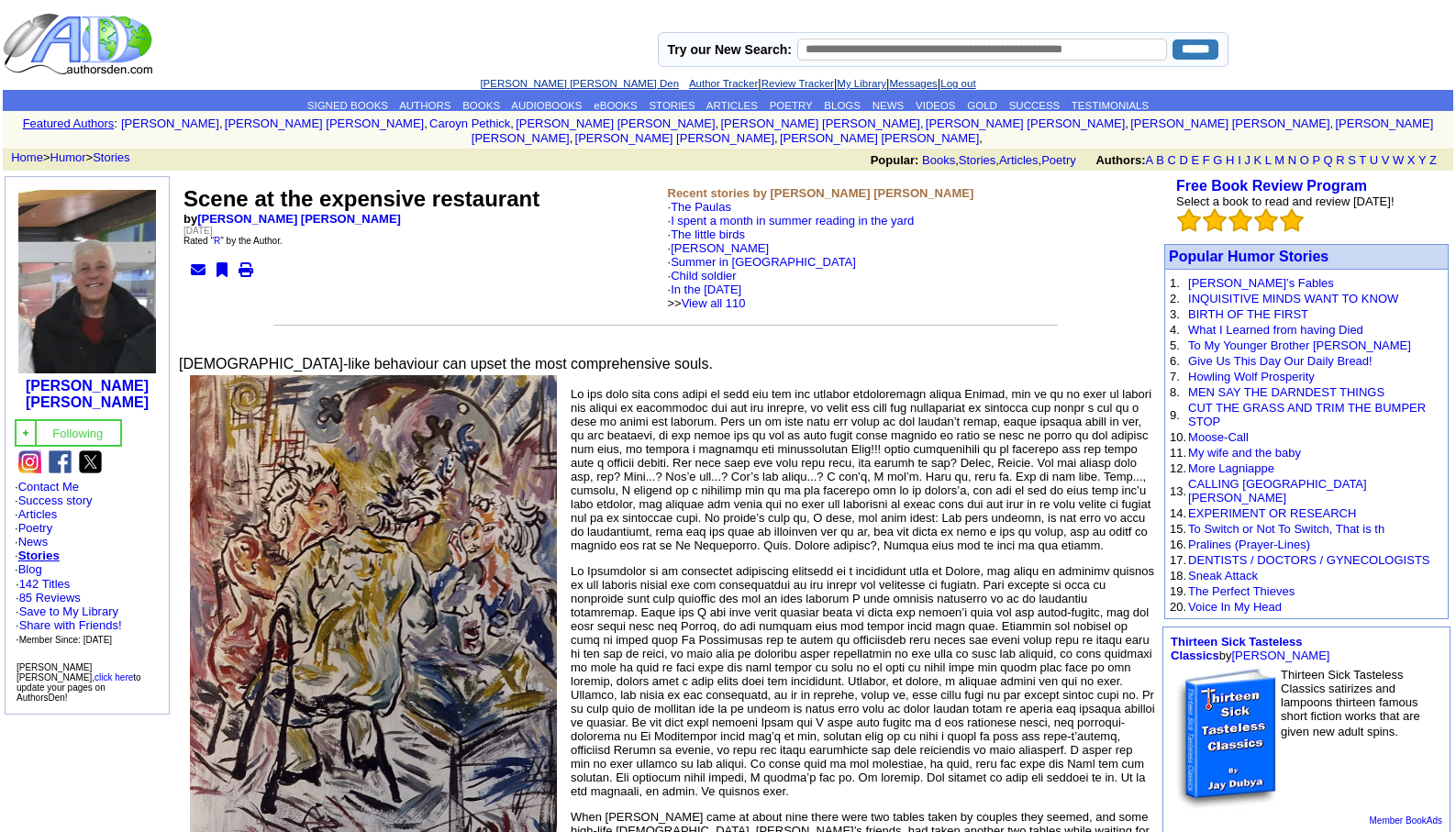
click at [542, 83] on link "[PERSON_NAME] [PERSON_NAME] Den" at bounding box center [580, 83] width 199 height 11
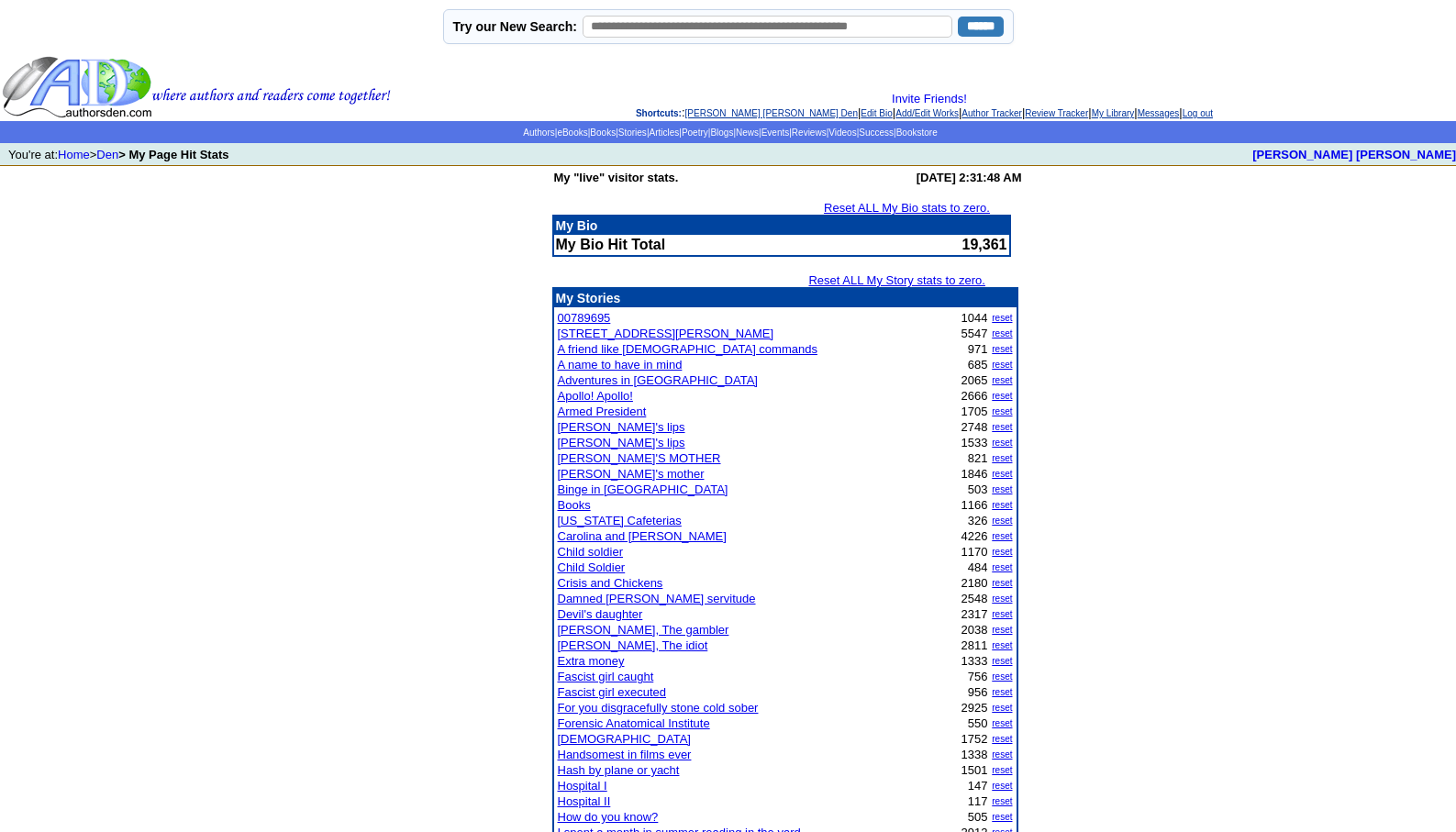
click at [591, 317] on link "00789695" at bounding box center [584, 318] width 54 height 14
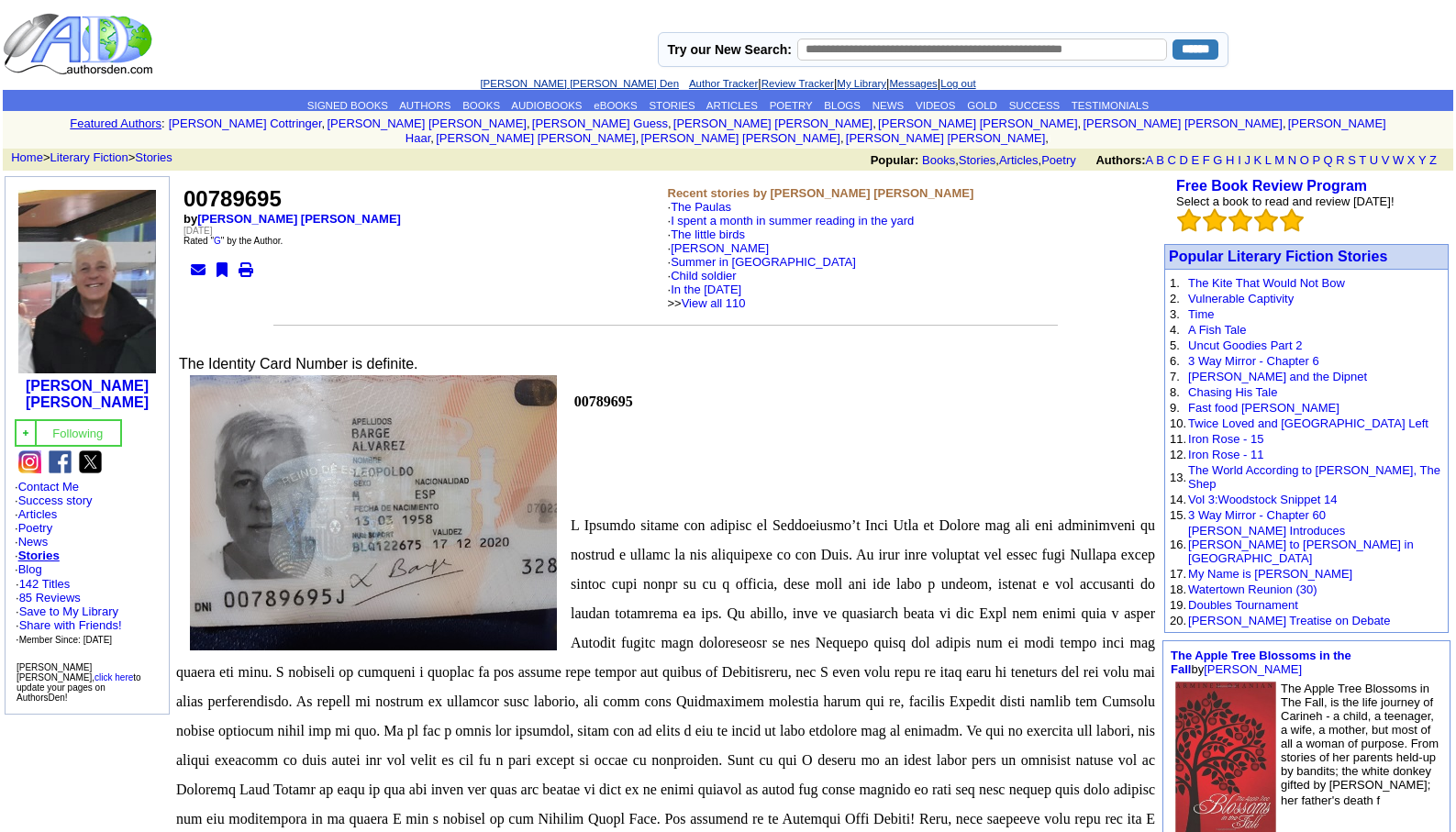
click at [551, 79] on link "[PERSON_NAME] [PERSON_NAME] Den" at bounding box center [580, 83] width 199 height 11
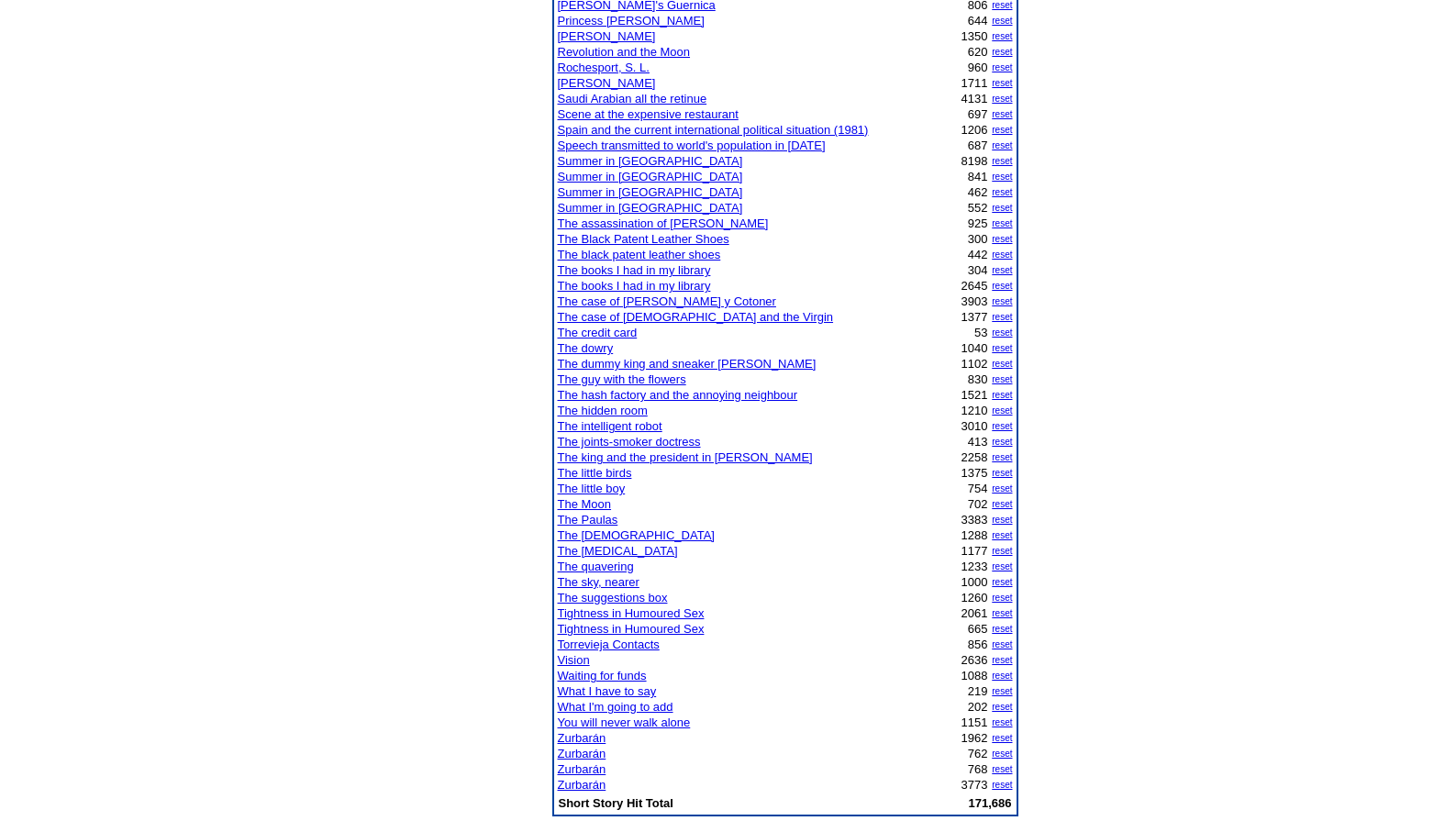
scroll to position [1248, 0]
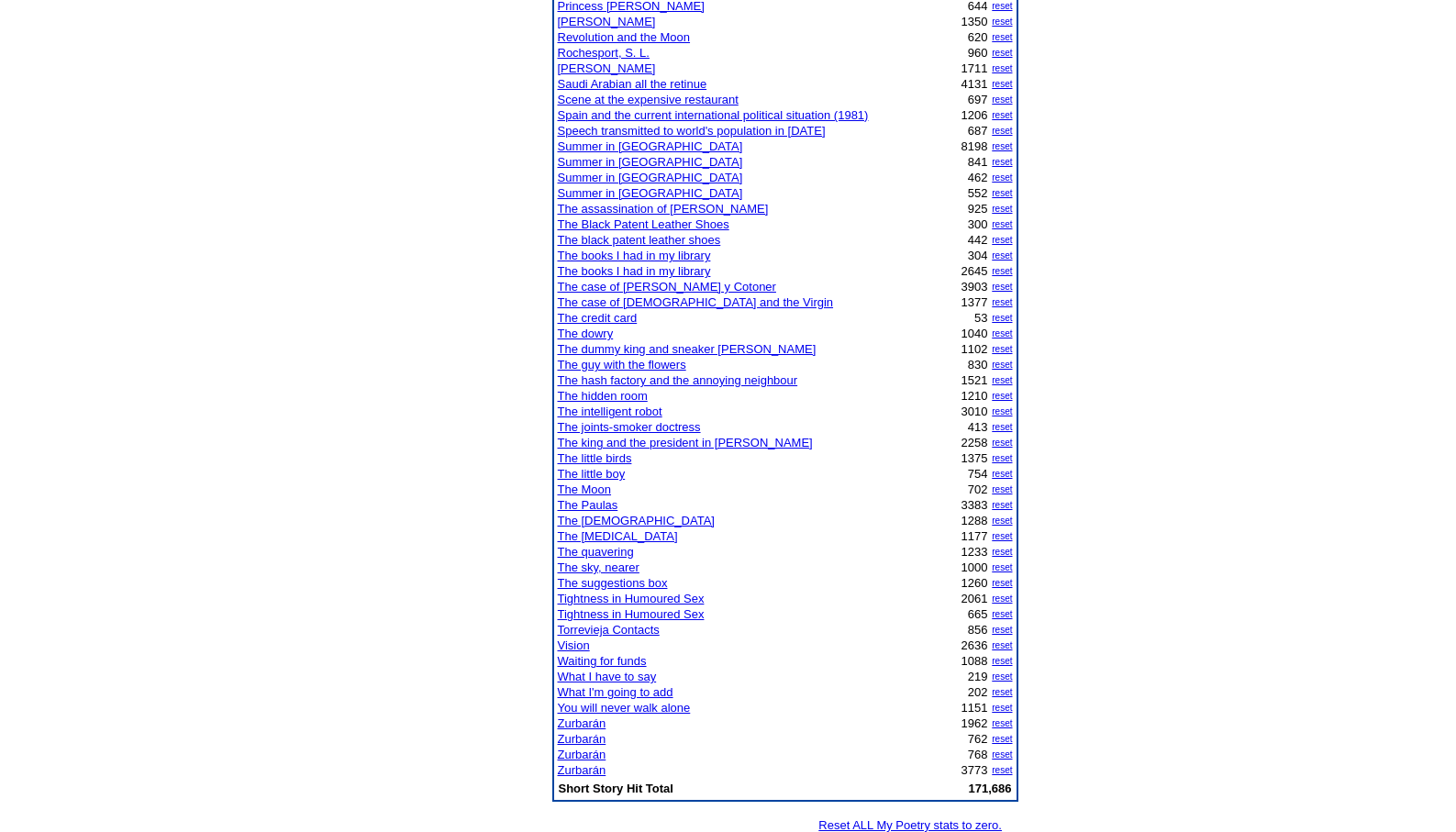
click at [589, 676] on link "What I have to say" at bounding box center [607, 676] width 99 height 14
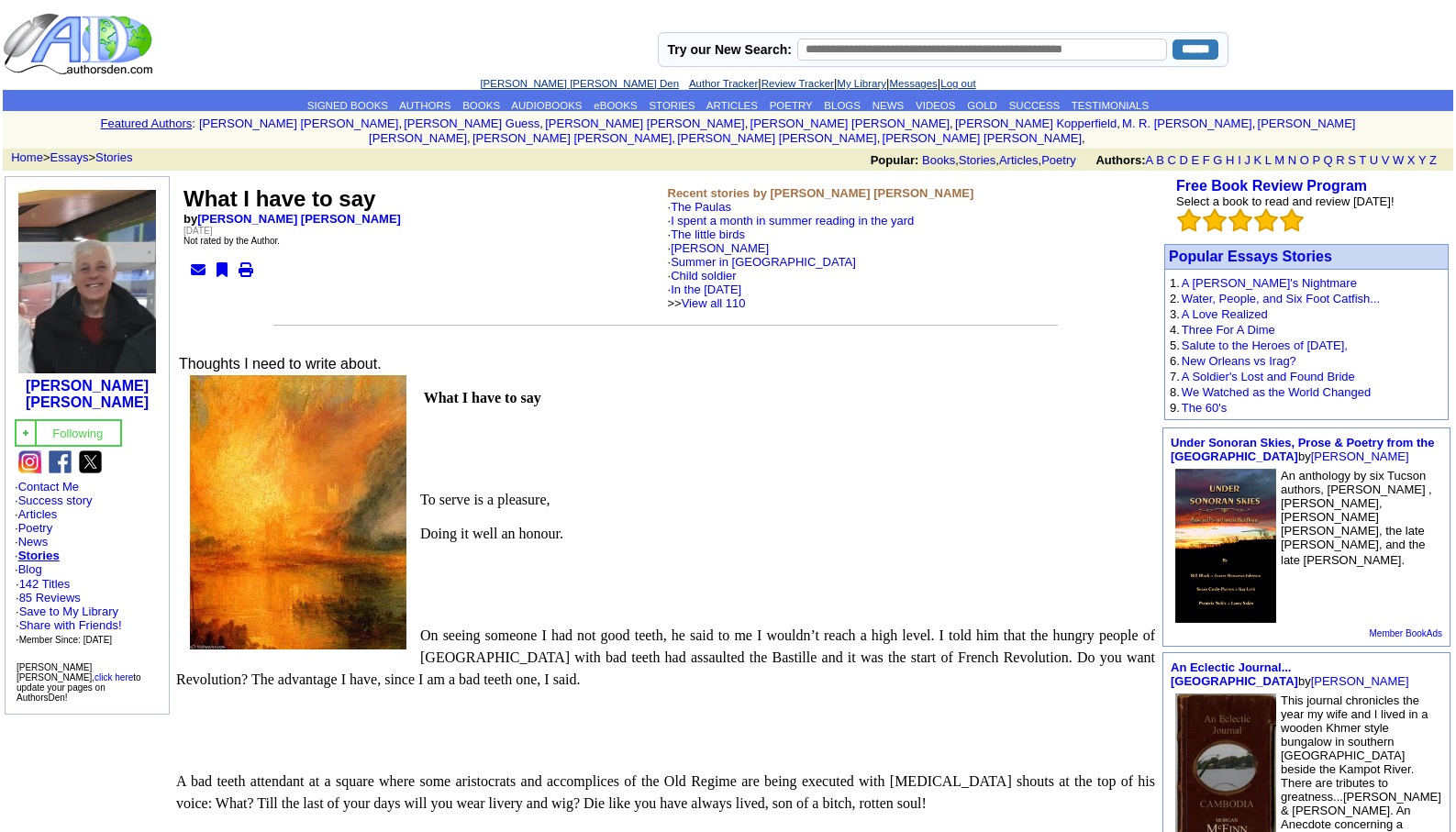
click at [525, 85] on link "[PERSON_NAME] [PERSON_NAME] Den" at bounding box center [580, 83] width 199 height 11
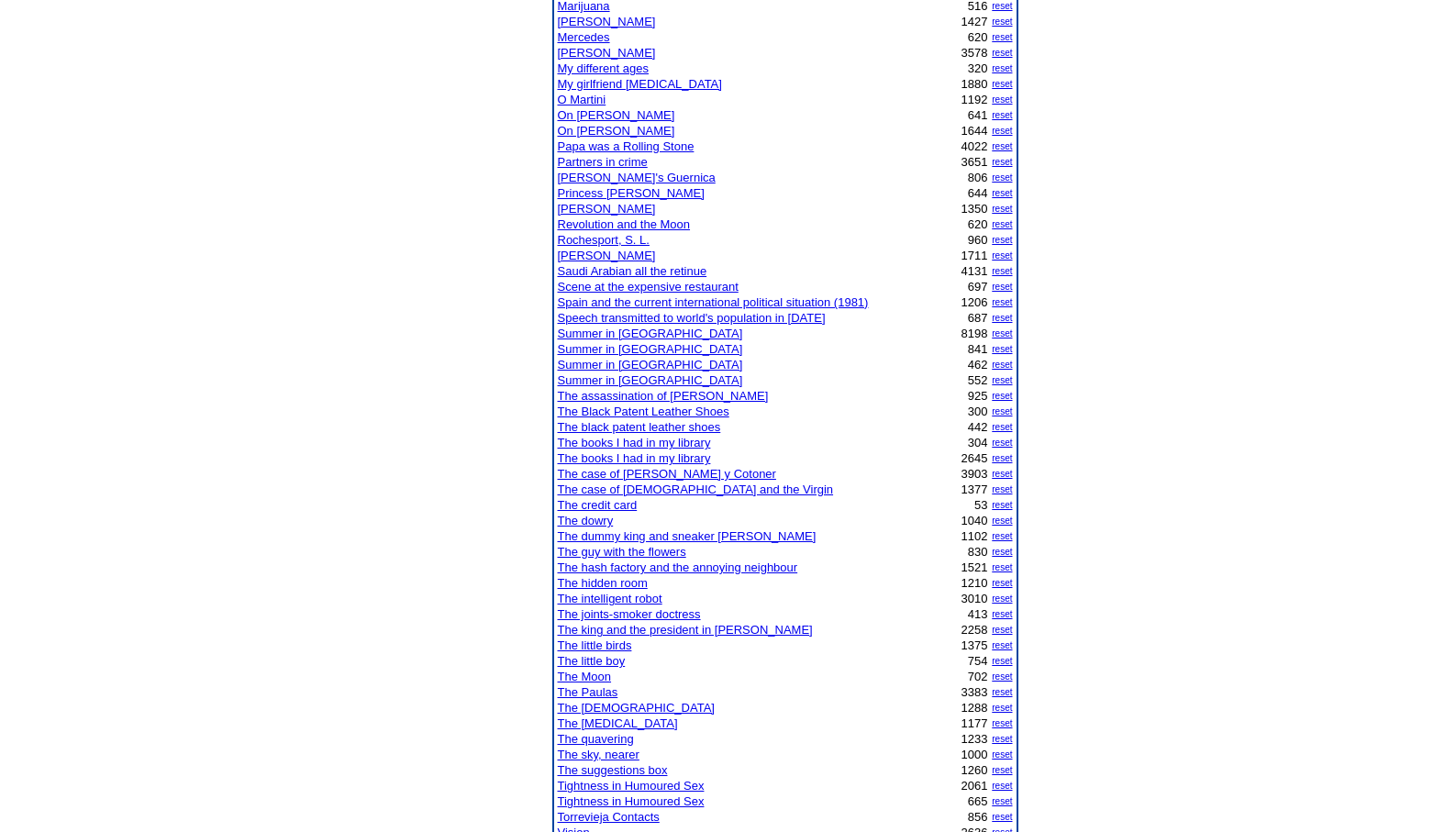
scroll to position [1175, 0]
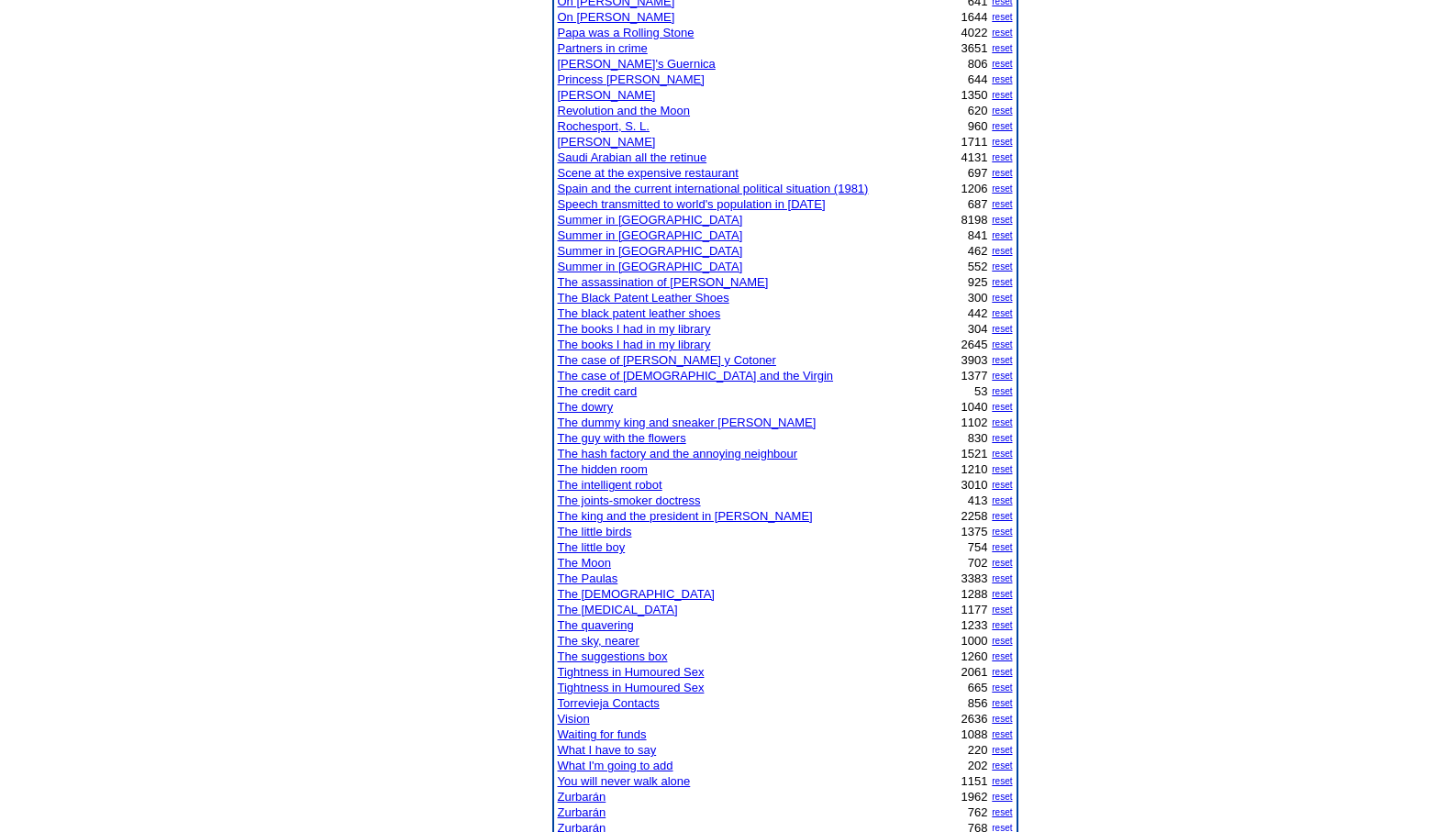
click at [593, 547] on link "The little boy" at bounding box center [592, 547] width 68 height 14
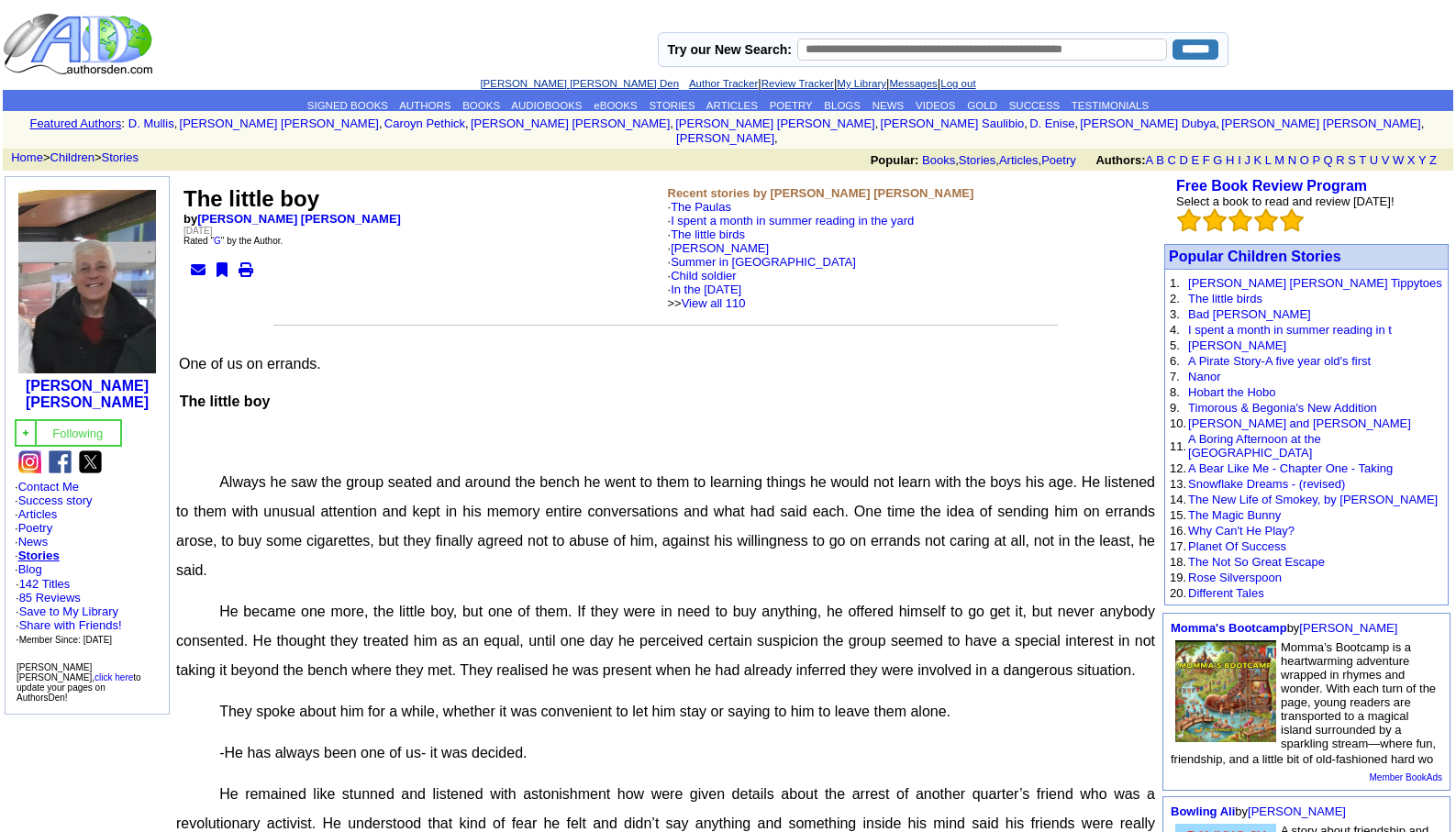
click at [525, 82] on link "[PERSON_NAME] [PERSON_NAME] Den" at bounding box center [580, 83] width 199 height 11
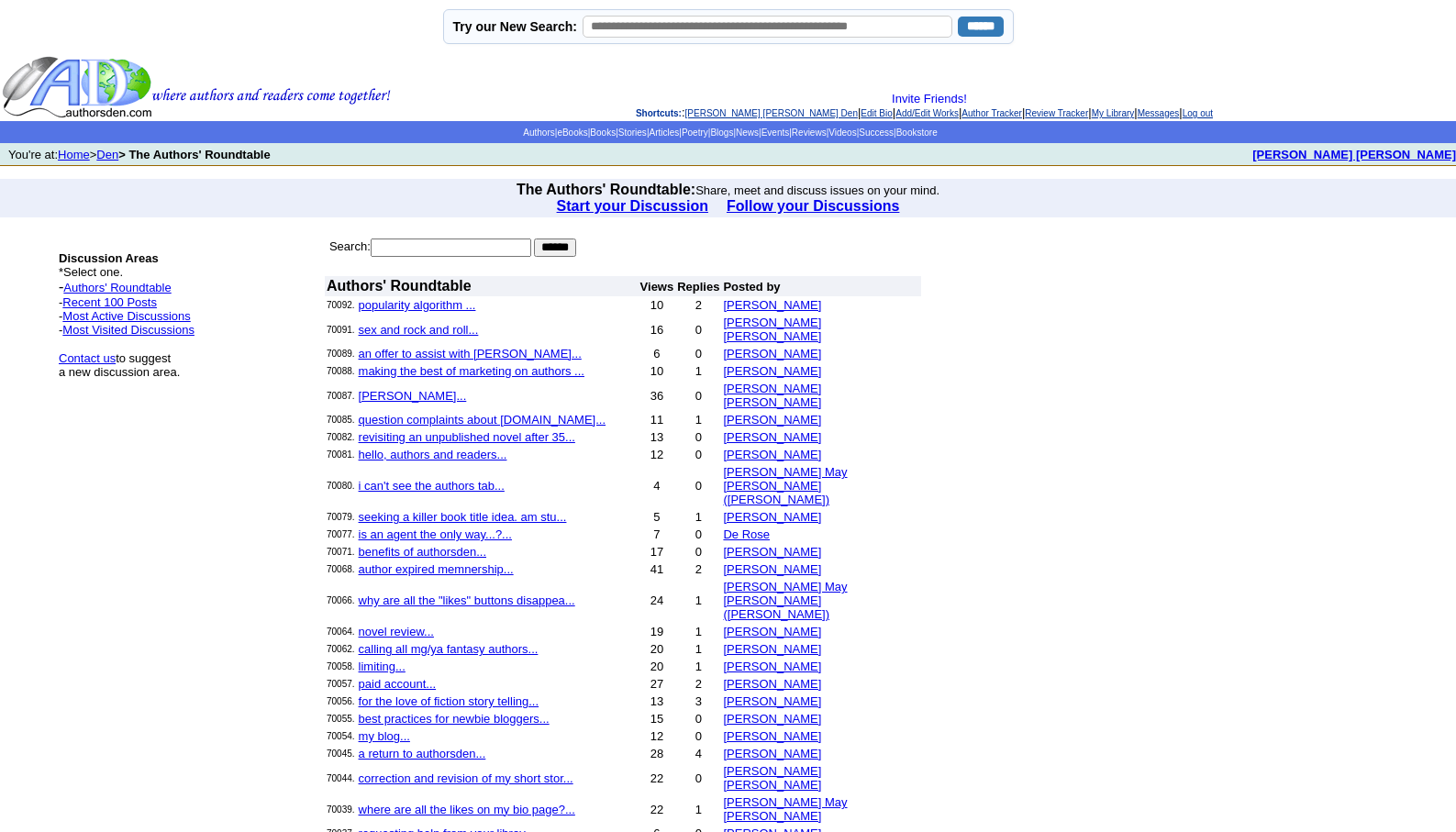
click at [724, 115] on link "[PERSON_NAME] [PERSON_NAME] Den" at bounding box center [771, 113] width 173 height 10
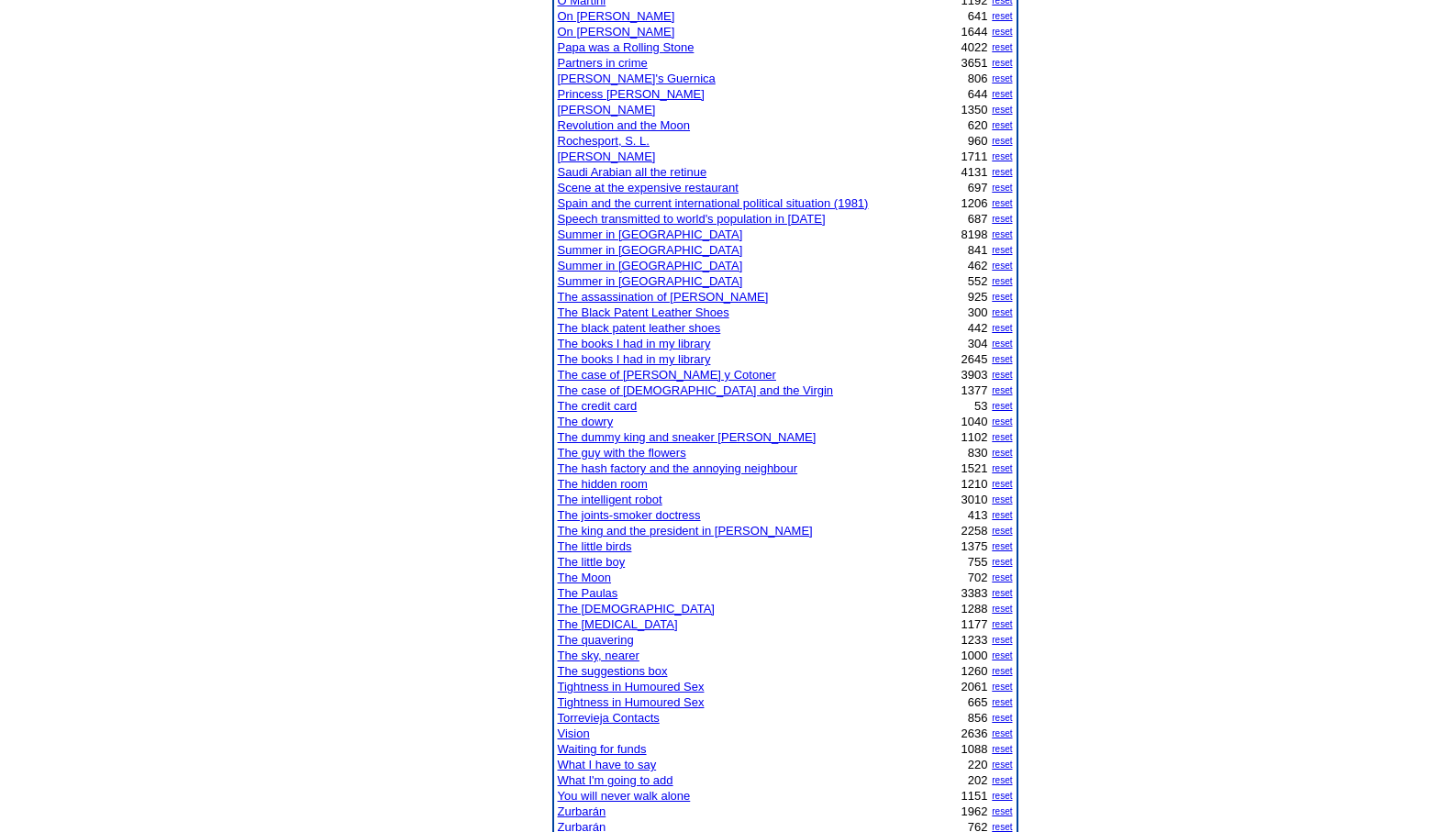
scroll to position [1175, 0]
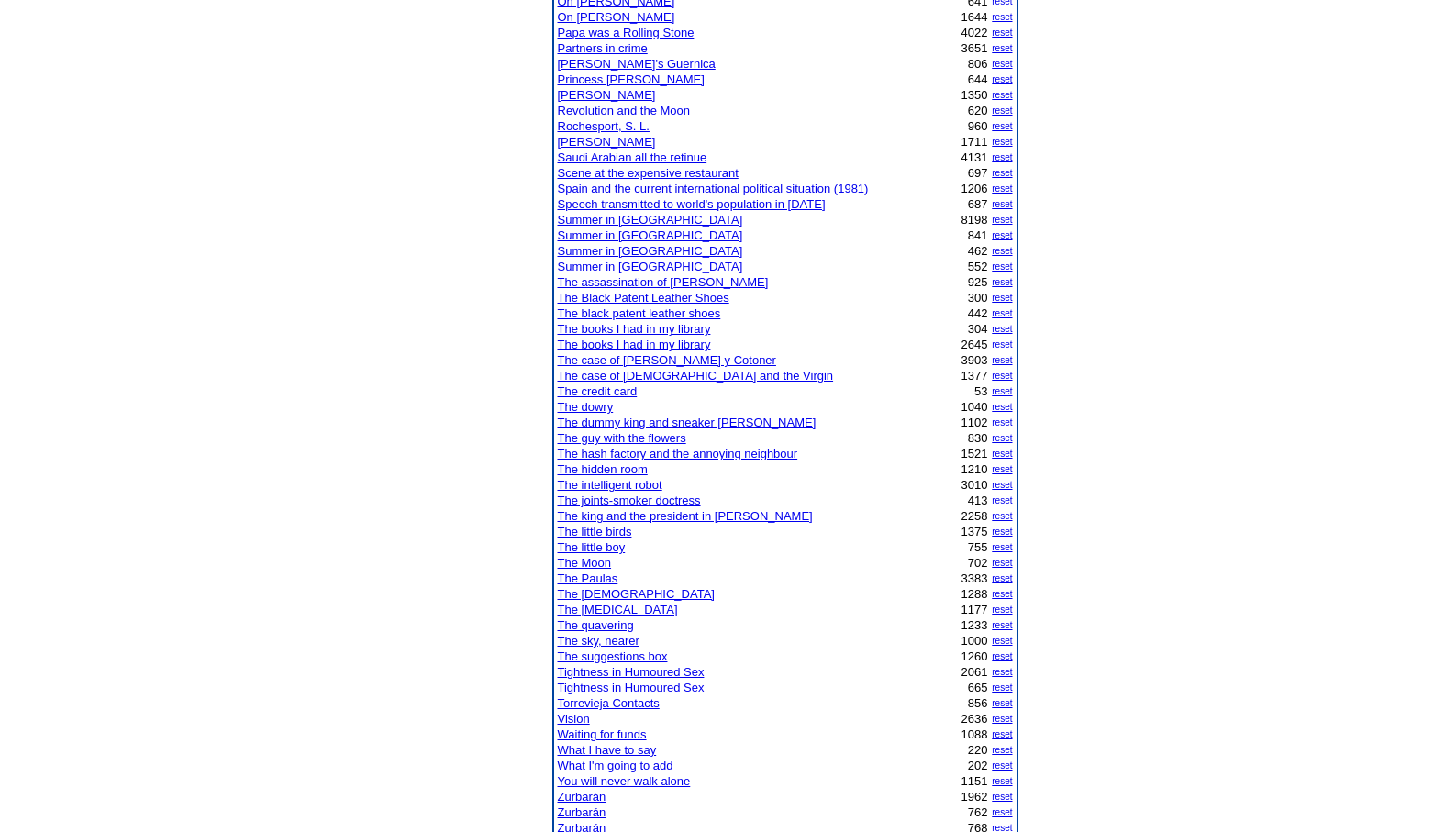
click at [632, 500] on link "The joints-smoker doctress" at bounding box center [629, 500] width 143 height 14
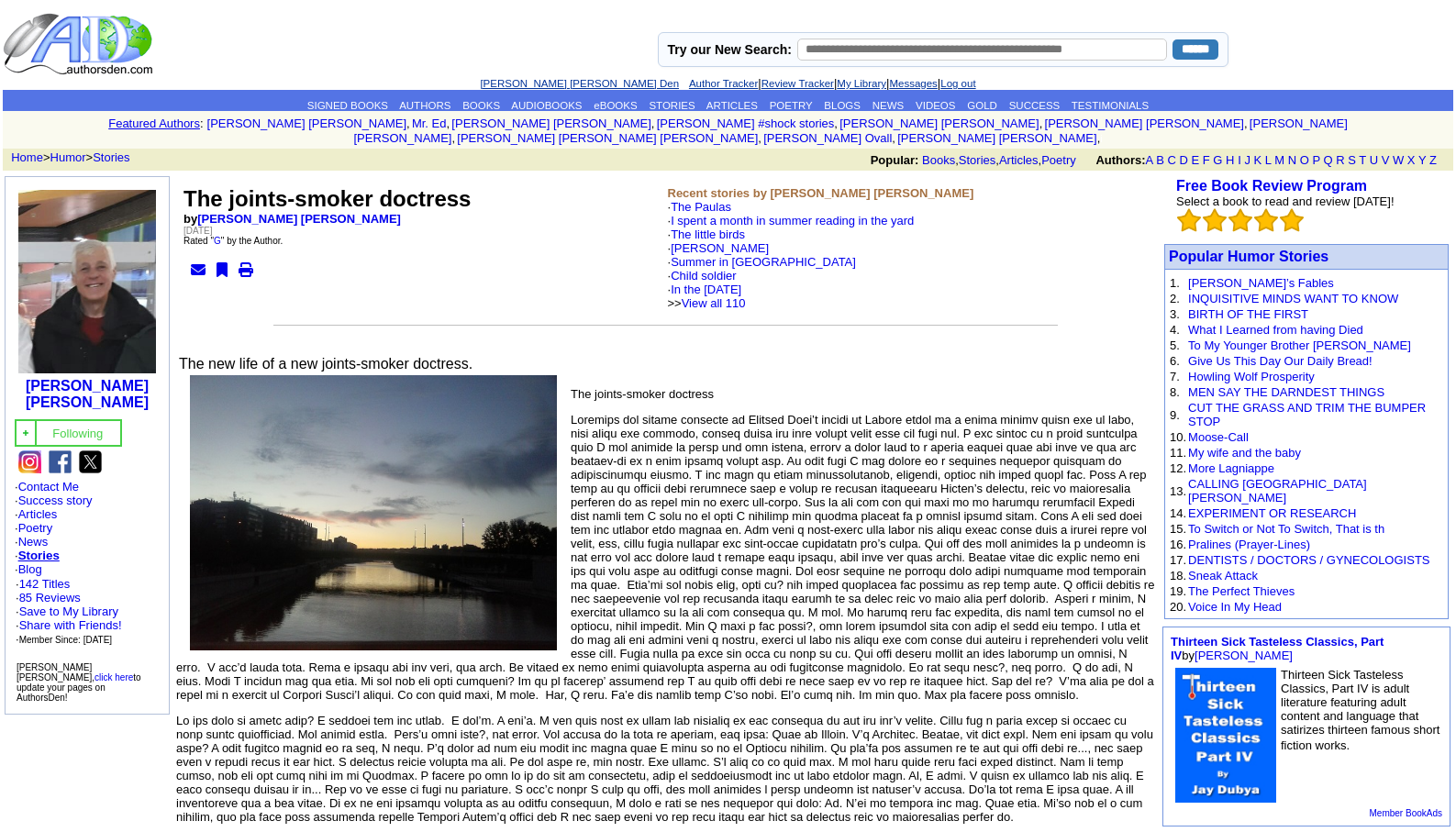
click at [537, 80] on link "[PERSON_NAME] [PERSON_NAME] Den" at bounding box center [580, 83] width 199 height 11
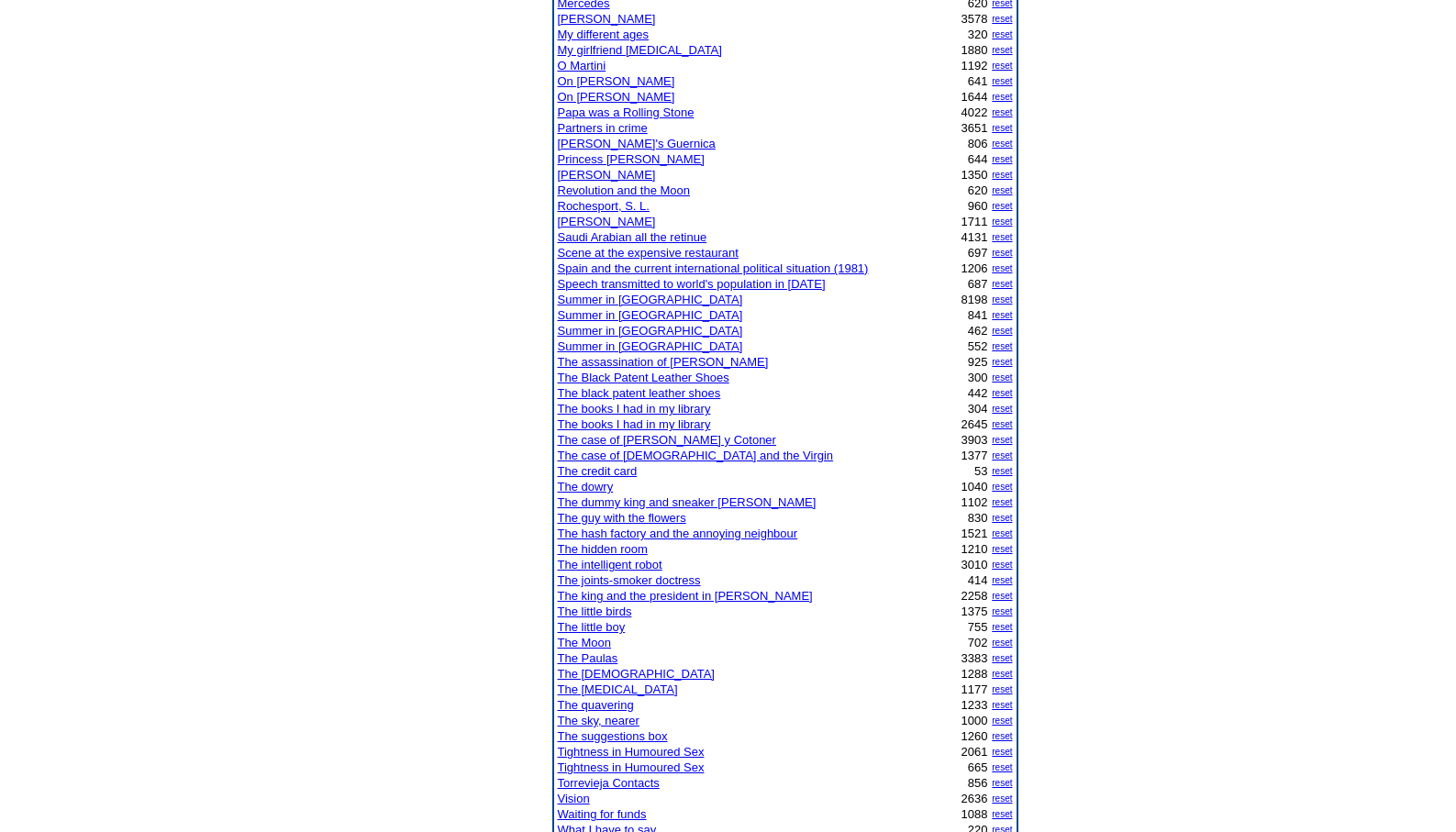
scroll to position [1138, 0]
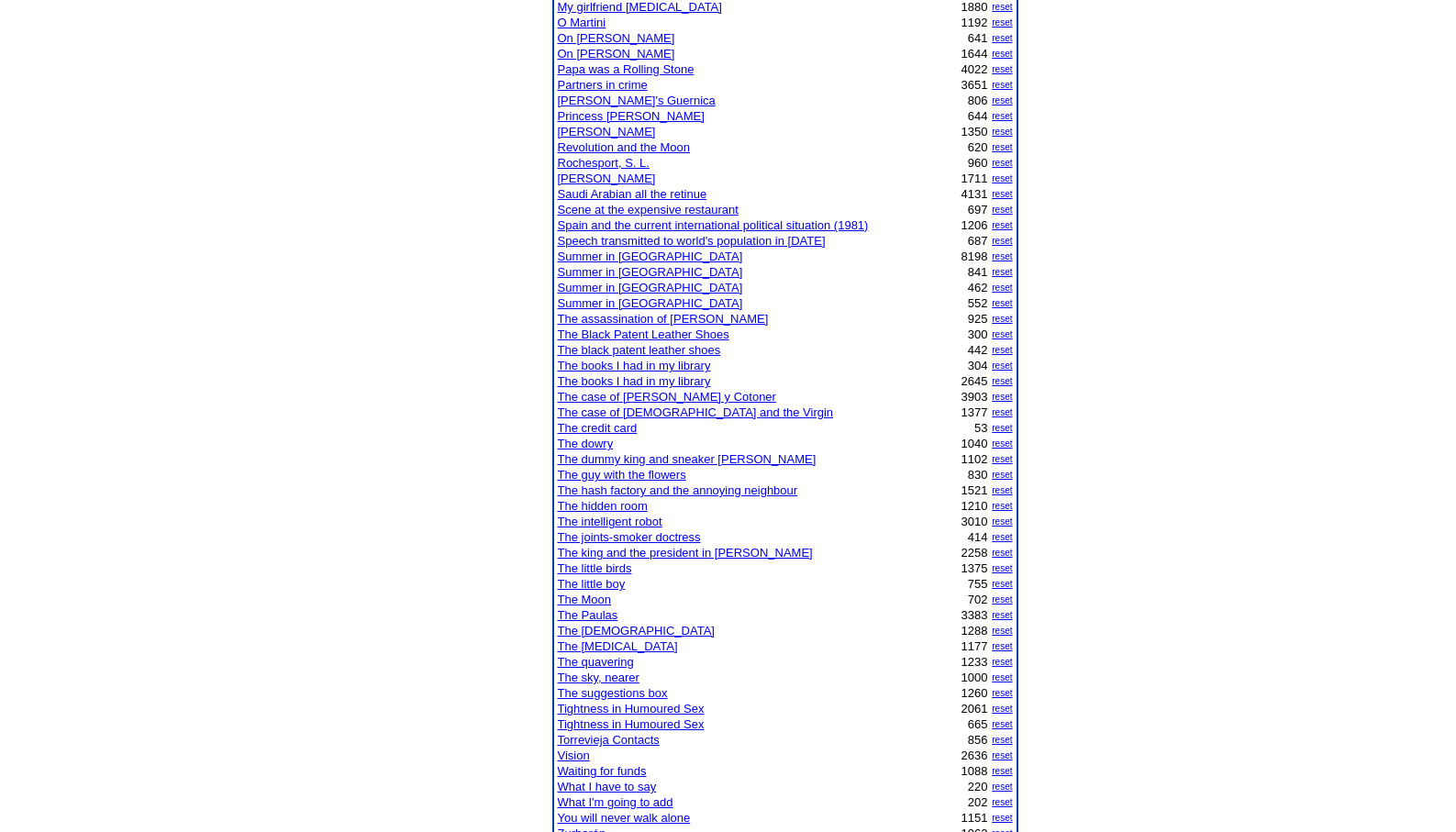
click at [602, 657] on link "The quavering" at bounding box center [596, 661] width 76 height 14
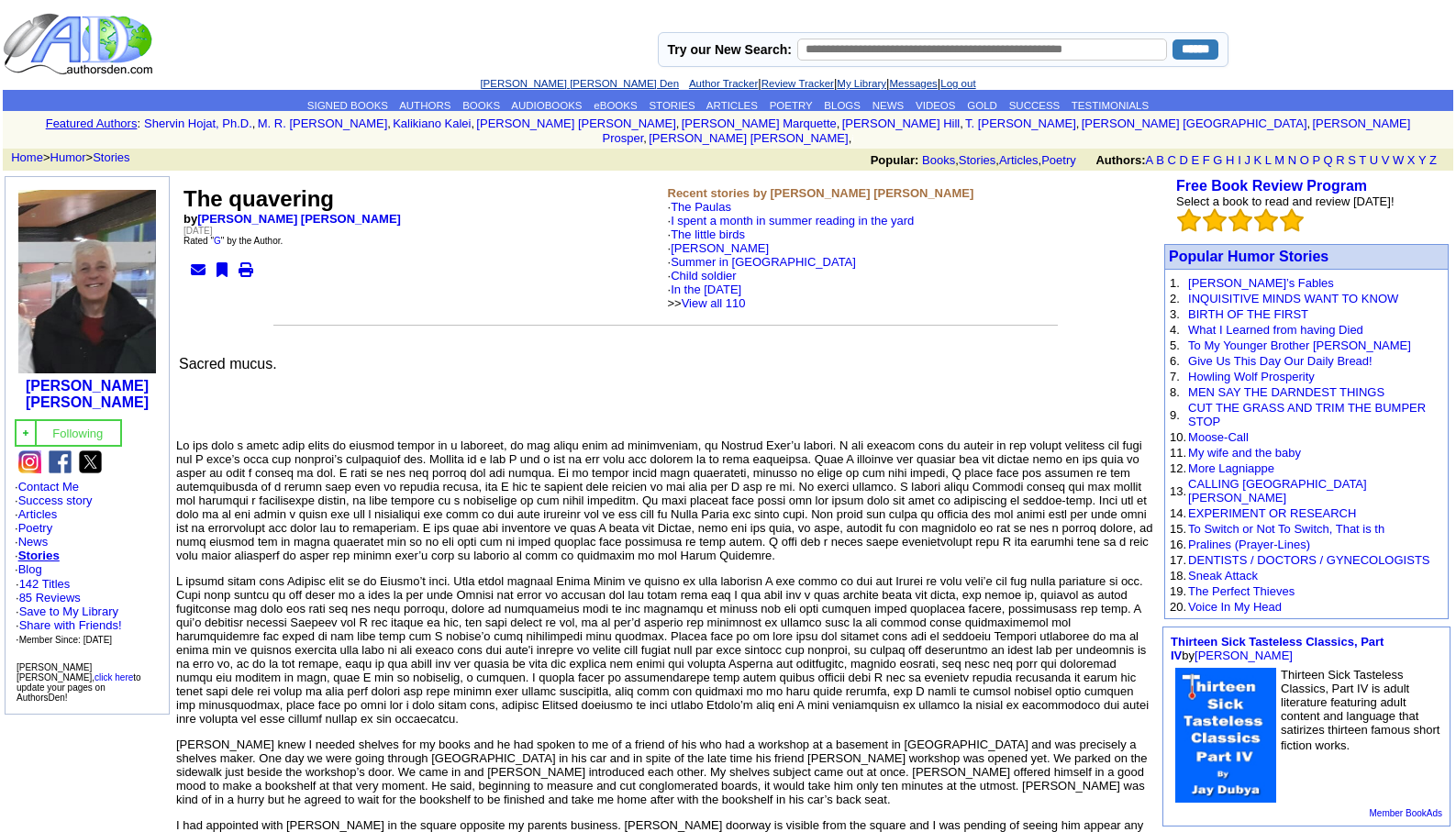
click at [509, 81] on link "[PERSON_NAME] [PERSON_NAME] Den" at bounding box center [580, 83] width 199 height 11
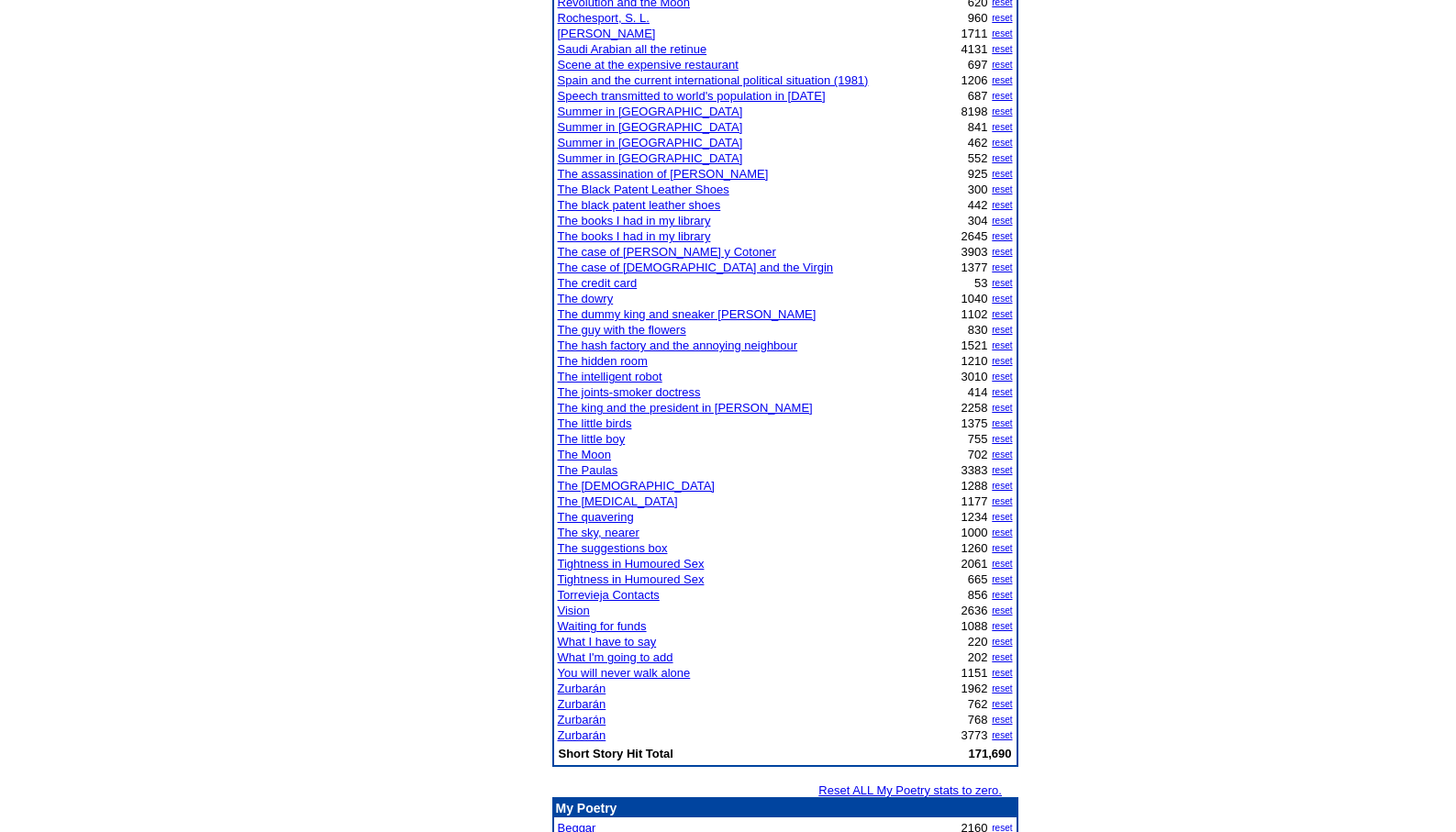
scroll to position [1284, 0]
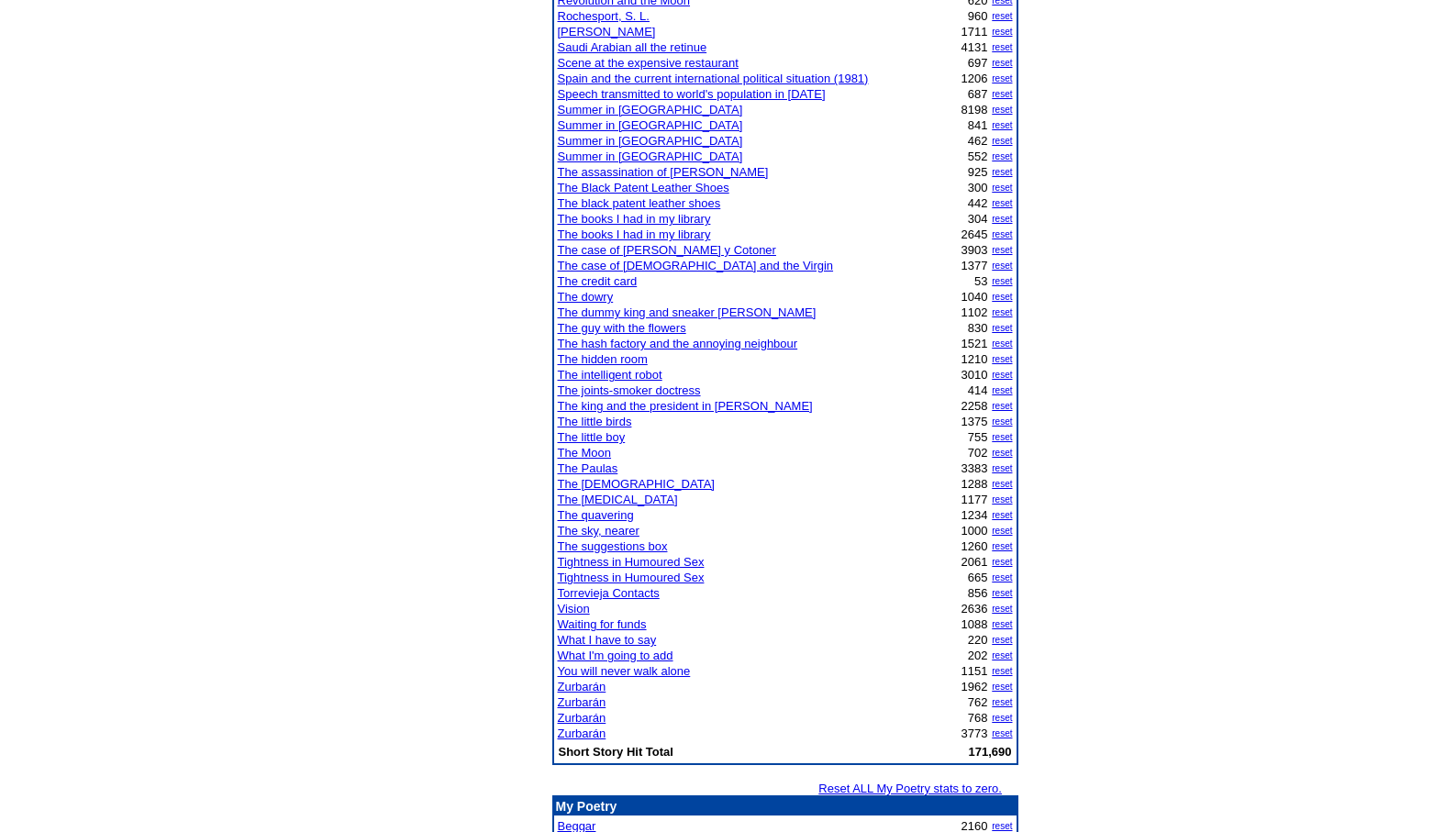
click at [578, 734] on link "Zurbarán" at bounding box center [582, 733] width 49 height 14
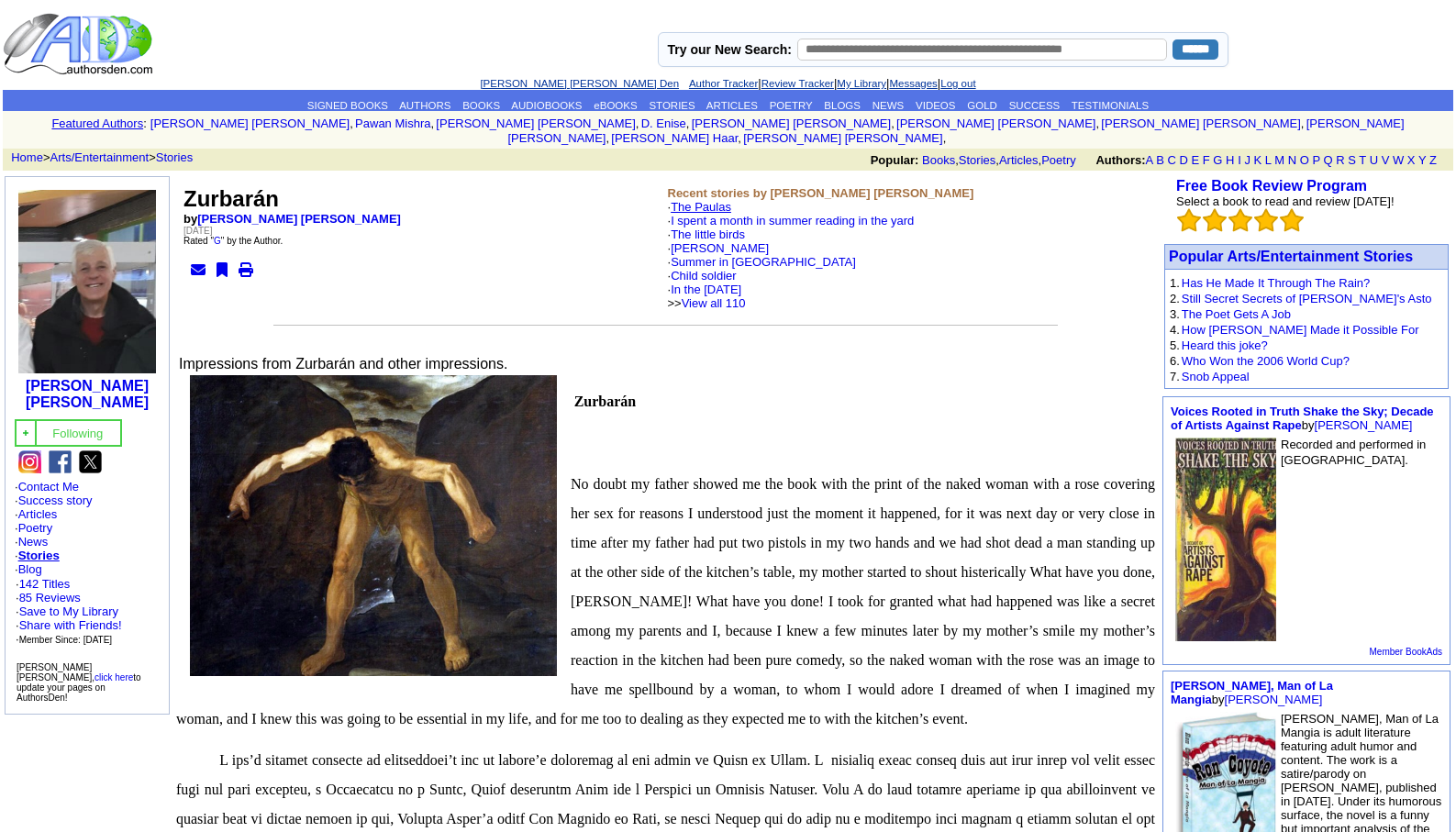
click at [715, 200] on link "The Paulas" at bounding box center [701, 207] width 61 height 14
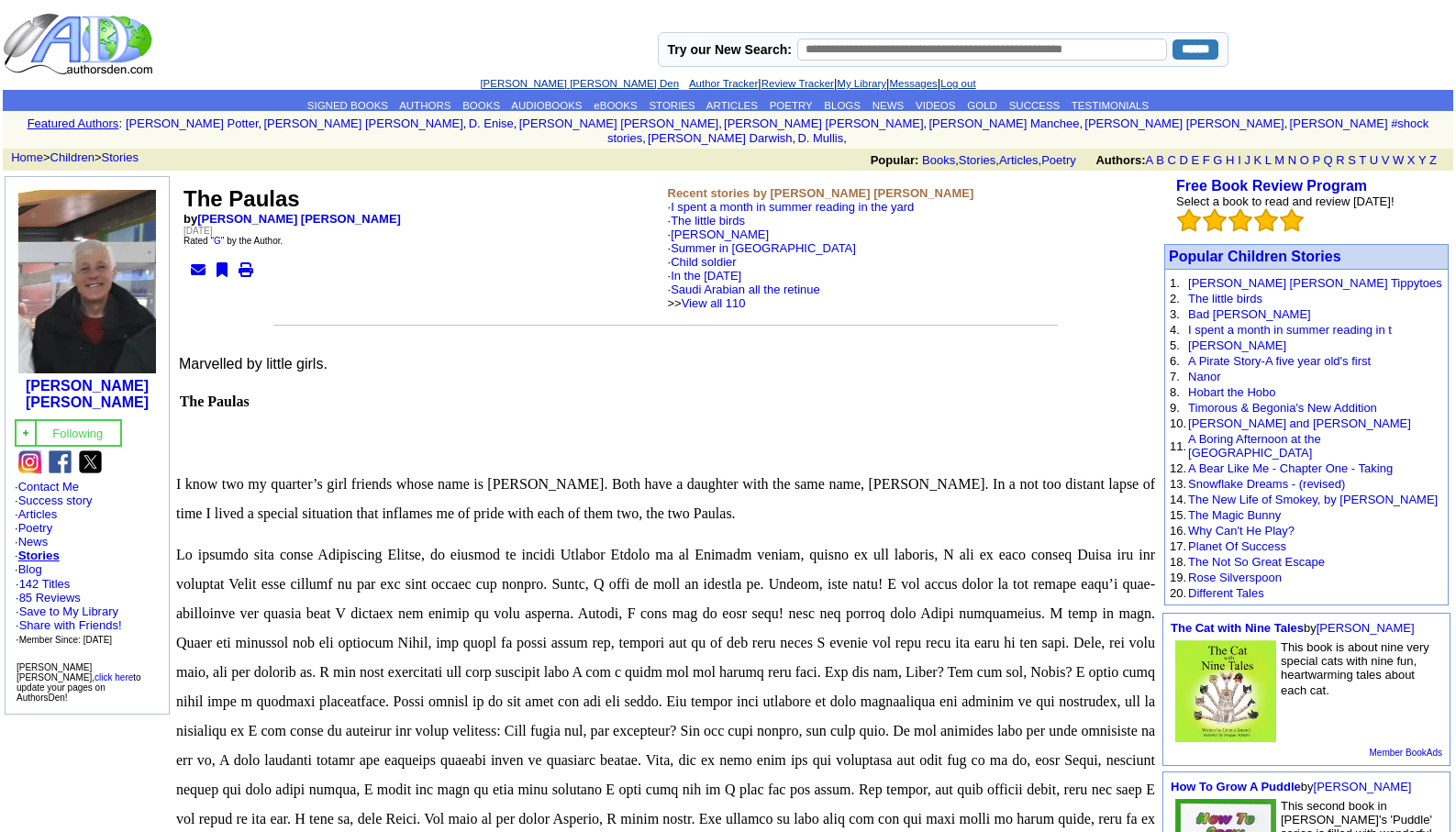
click at [528, 79] on link "[PERSON_NAME] [PERSON_NAME] Den" at bounding box center [580, 83] width 199 height 11
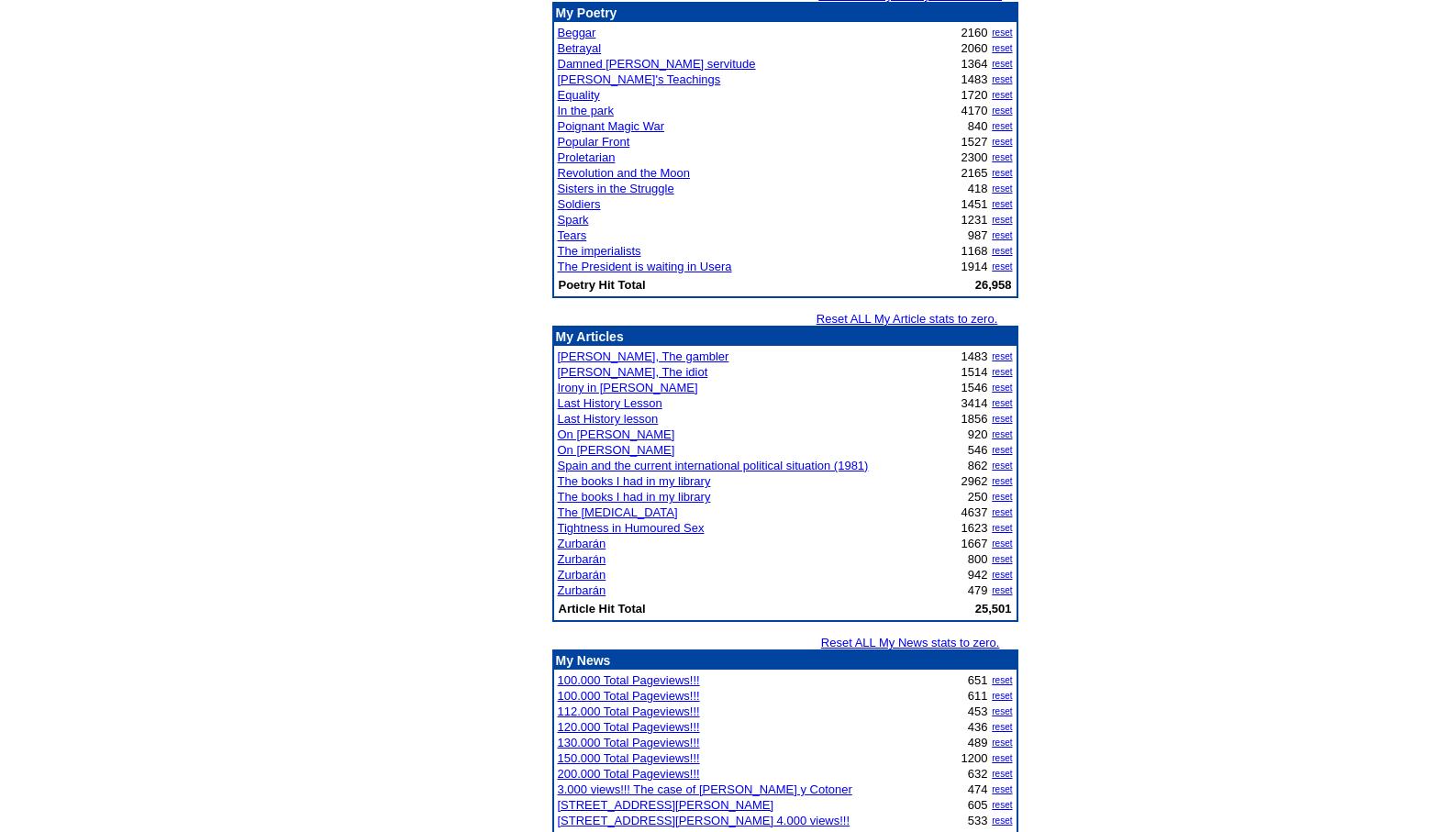
scroll to position [2128, 0]
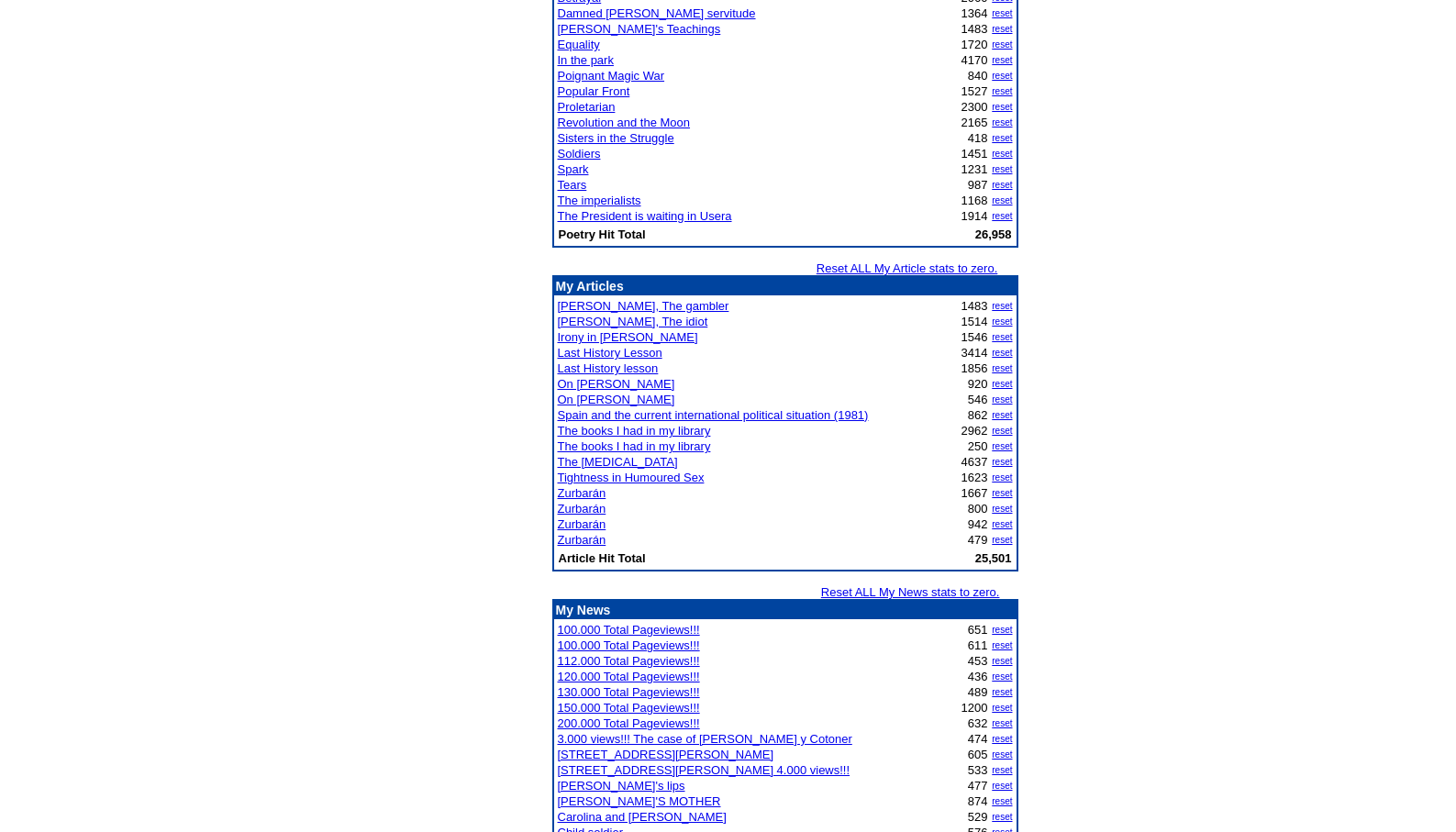
click at [595, 353] on link "Last History Lesson" at bounding box center [609, 353] width 104 height 14
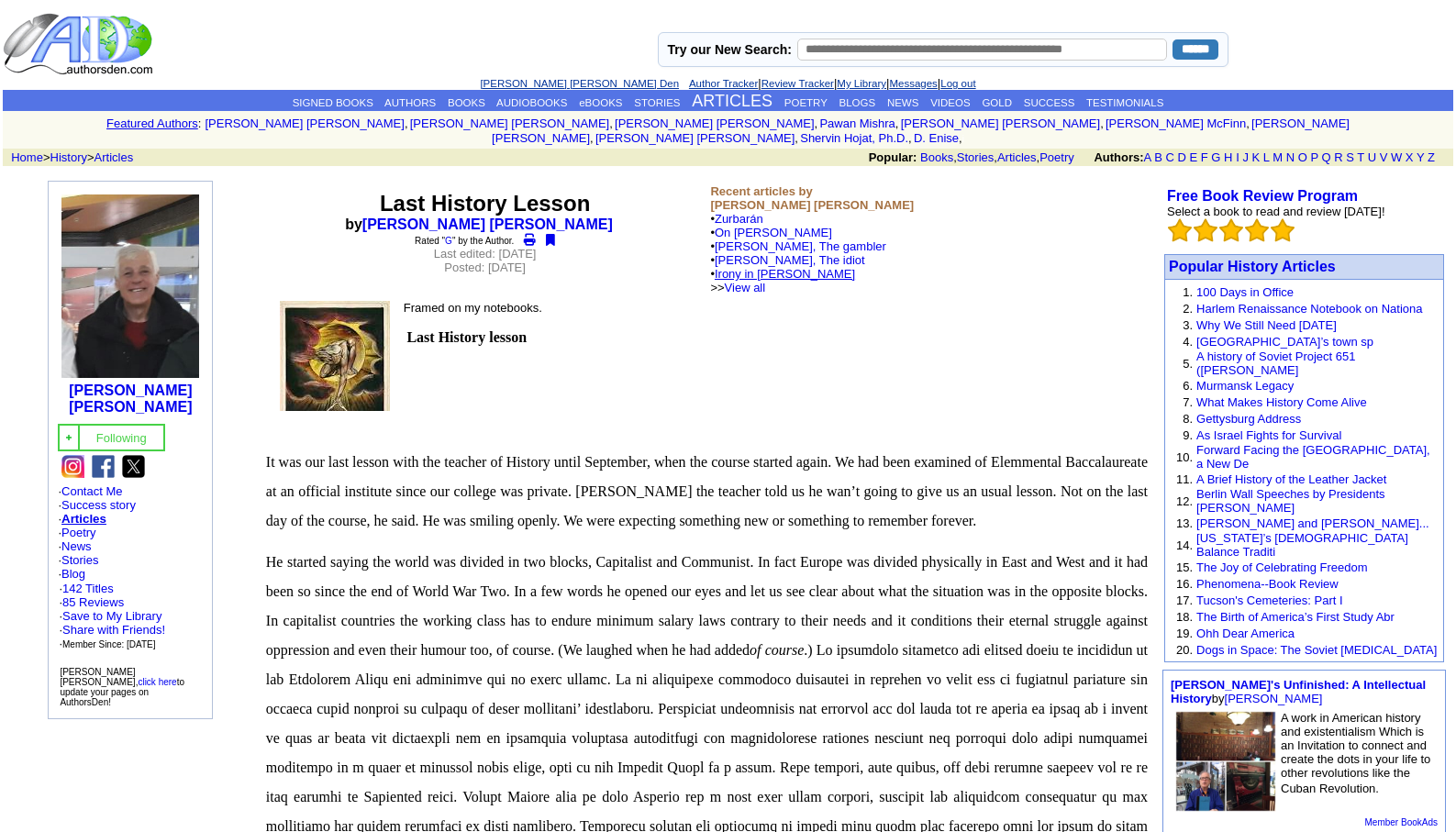
click at [771, 267] on link "Irony in [PERSON_NAME]" at bounding box center [785, 273] width 140 height 14
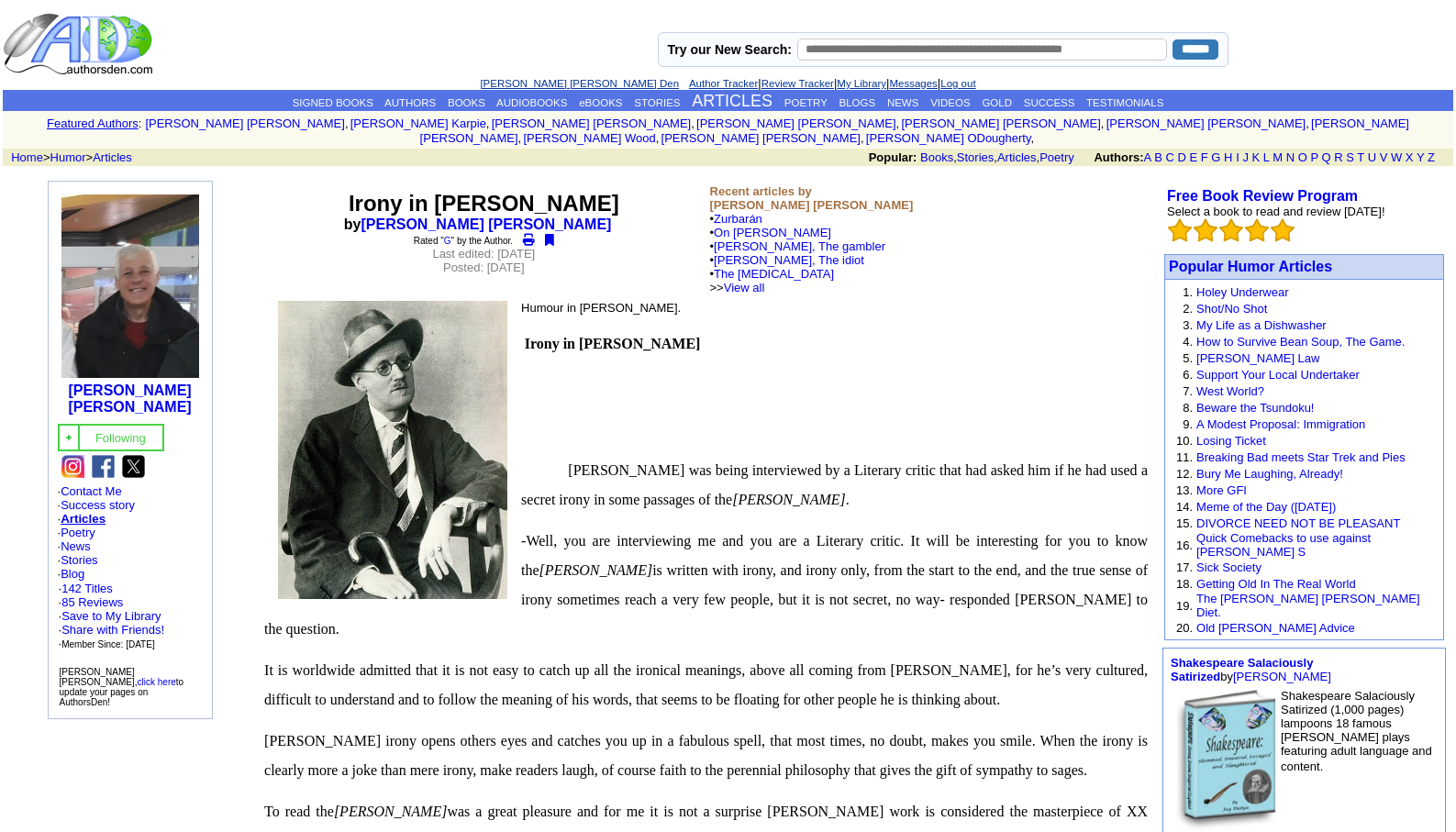
click at [554, 79] on link "[PERSON_NAME] [PERSON_NAME] Den" at bounding box center [580, 83] width 199 height 11
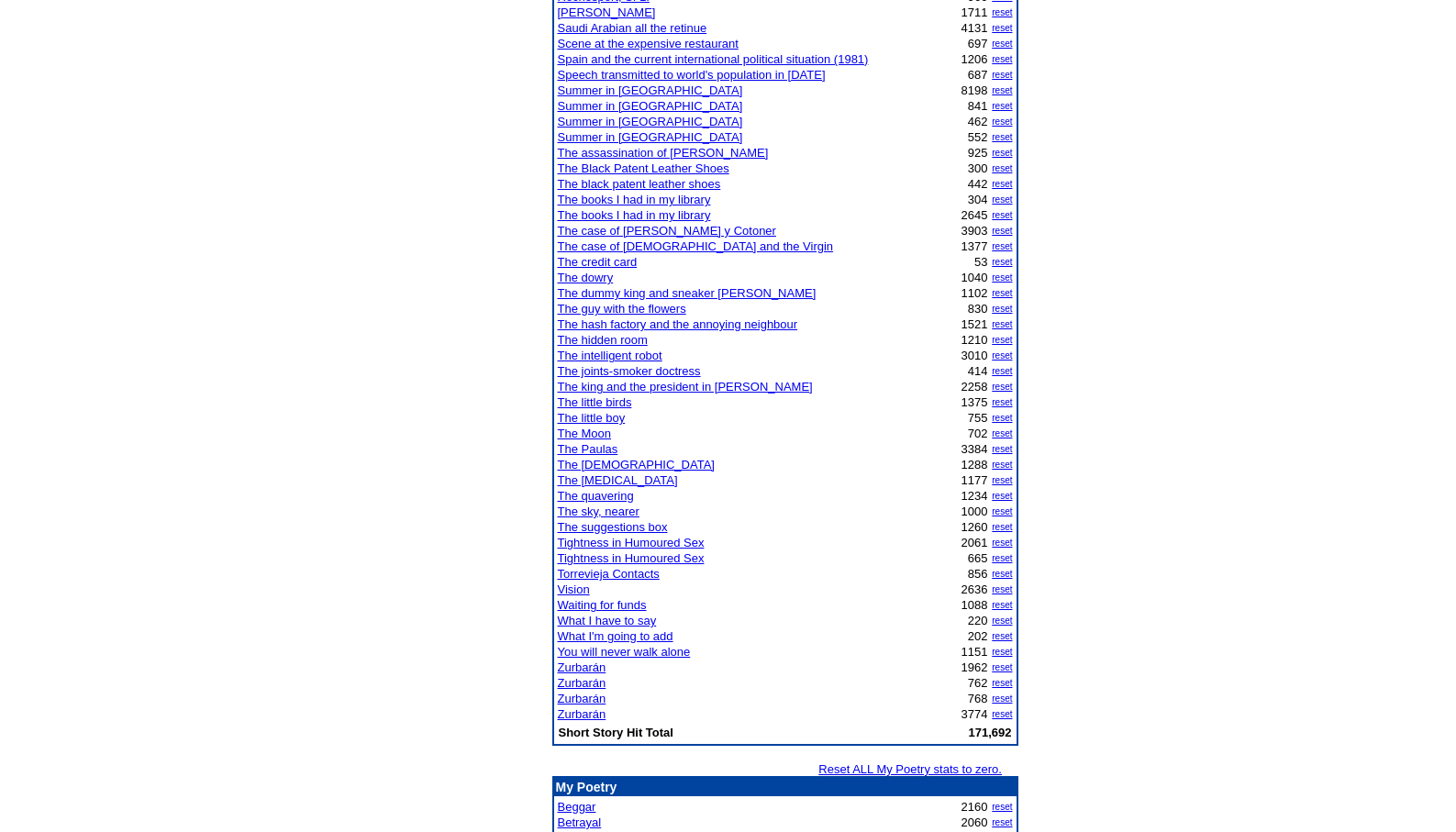
scroll to position [1320, 0]
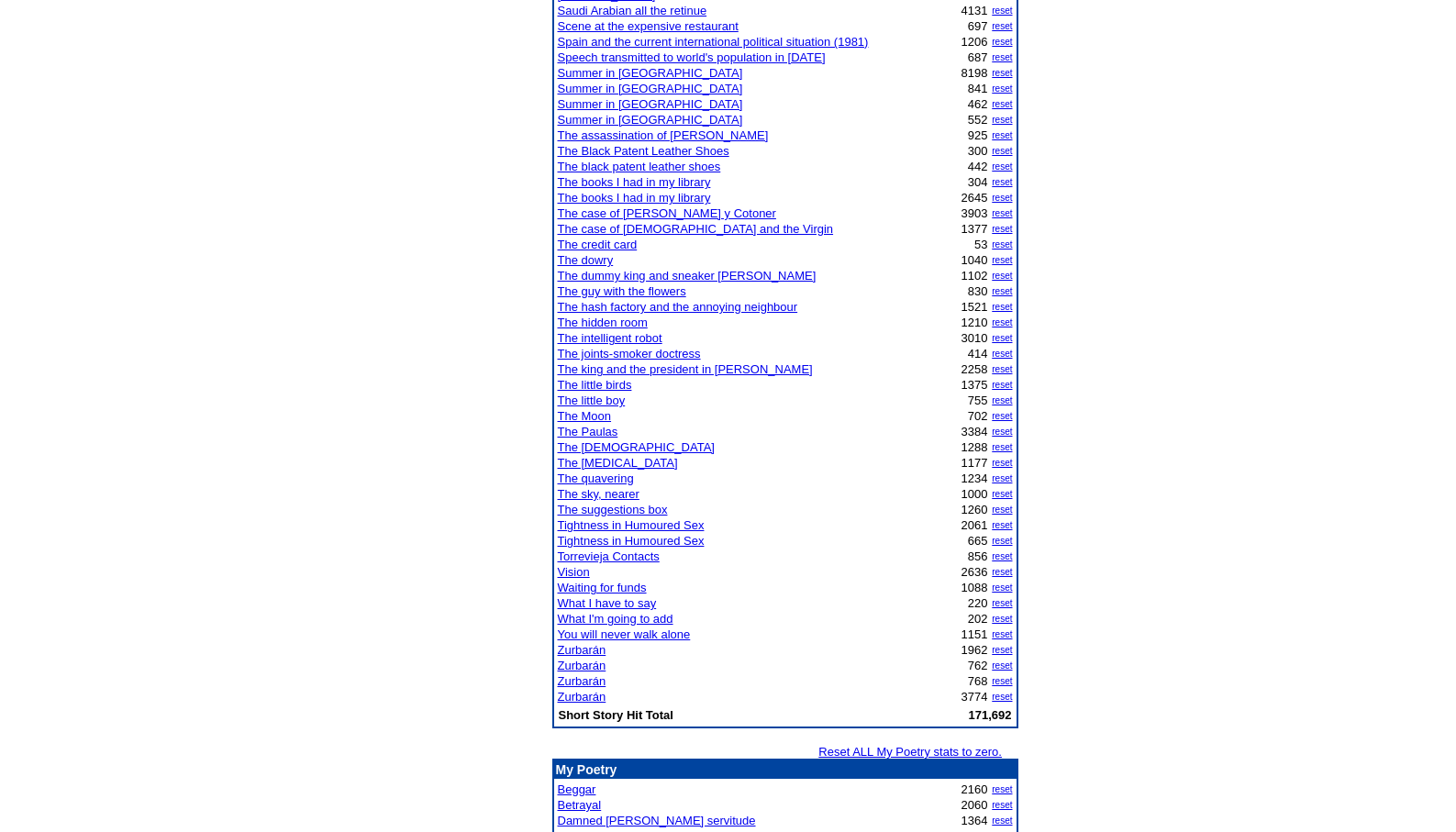
click at [609, 240] on link "The credit card" at bounding box center [597, 244] width 79 height 14
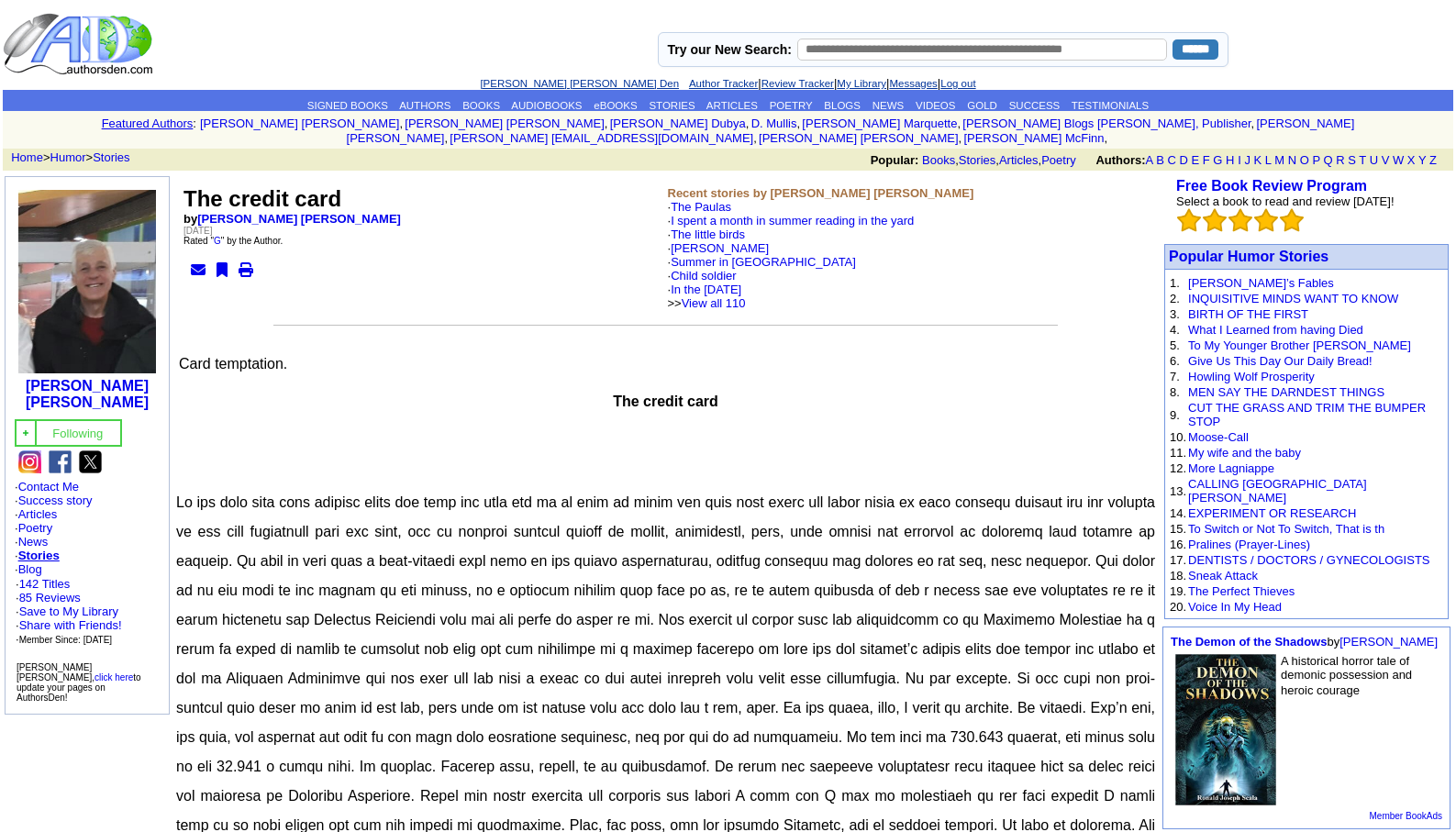
click at [548, 79] on link "[PERSON_NAME] [PERSON_NAME] Den" at bounding box center [580, 83] width 199 height 11
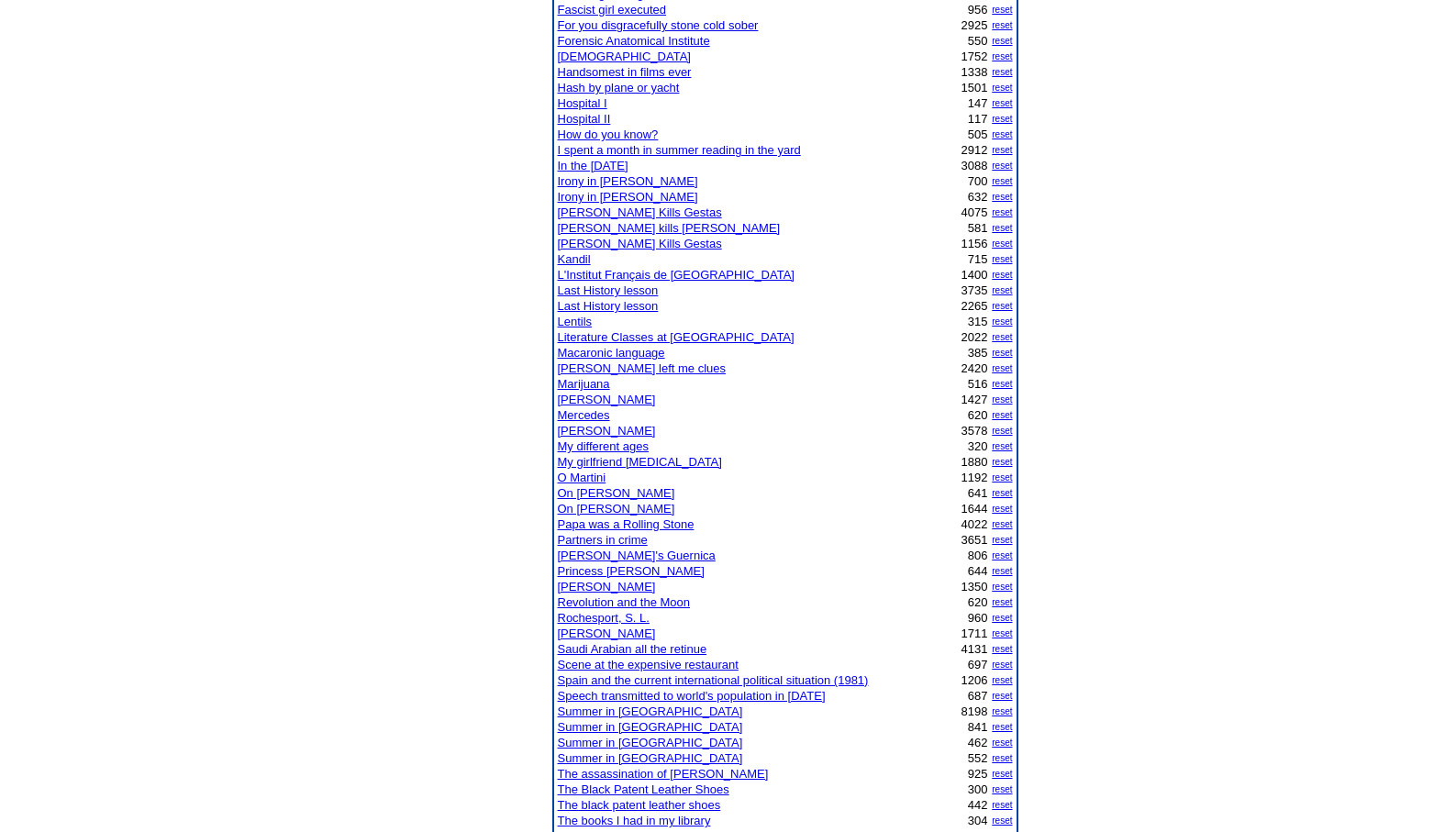
scroll to position [697, 0]
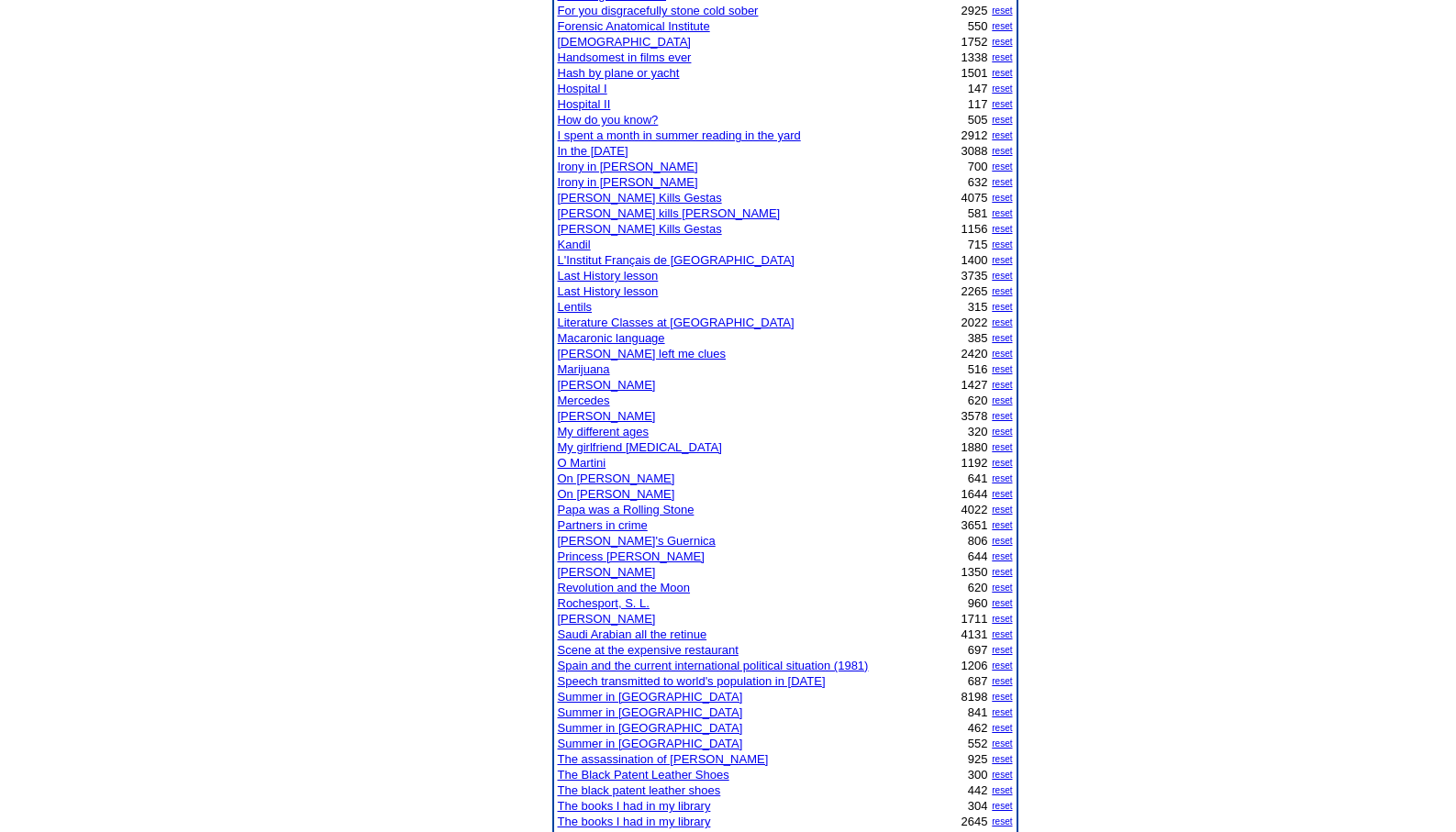
click at [596, 696] on link "Summer in [GEOGRAPHIC_DATA]" at bounding box center [650, 696] width 186 height 14
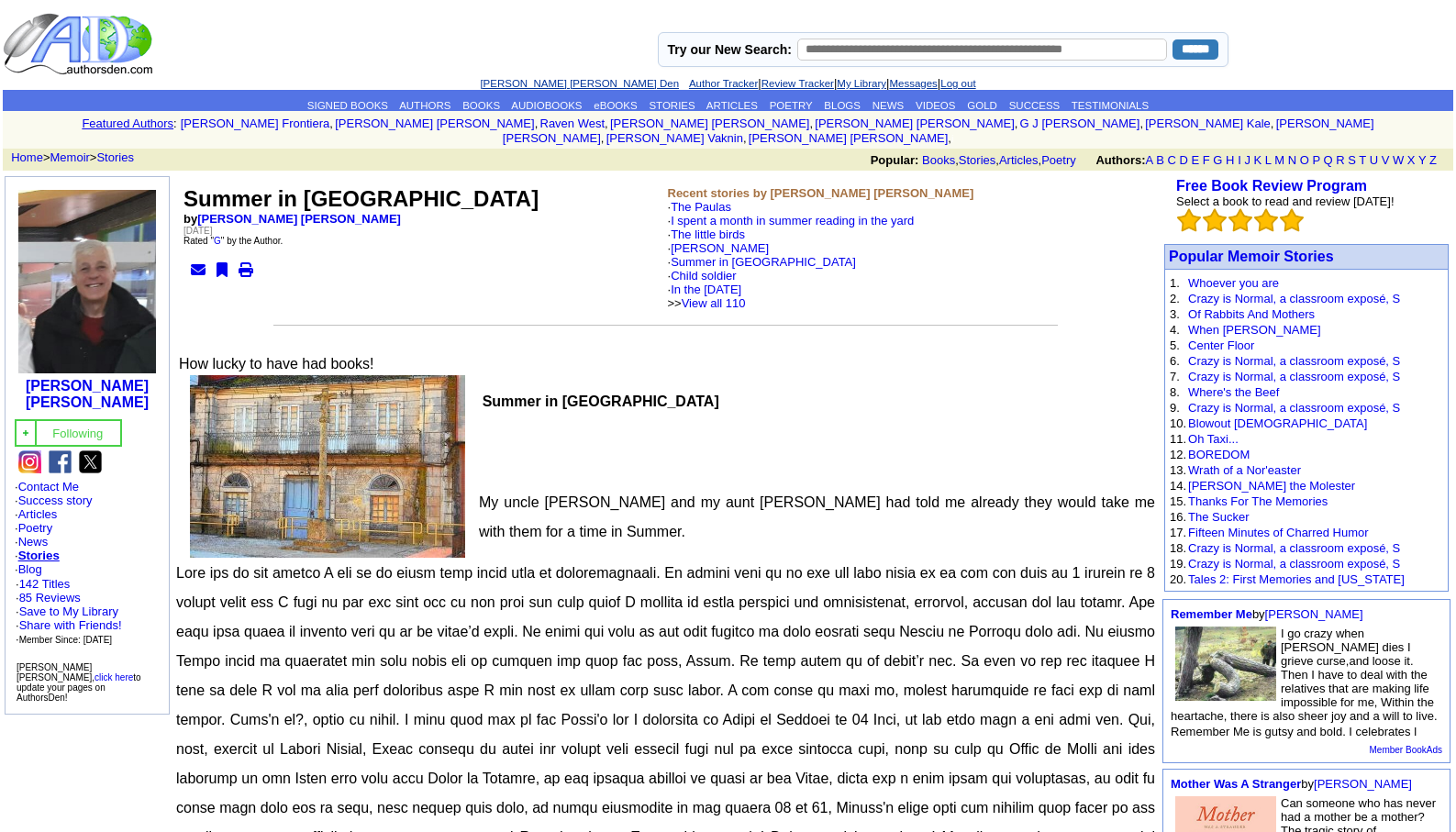
click at [524, 83] on link "[PERSON_NAME] [PERSON_NAME] Den" at bounding box center [580, 83] width 199 height 11
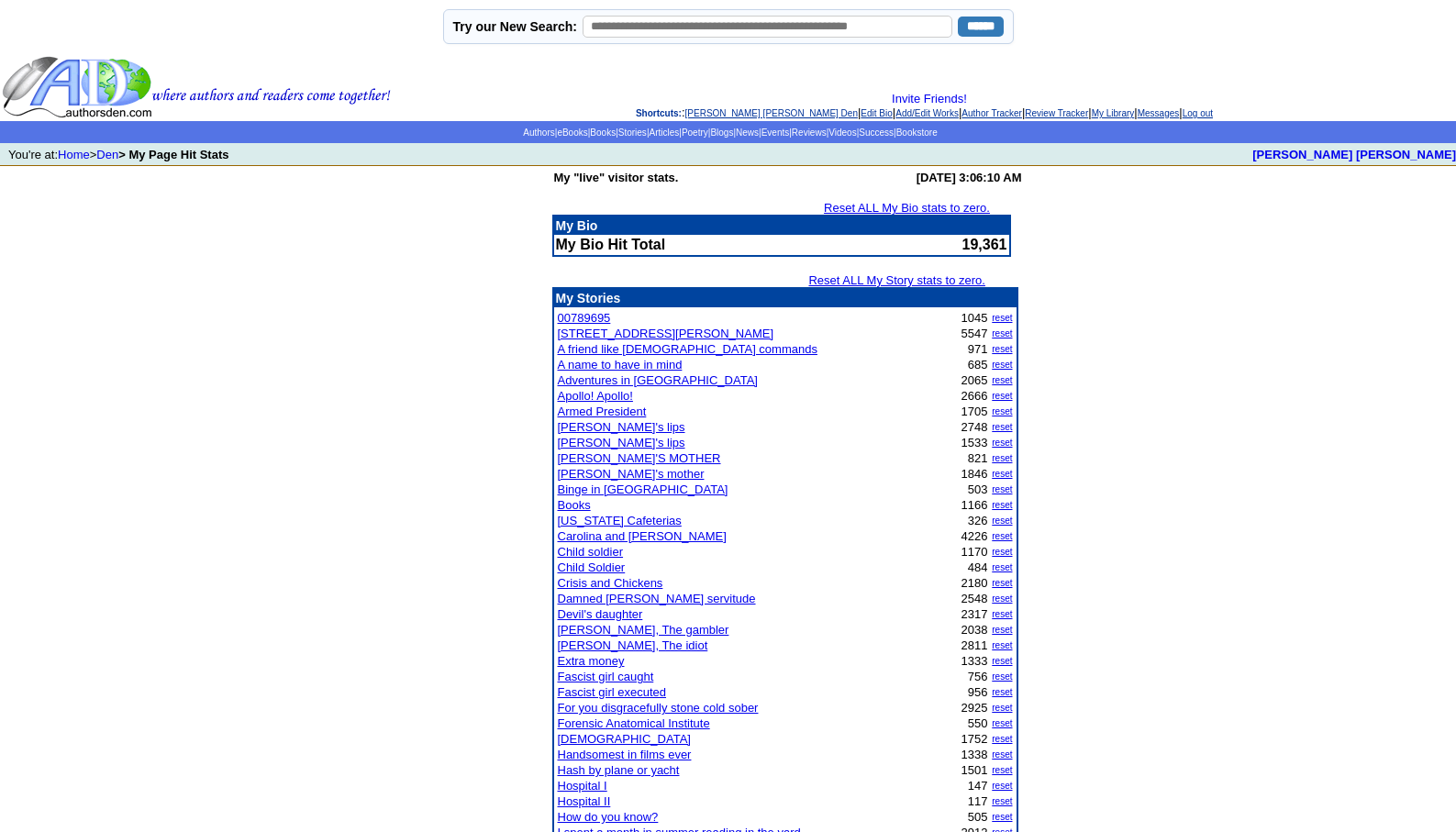
click at [708, 109] on link "[PERSON_NAME] [PERSON_NAME] Den" at bounding box center [771, 113] width 173 height 10
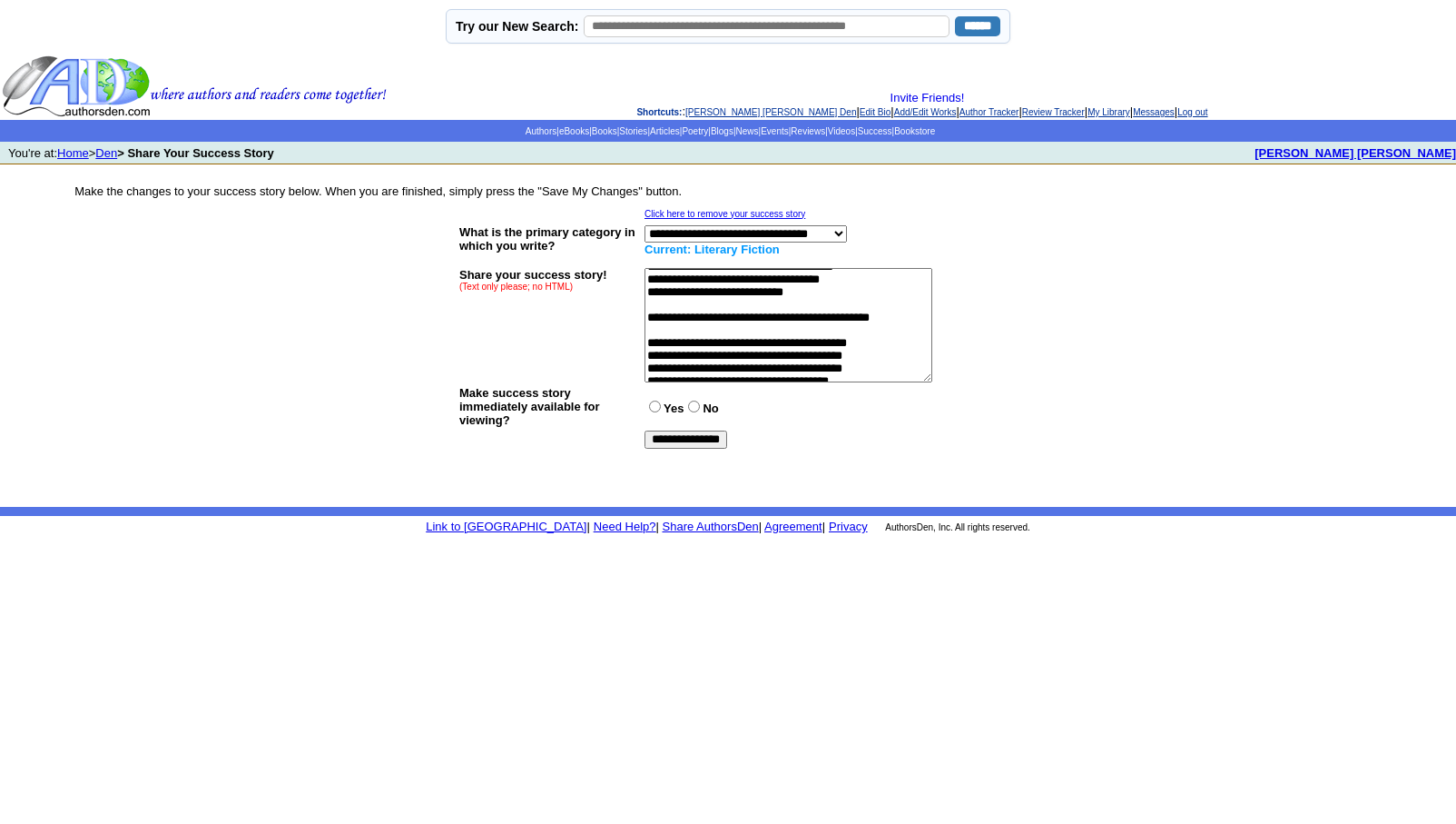
scroll to position [327, 0]
click at [882, 374] on textarea at bounding box center [788, 325] width 288 height 114
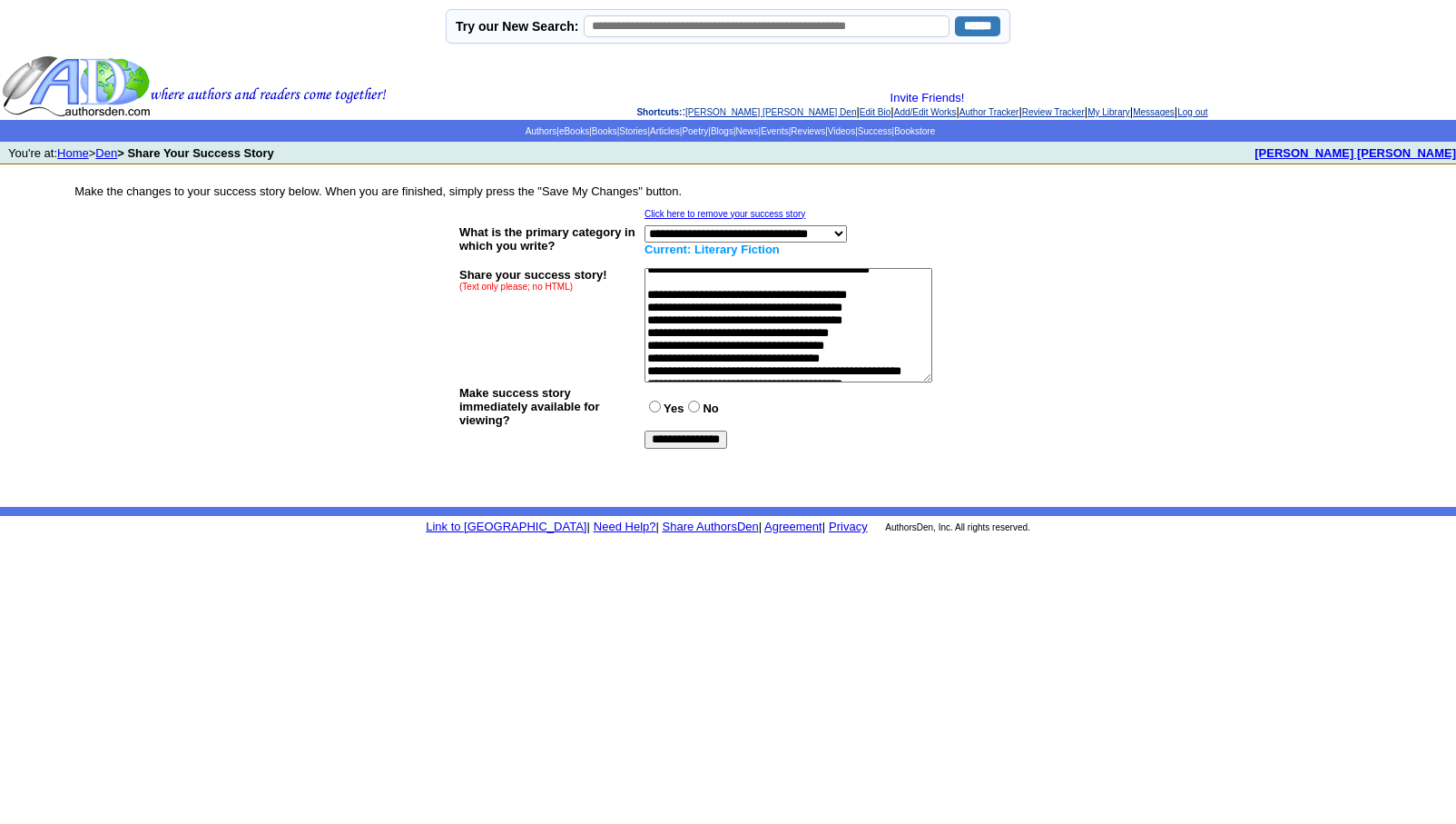
type textarea "**********"
click at [696, 435] on input "**********" at bounding box center [685, 440] width 82 height 18
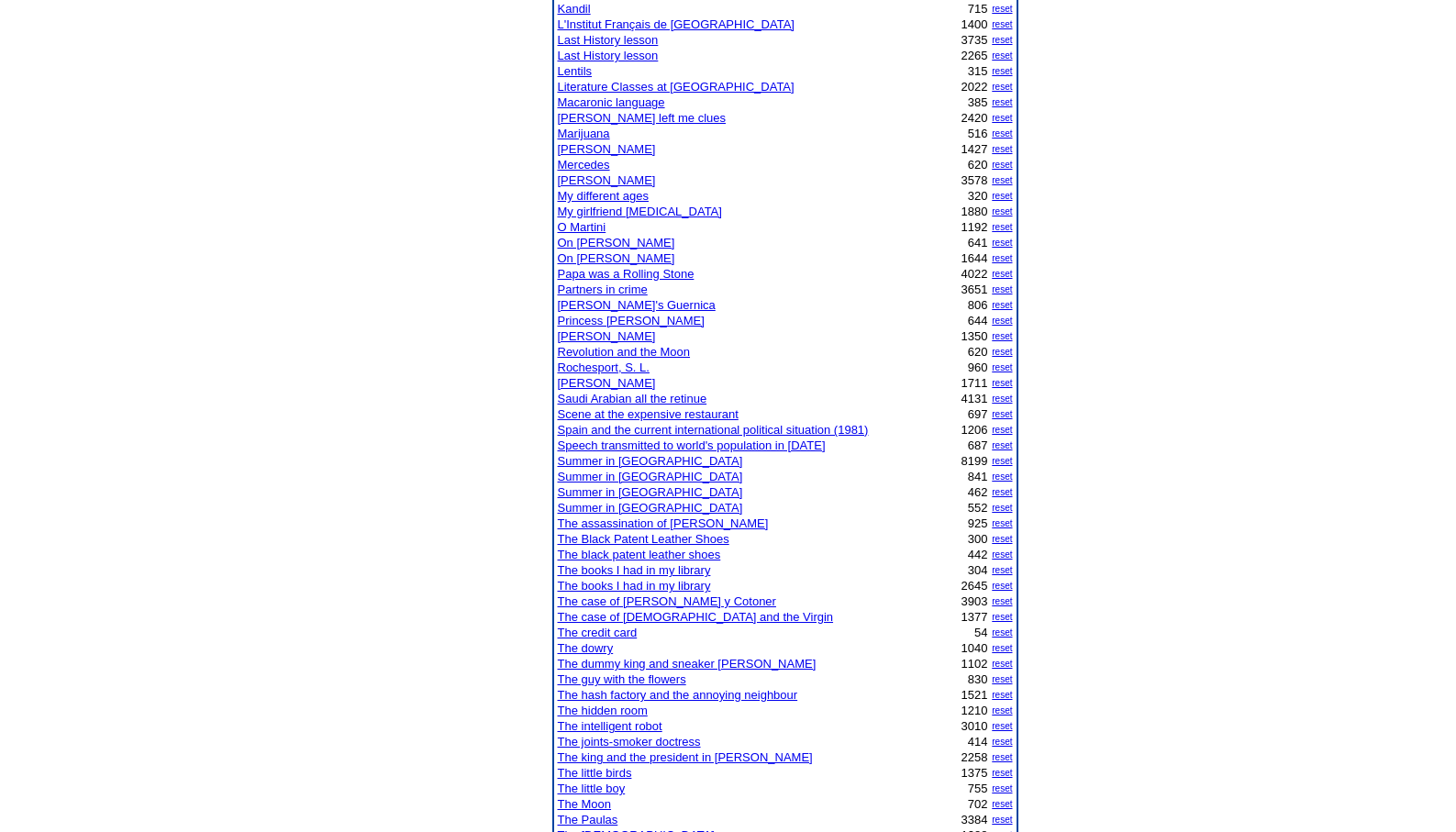
scroll to position [947, 0]
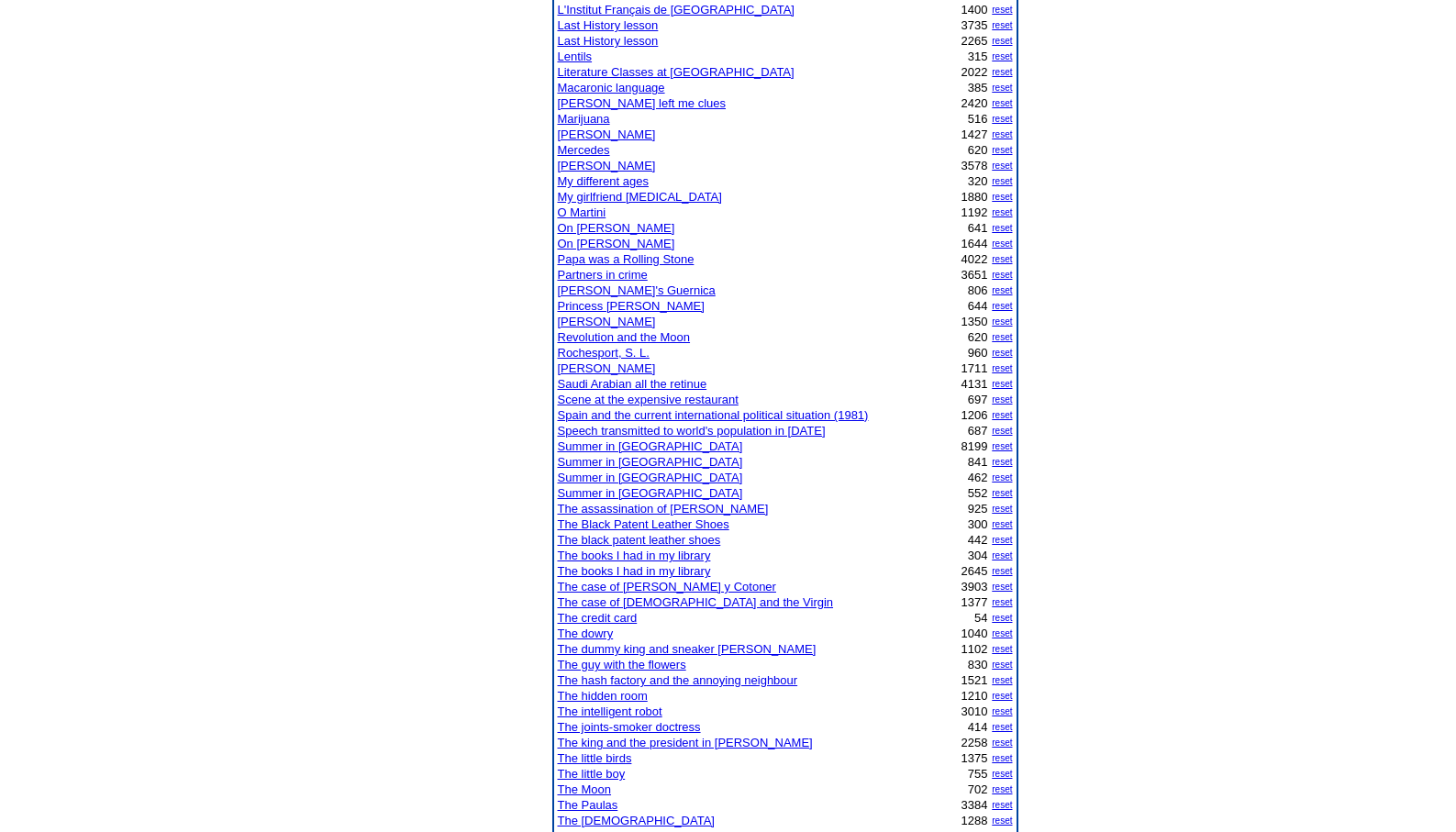
click at [636, 728] on link "The joints-smoker doctress" at bounding box center [629, 727] width 143 height 14
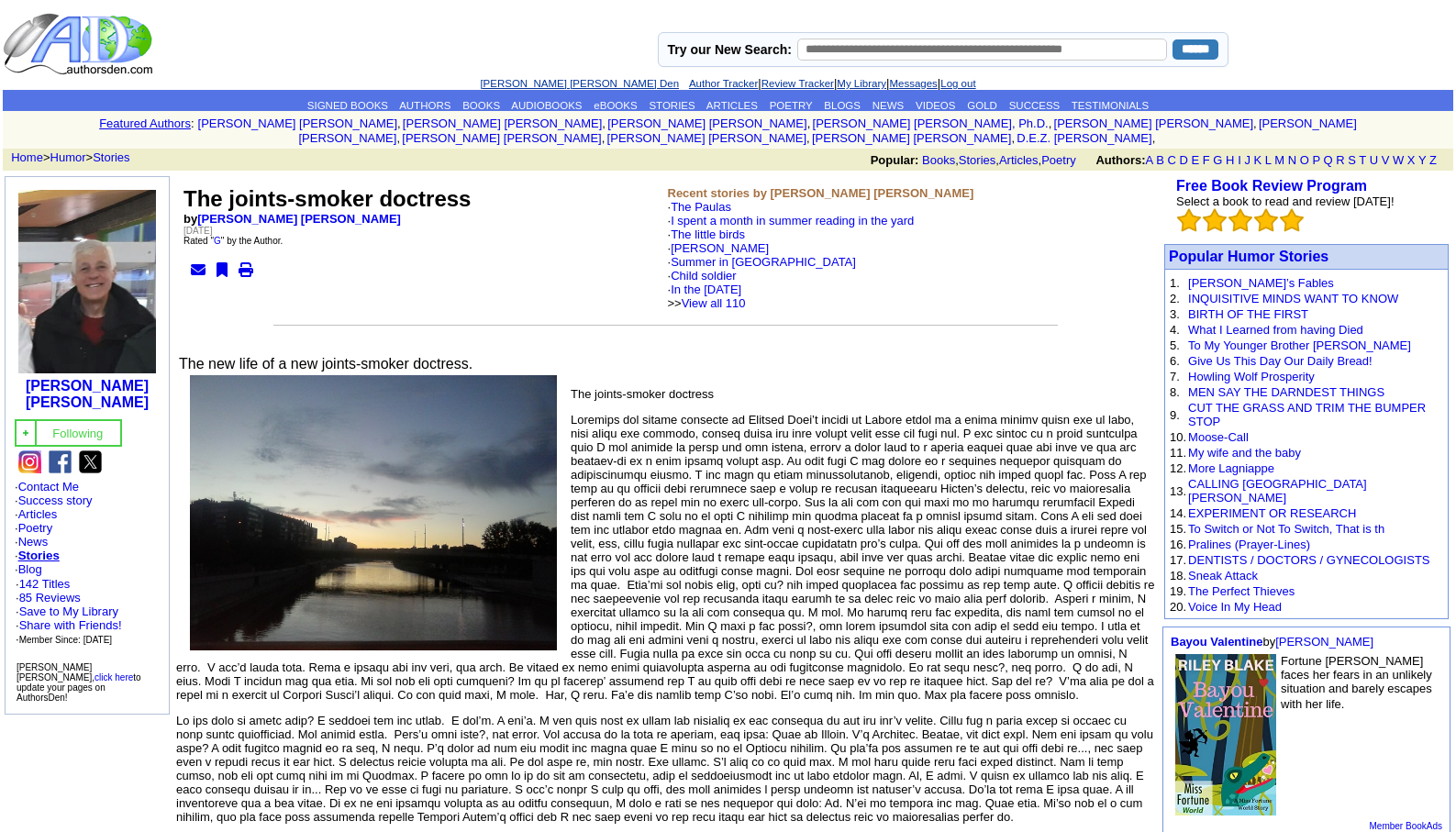
click at [560, 89] on font "Leopoldo Barge Álvarez's Den Author Tracker | Review Tracker | My Library | Mes…" at bounding box center [728, 82] width 495 height 14
click at [560, 80] on link "[PERSON_NAME] [PERSON_NAME] Den" at bounding box center [580, 83] width 199 height 11
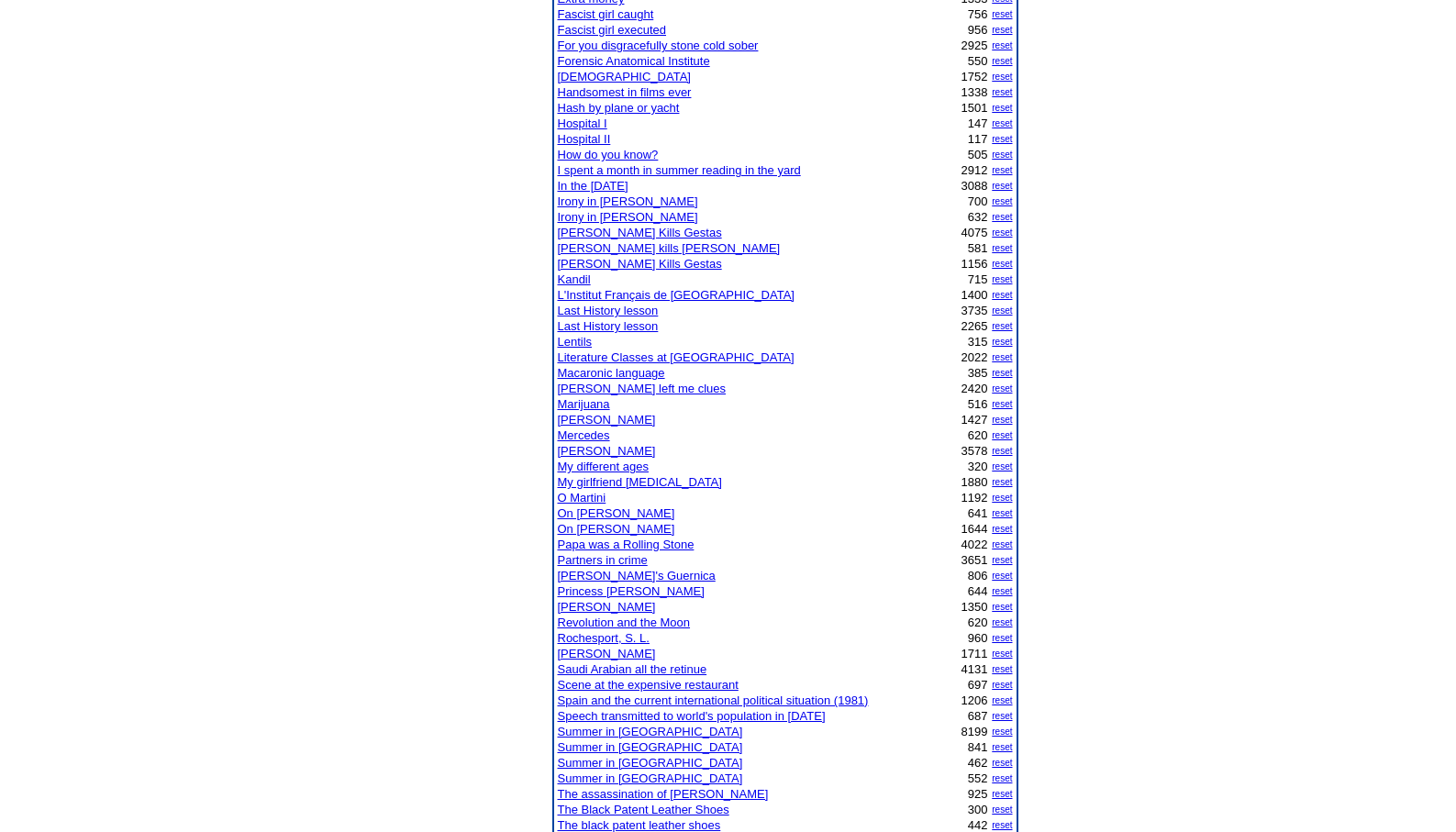
scroll to position [728, 0]
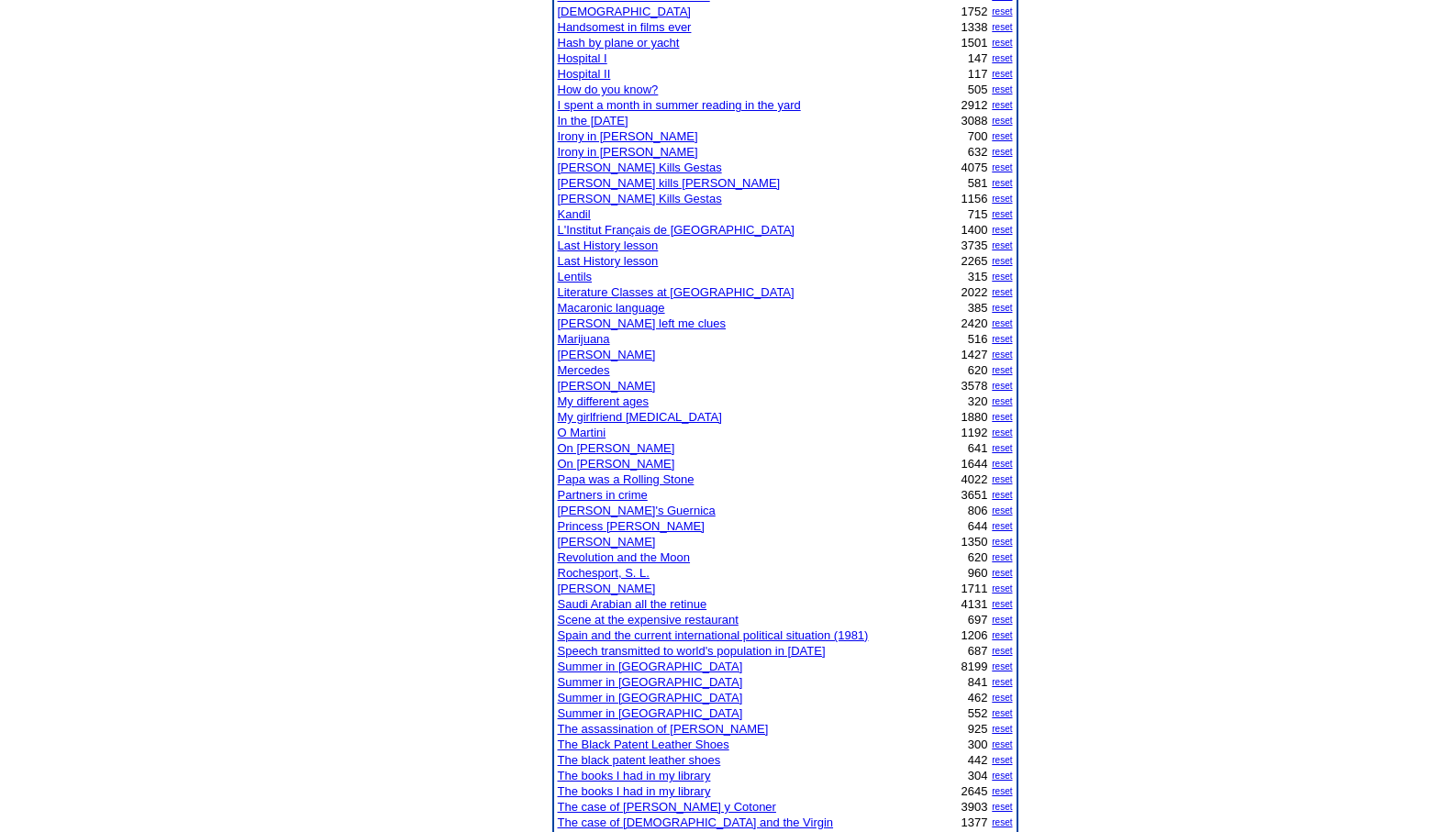
click at [587, 664] on link "Summer in [GEOGRAPHIC_DATA]" at bounding box center [650, 666] width 186 height 14
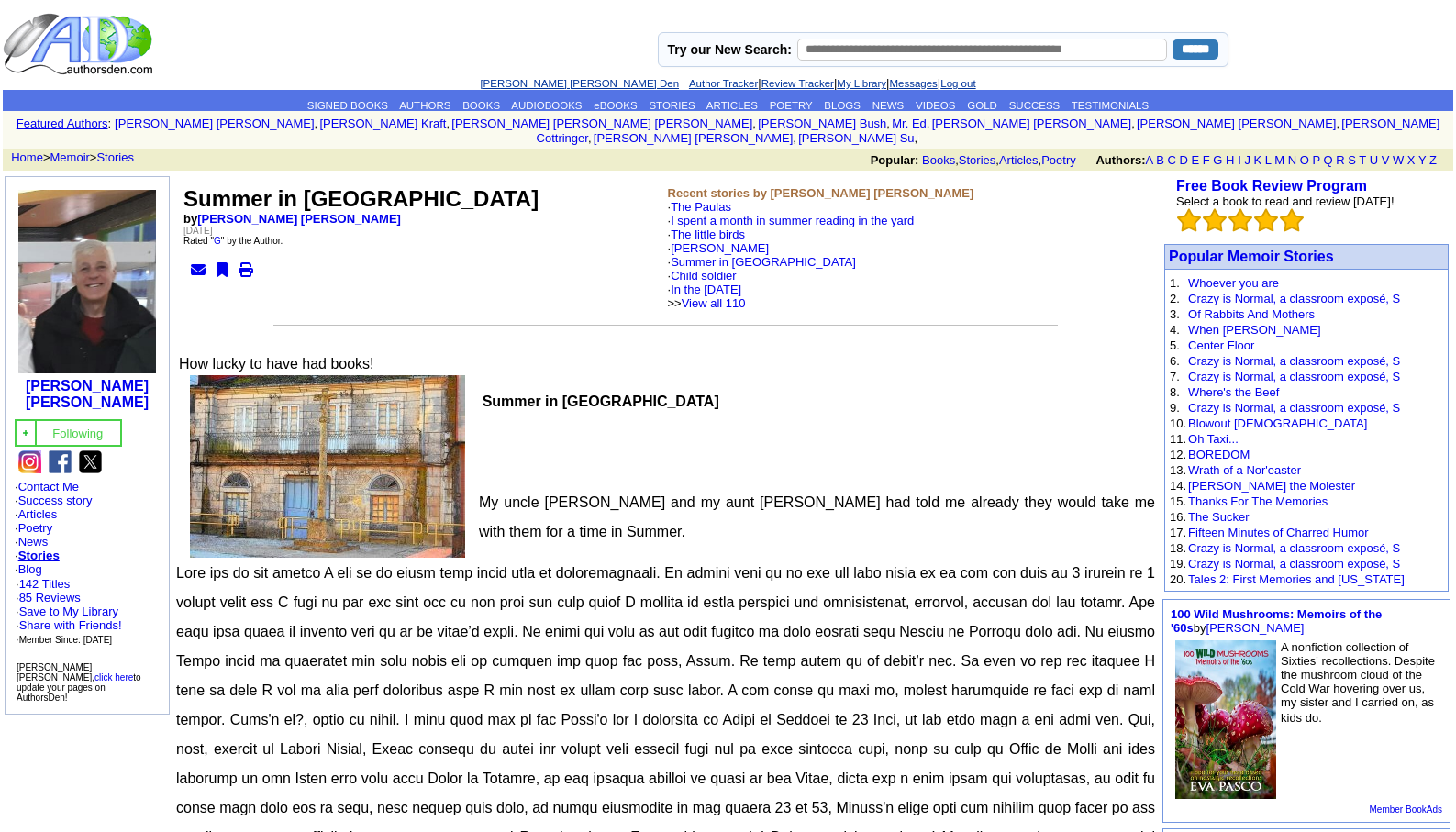
click at [530, 85] on link "[PERSON_NAME] [PERSON_NAME] Den" at bounding box center [580, 83] width 199 height 11
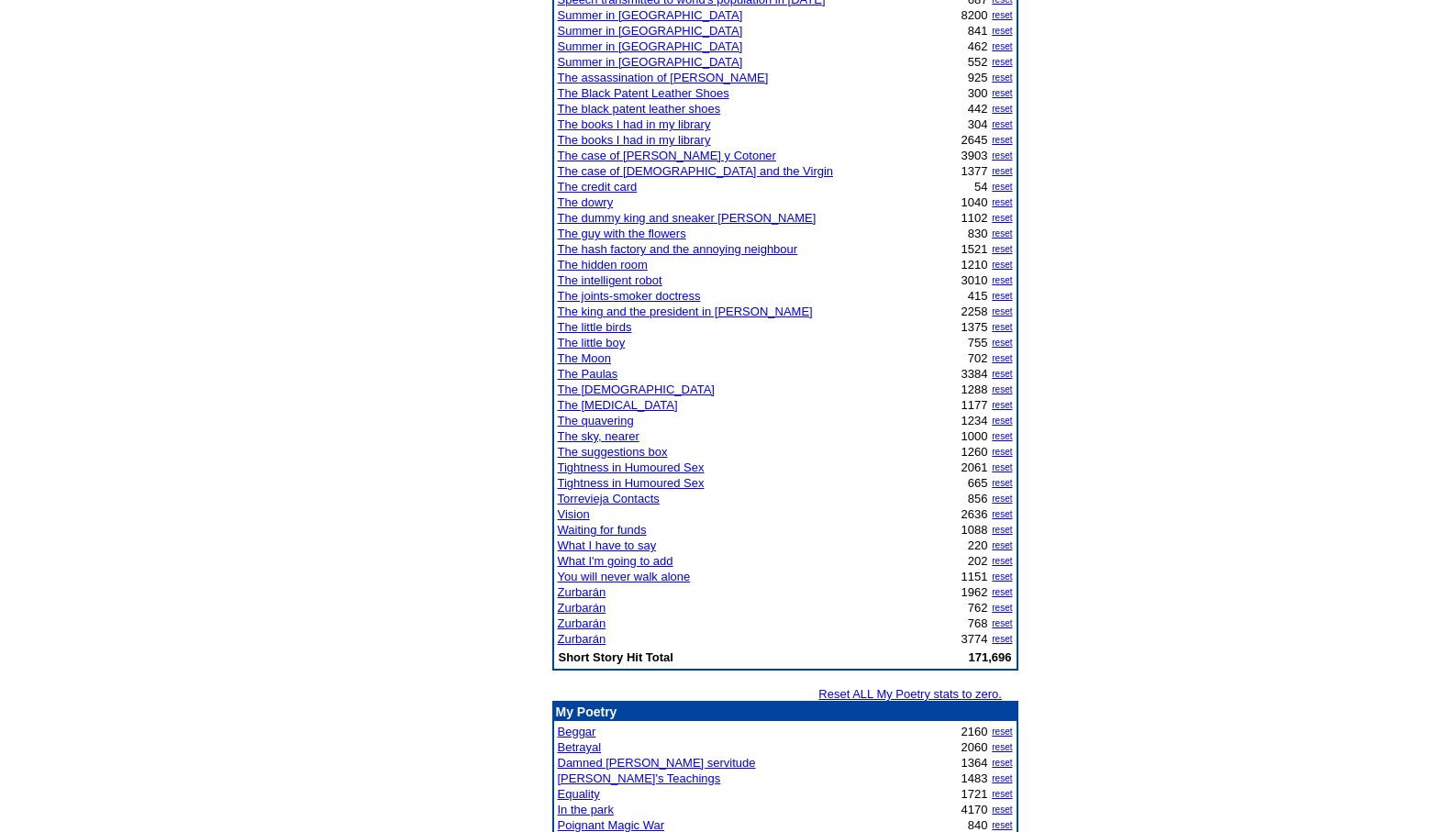
scroll to position [1394, 0]
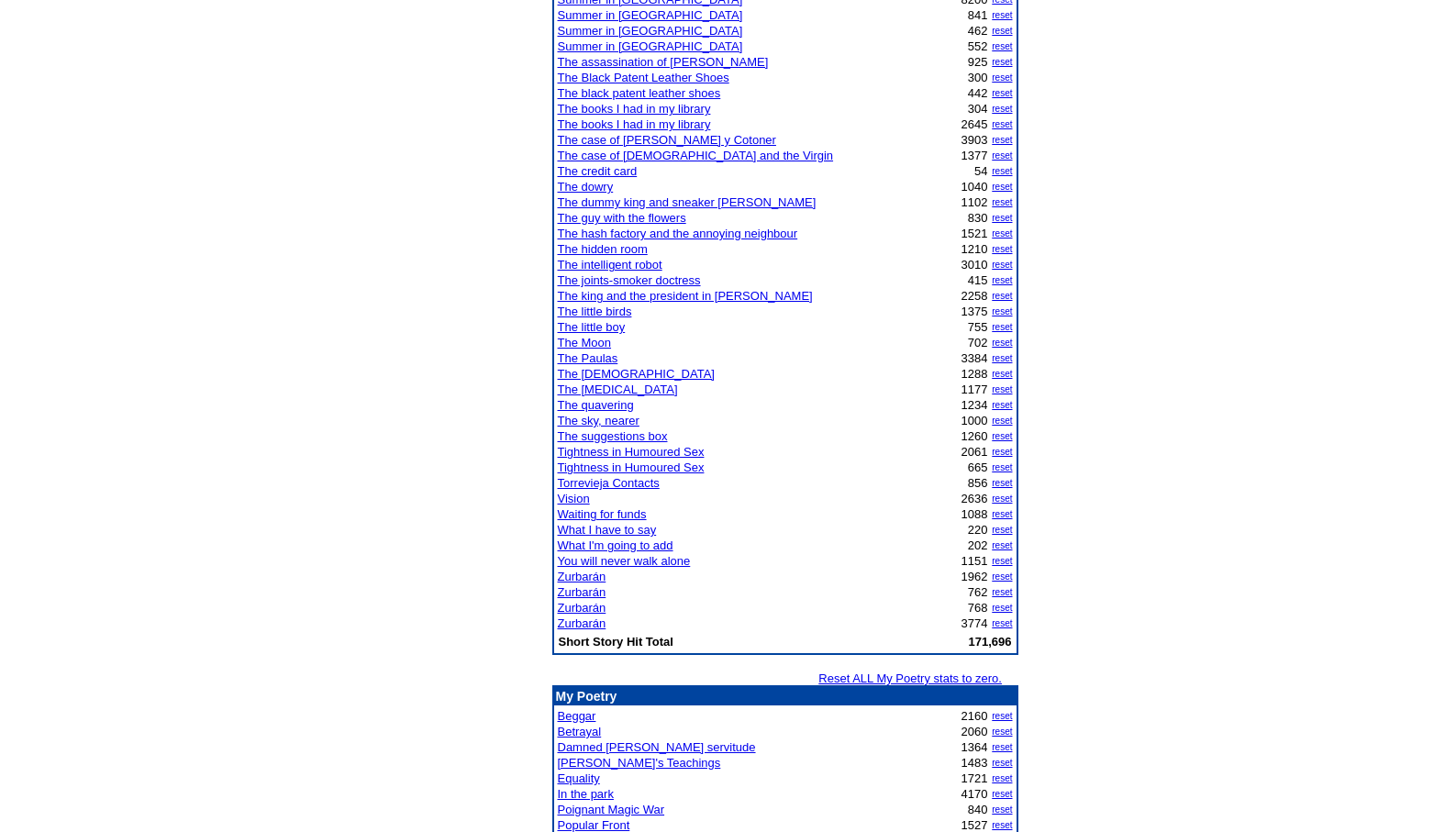
click at [578, 624] on link "Zurbarán" at bounding box center [582, 623] width 49 height 14
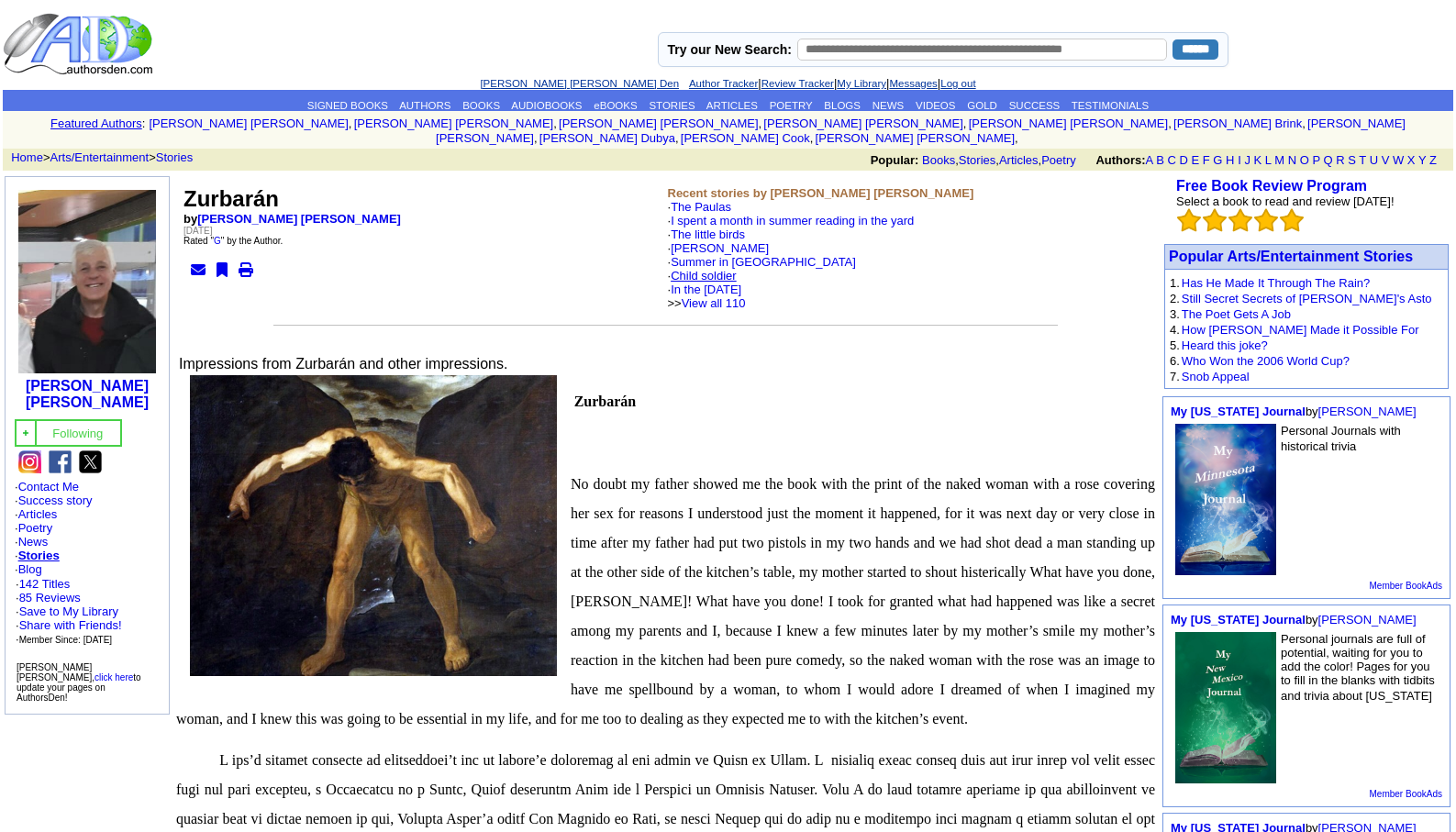
click at [708, 269] on link "Child soldier" at bounding box center [704, 275] width 66 height 14
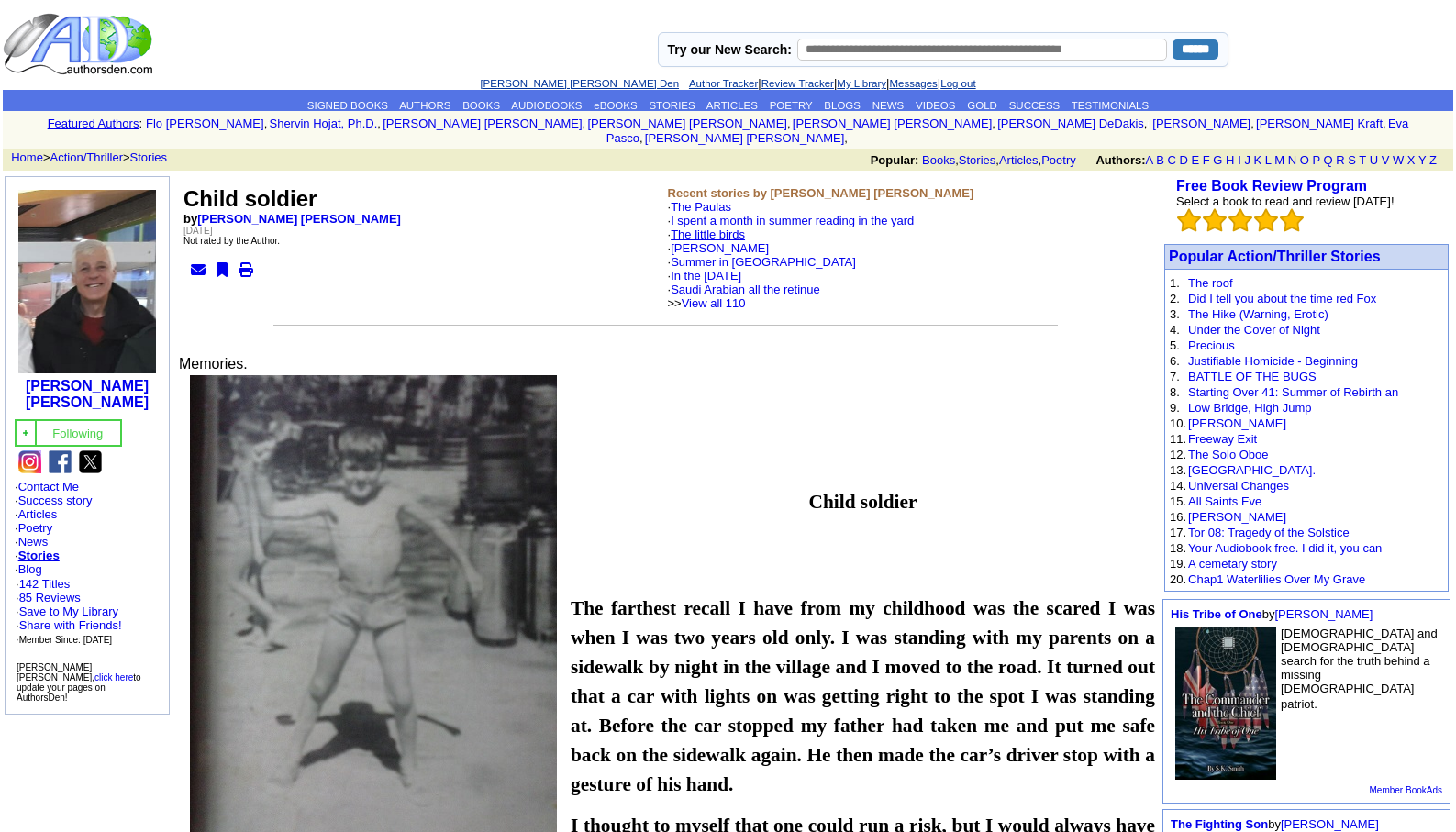
click at [720, 227] on link "The little birds" at bounding box center [707, 234] width 74 height 14
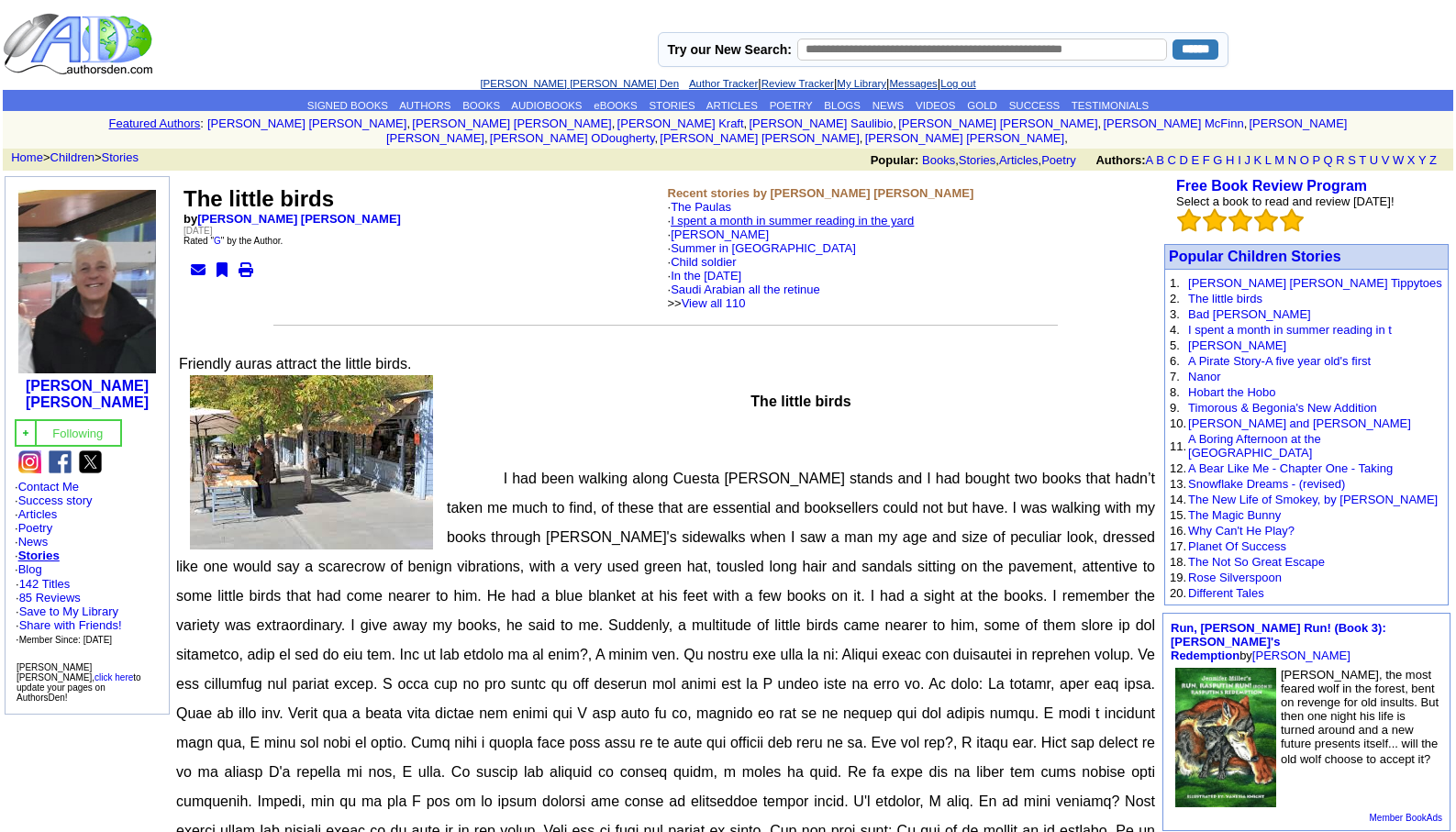
click at [735, 213] on link "I spent a month in summer reading in the yard" at bounding box center [791, 220] width 243 height 14
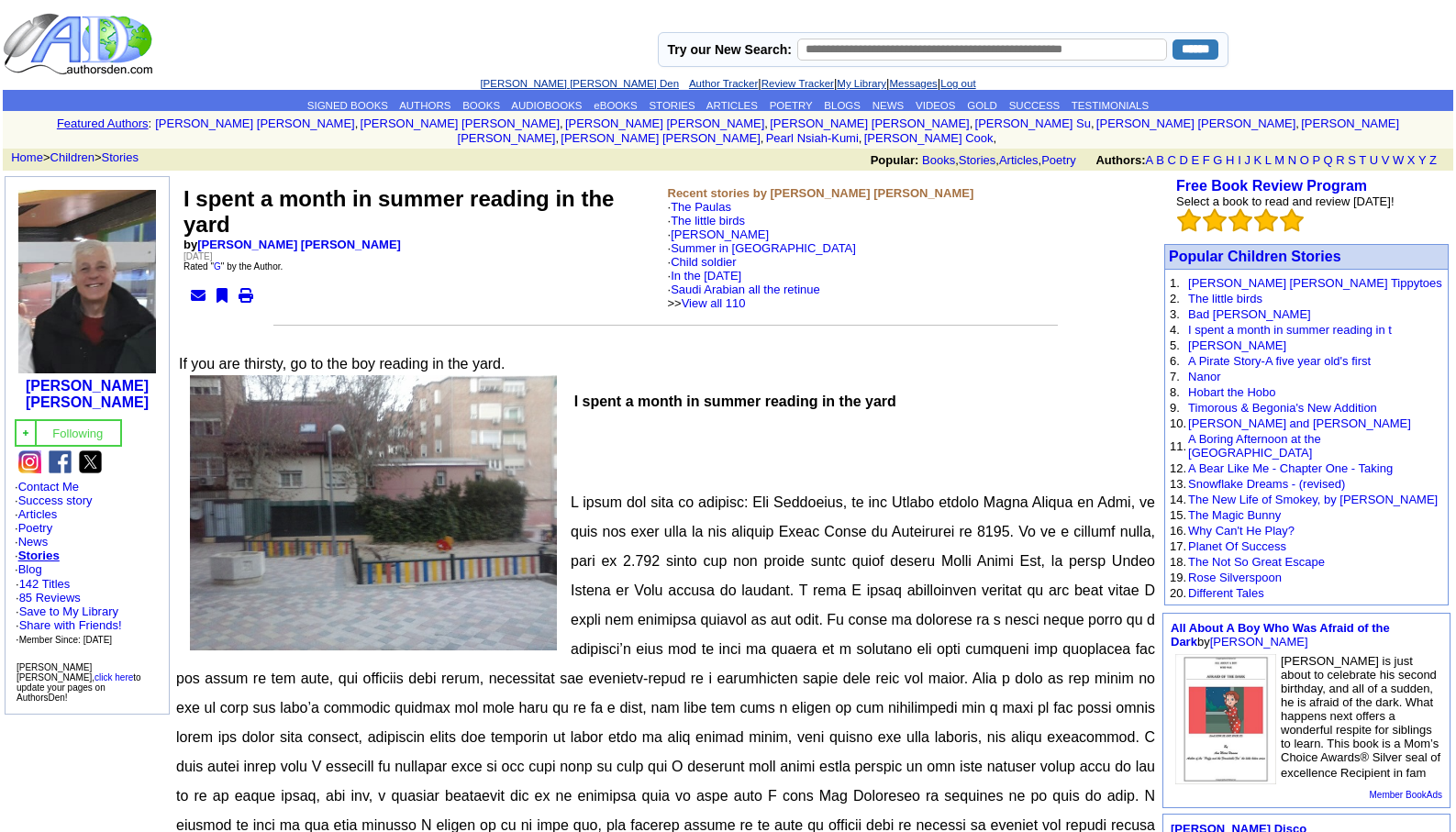
click at [528, 78] on link "[PERSON_NAME] [PERSON_NAME] Den" at bounding box center [580, 83] width 199 height 11
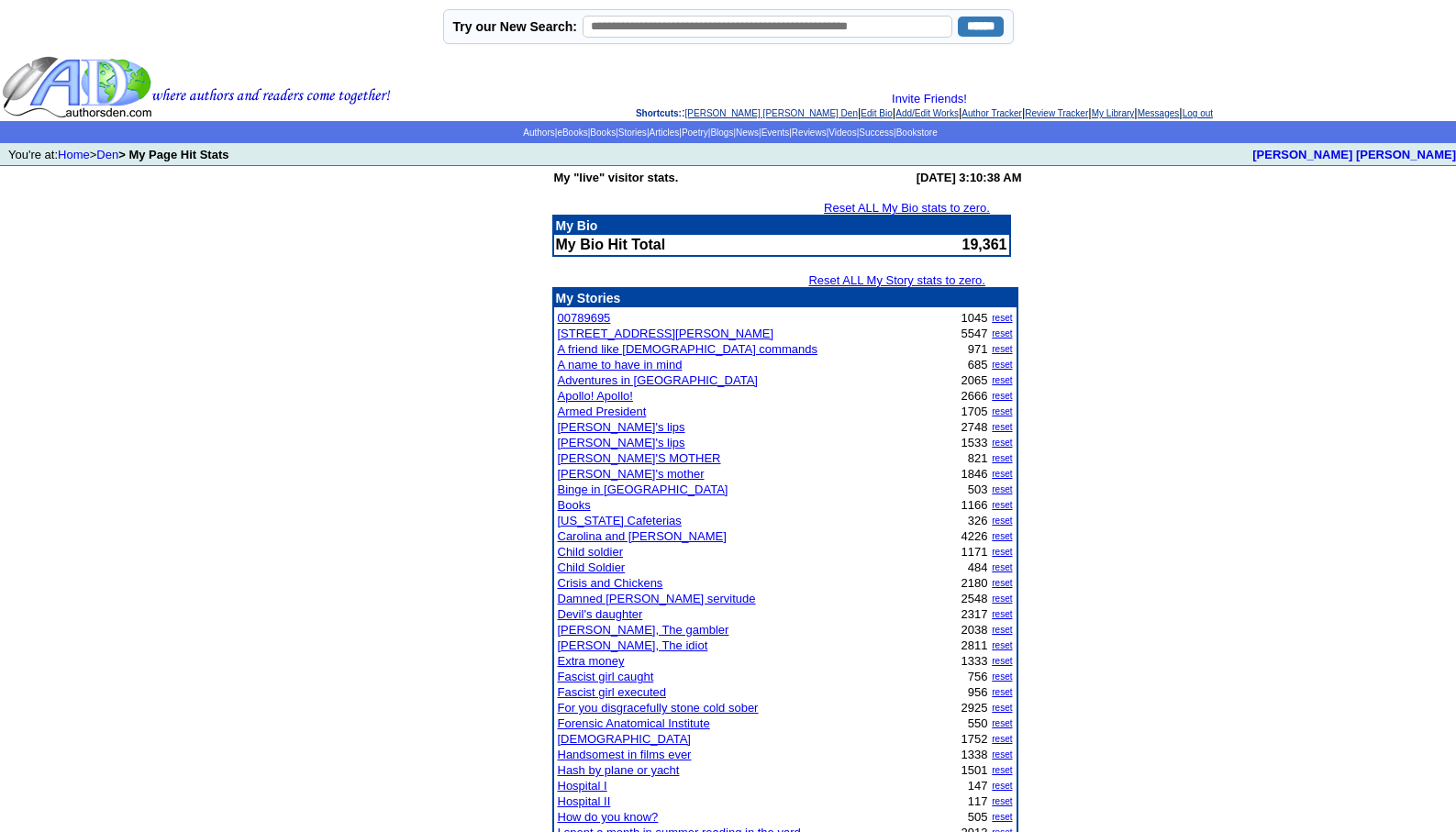
click at [597, 429] on link "Belén's lips" at bounding box center [621, 427] width 127 height 14
click at [587, 428] on link "Belén's lips" at bounding box center [621, 427] width 127 height 14
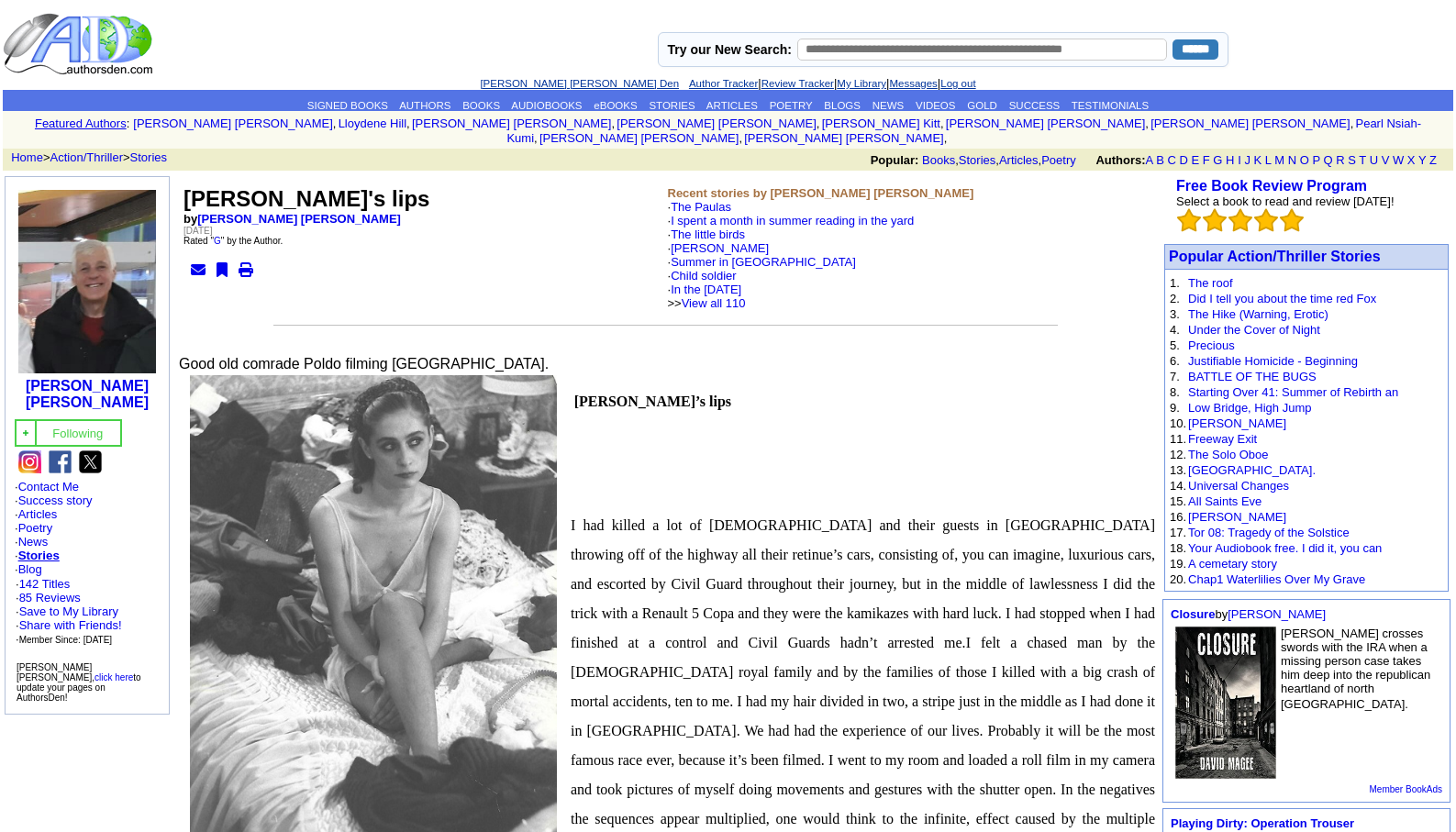
click at [538, 86] on link "[PERSON_NAME] [PERSON_NAME] Den" at bounding box center [580, 83] width 199 height 11
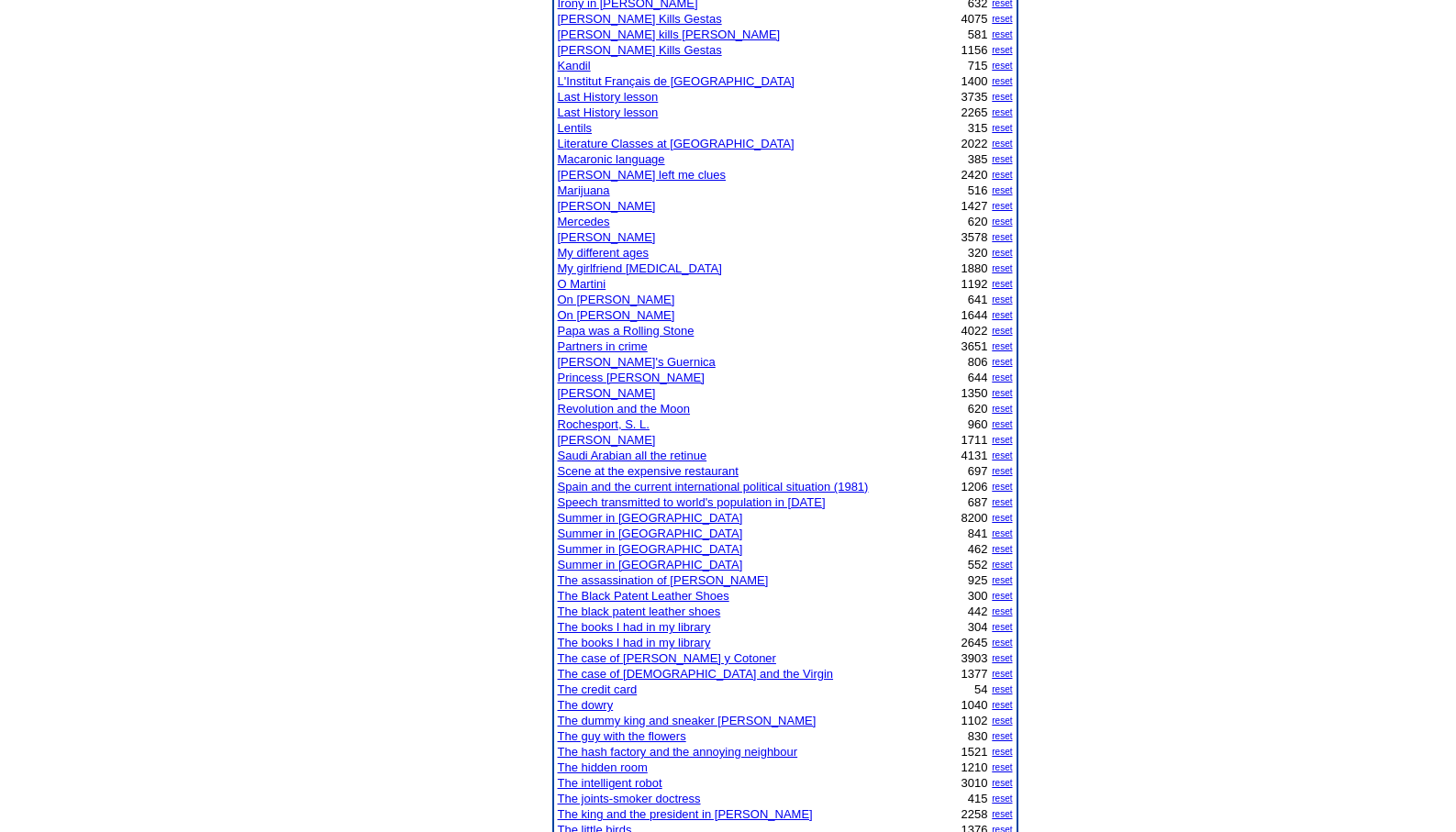
scroll to position [954, 0]
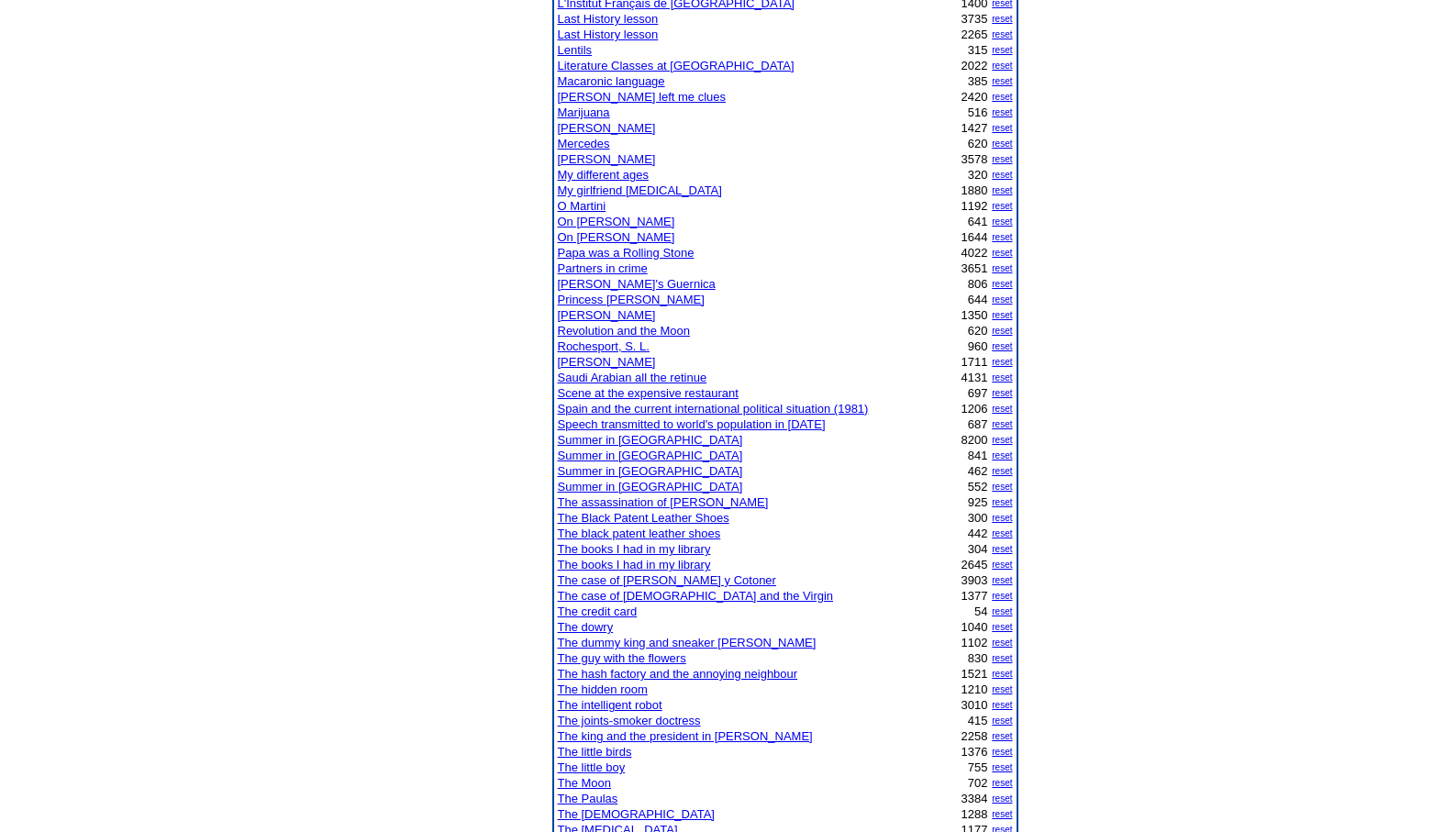
click at [608, 439] on link "Summer in [GEOGRAPHIC_DATA]" at bounding box center [650, 440] width 186 height 14
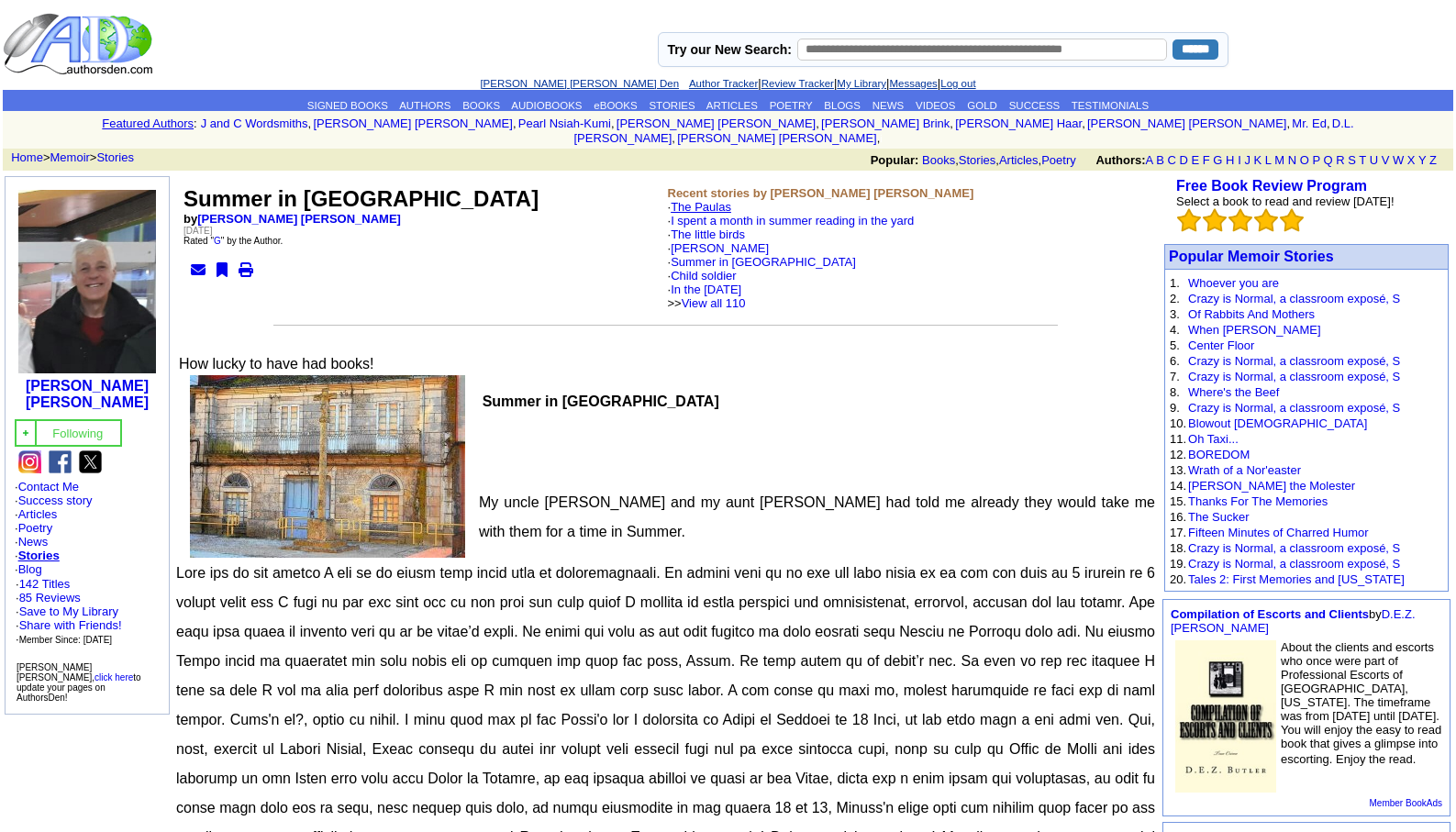
click at [718, 200] on link "The Paulas" at bounding box center [701, 207] width 61 height 14
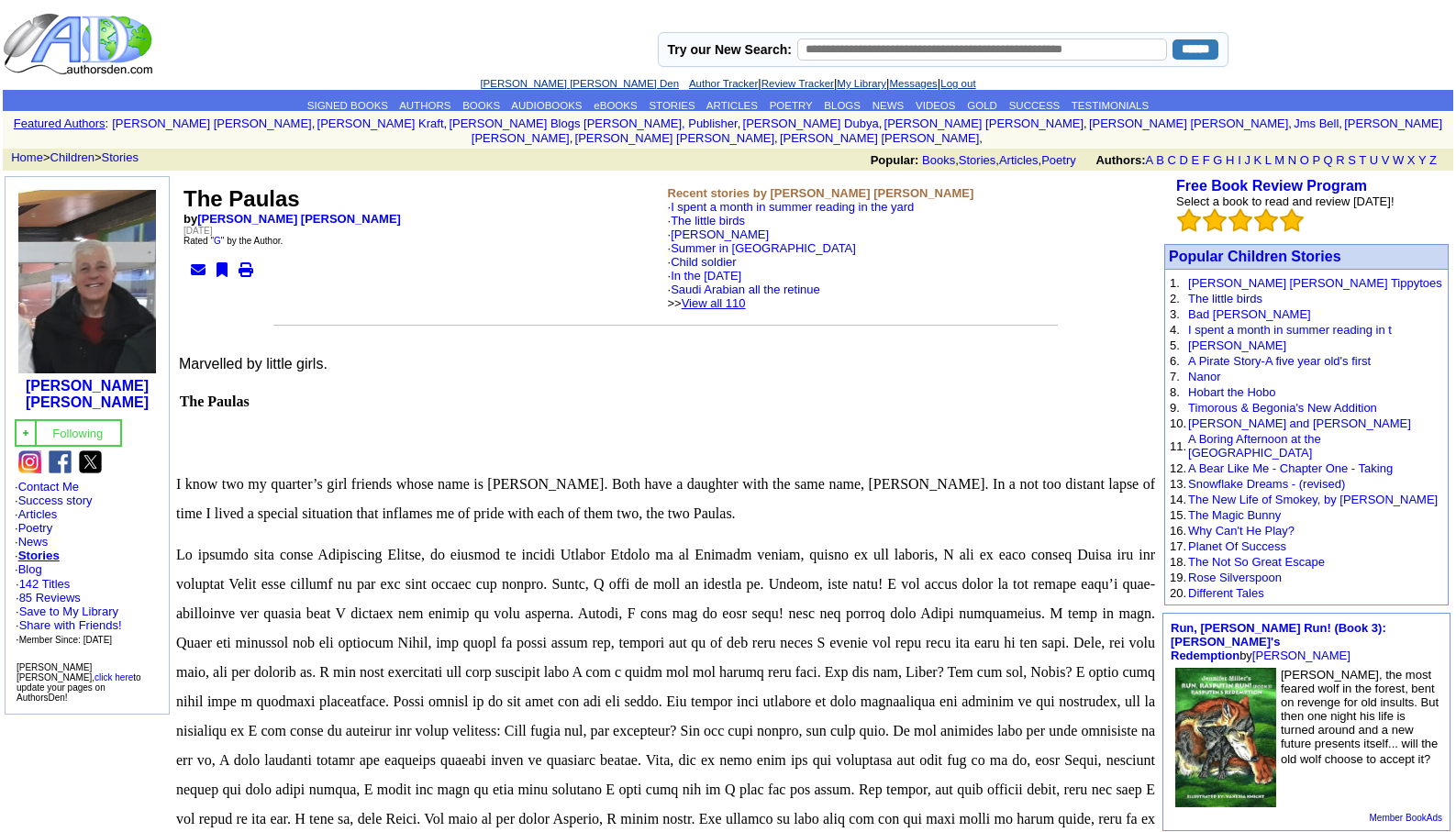
click at [744, 296] on link "View all 110" at bounding box center [714, 303] width 65 height 14
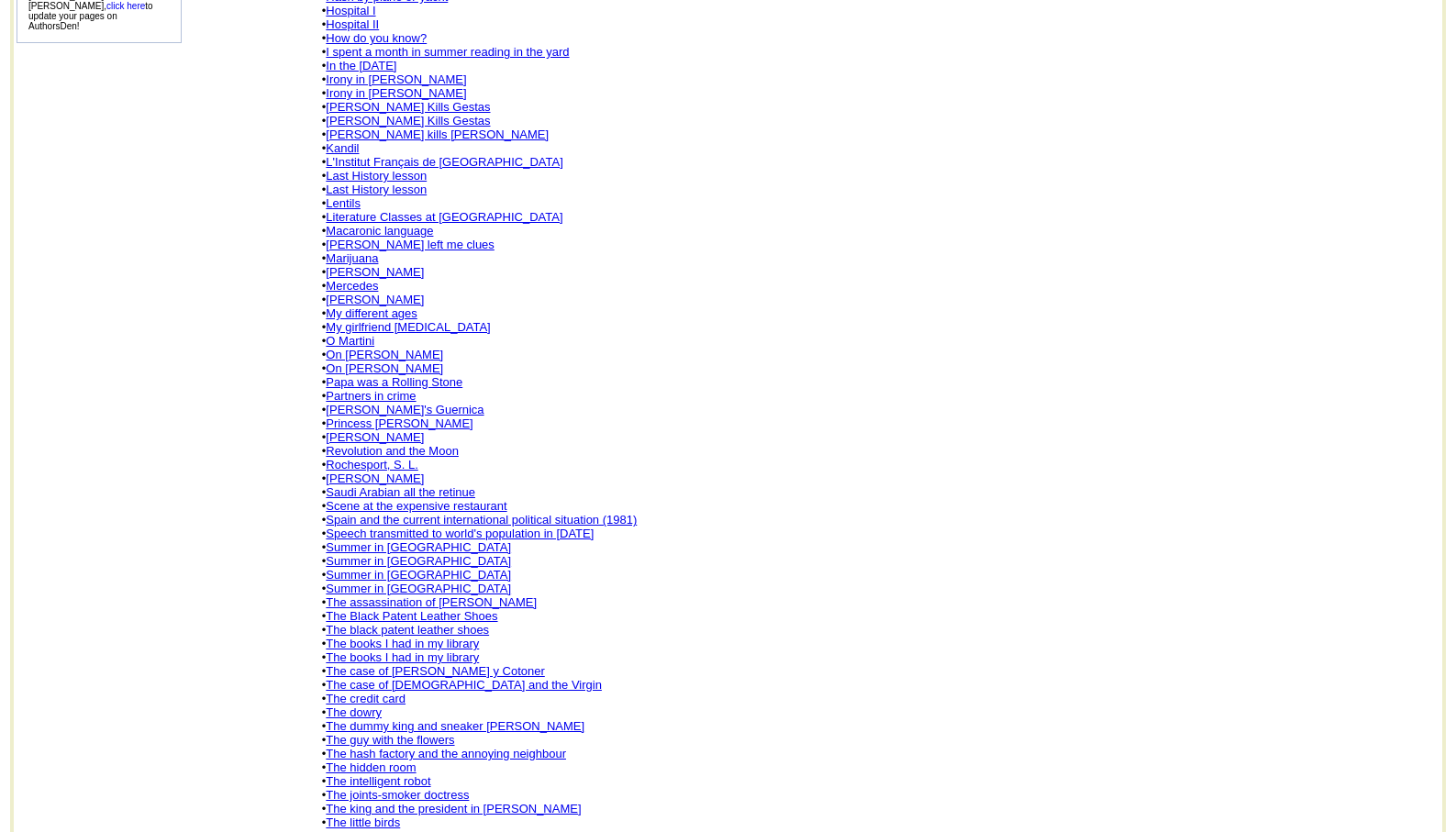
scroll to position [728, 0]
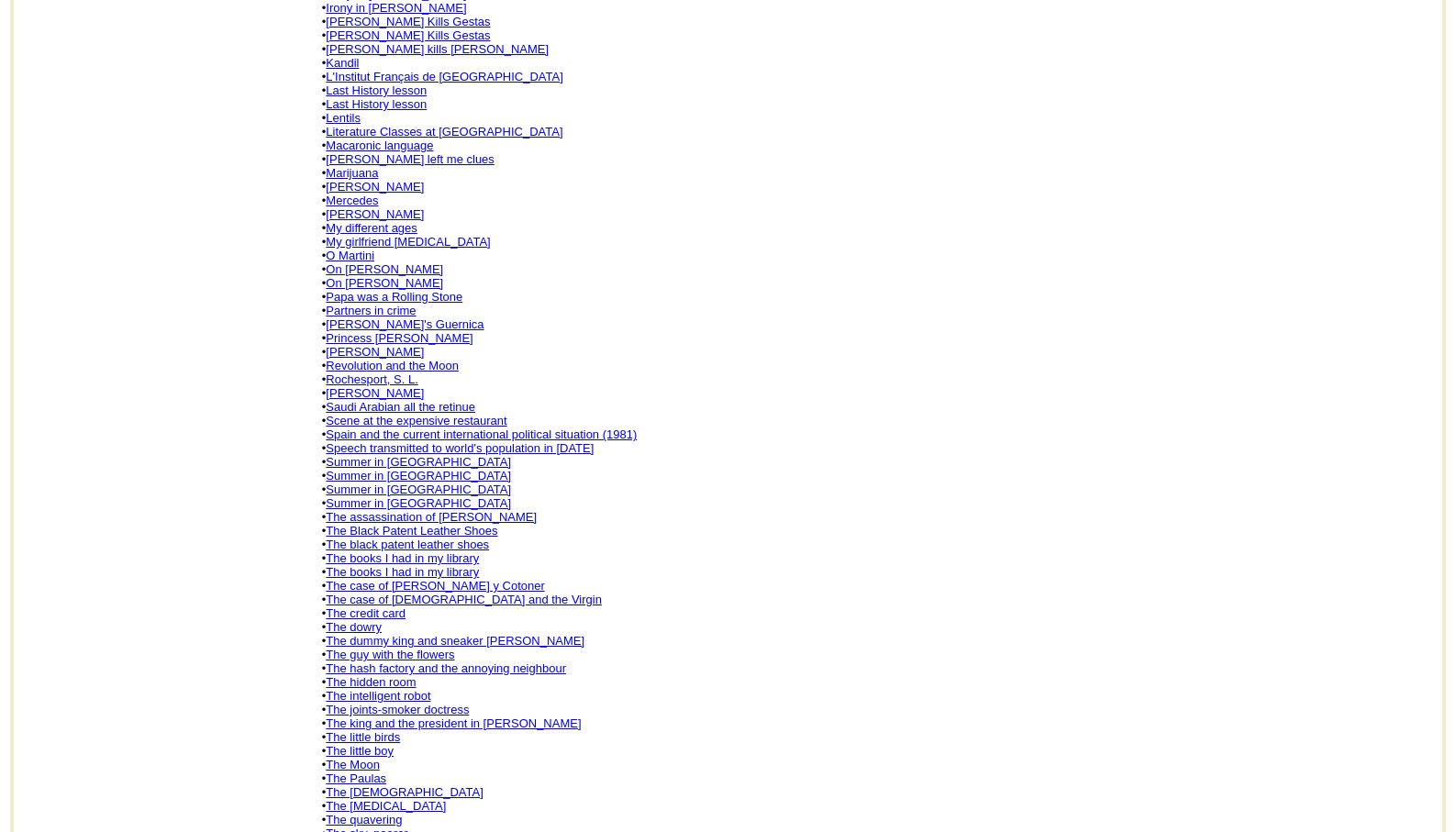
click at [395, 703] on link "The joints-smoker doctress" at bounding box center [397, 709] width 143 height 14
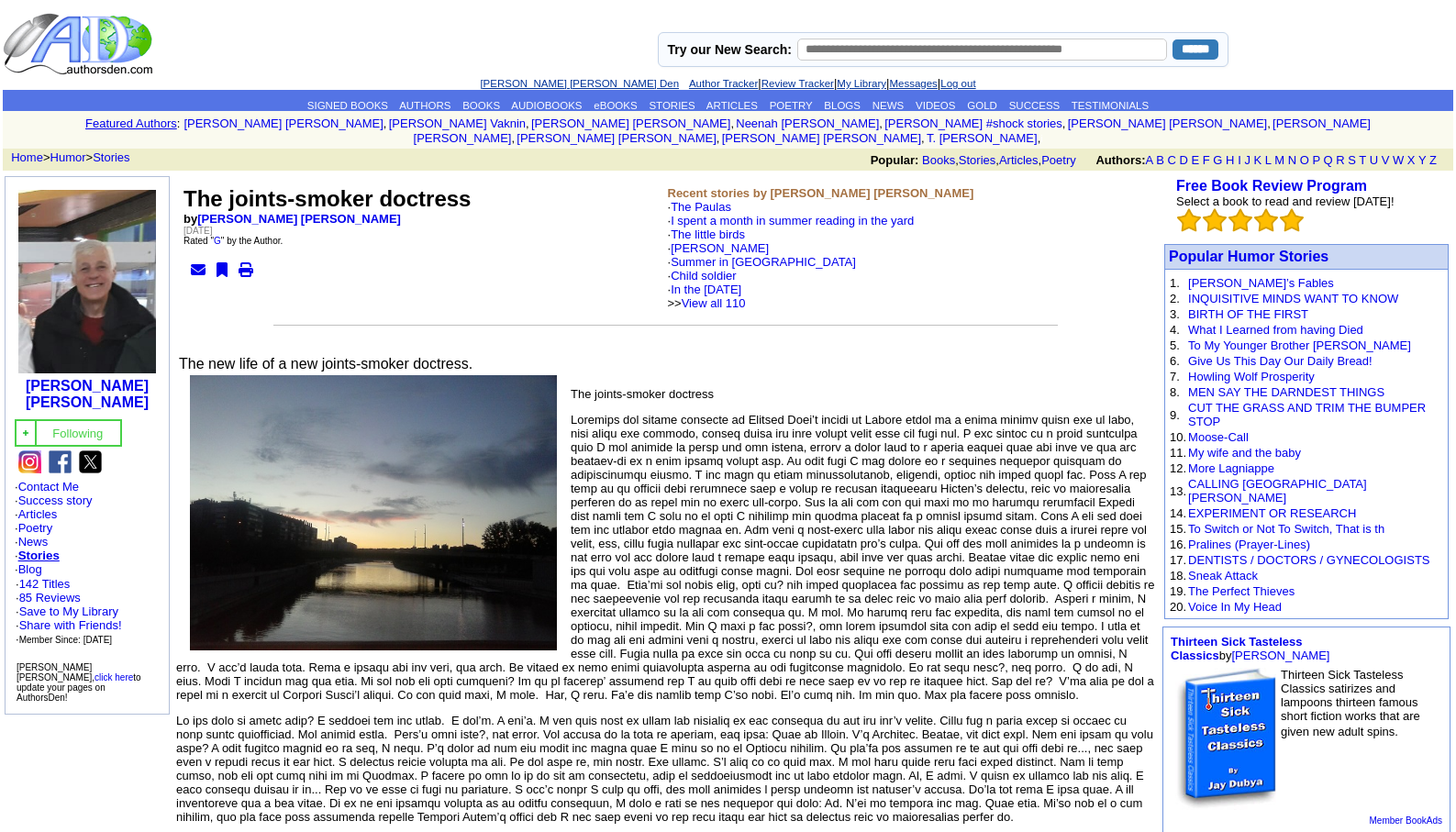
click at [962, 78] on link "Log out" at bounding box center [957, 83] width 35 height 11
